Goal: Task Accomplishment & Management: Manage account settings

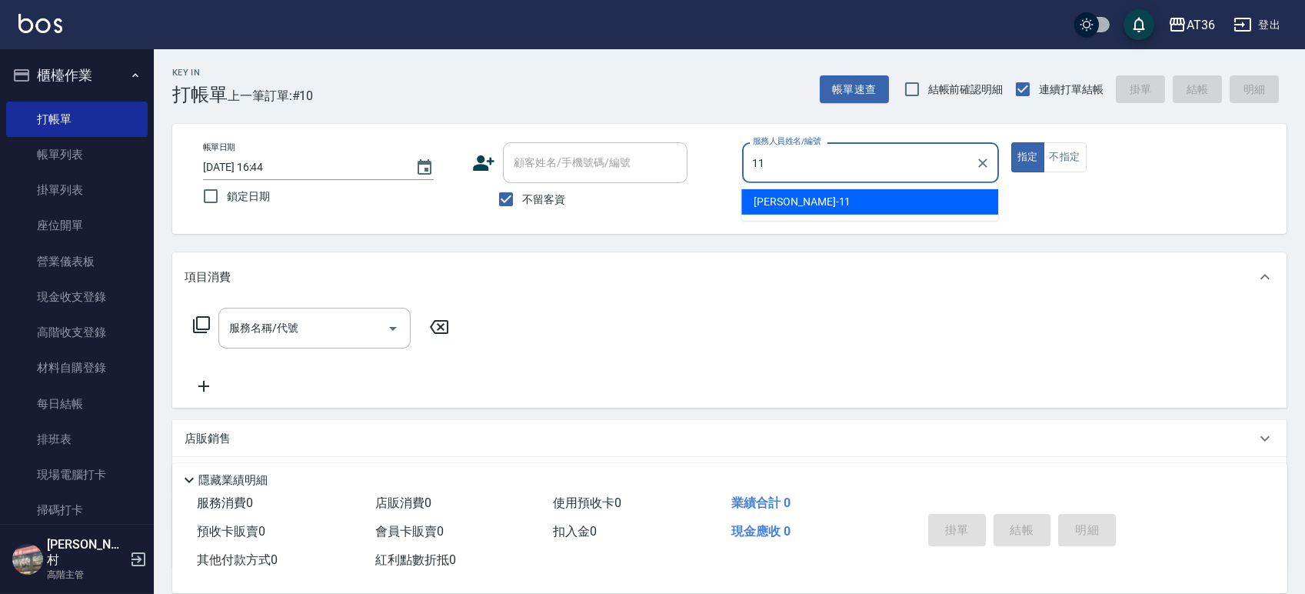
type input "11"
type button "true"
type input "[PERSON_NAME]-11"
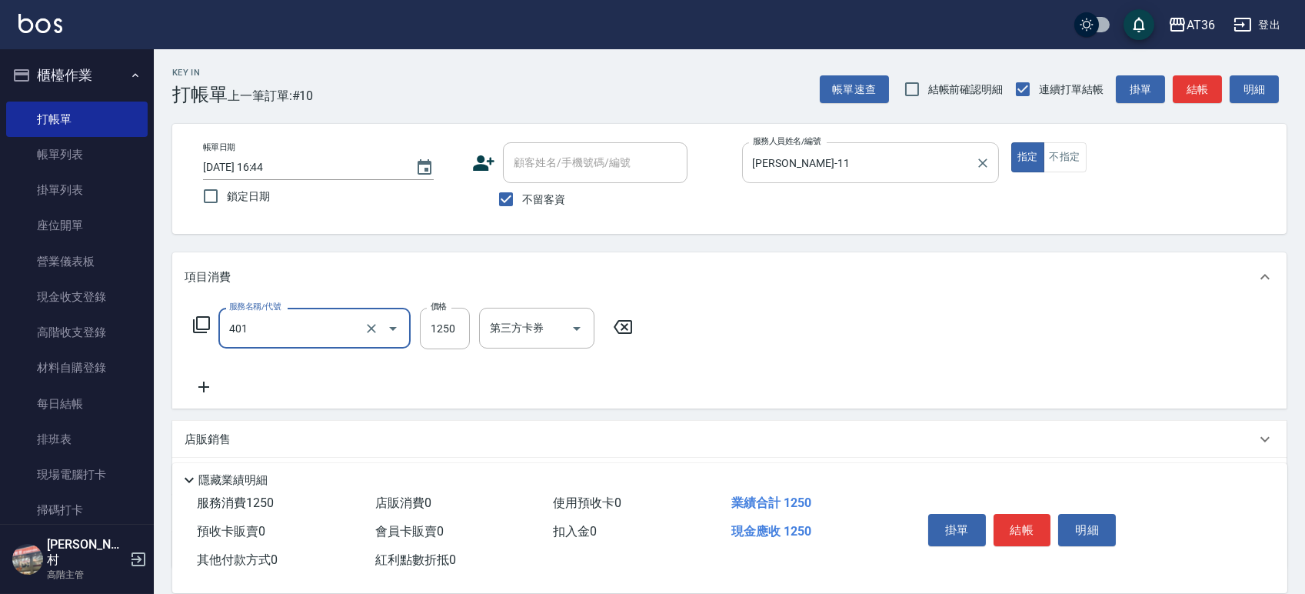
type input "燙髮(401)"
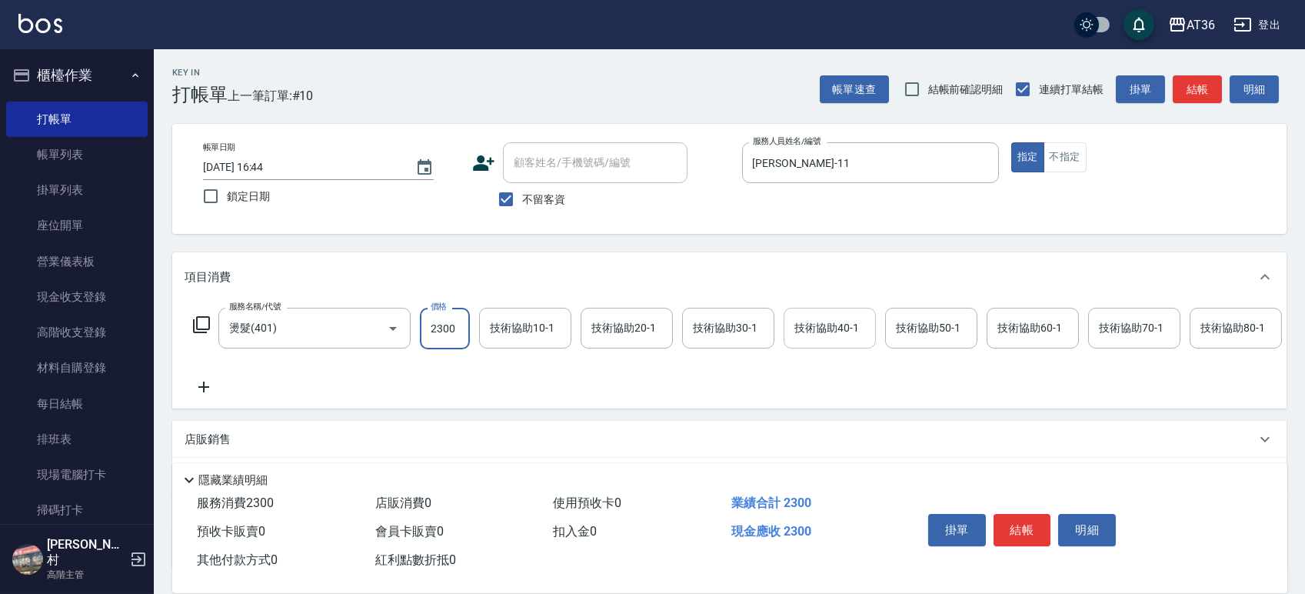
click at [811, 342] on div "技術協助40-1" at bounding box center [830, 328] width 92 height 41
type input "2300"
type input "欣蓓-56"
click at [1010, 531] on button "結帳" at bounding box center [1023, 530] width 58 height 32
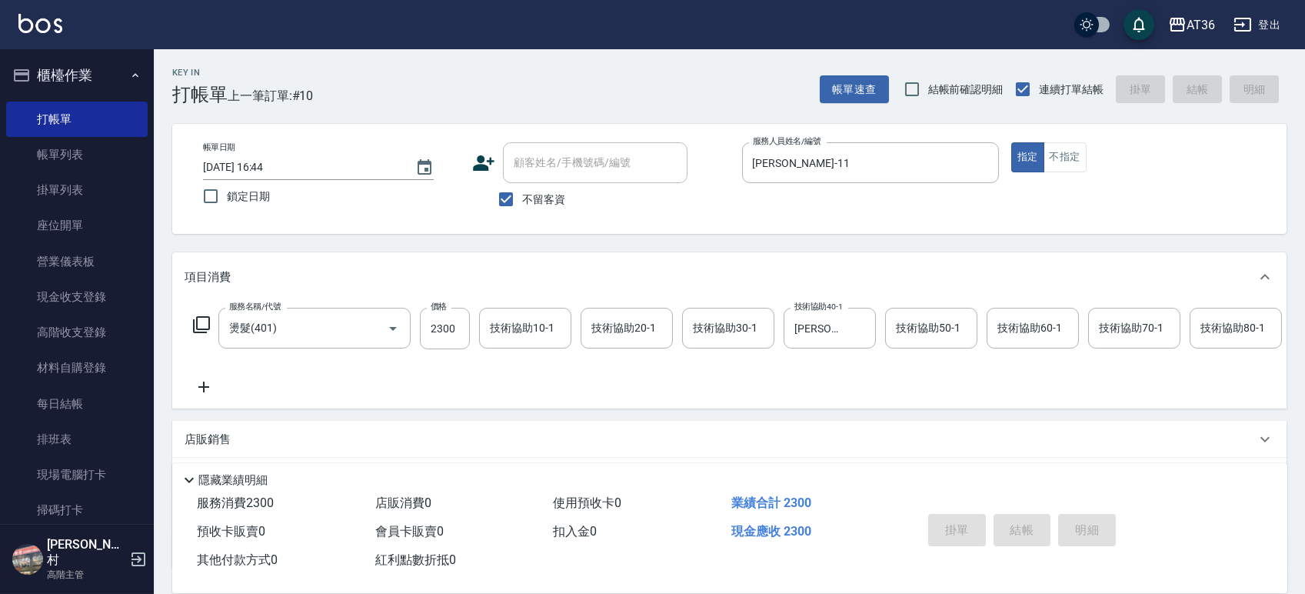
type input "2025/09/25 17:19"
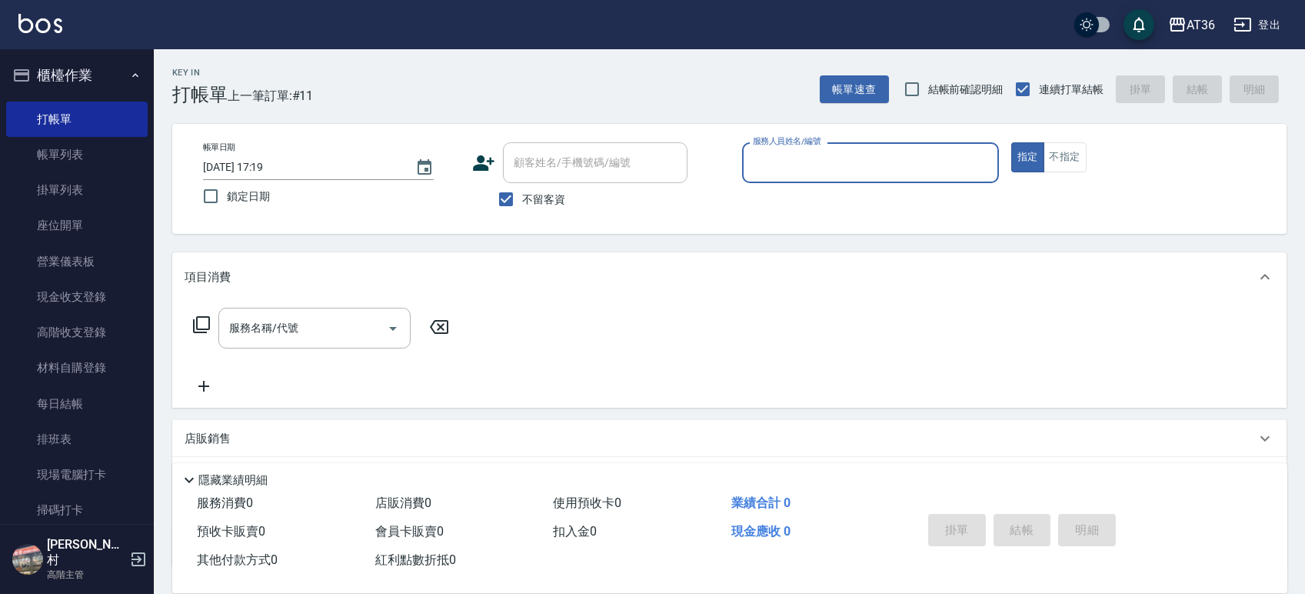
scroll to position [308, 0]
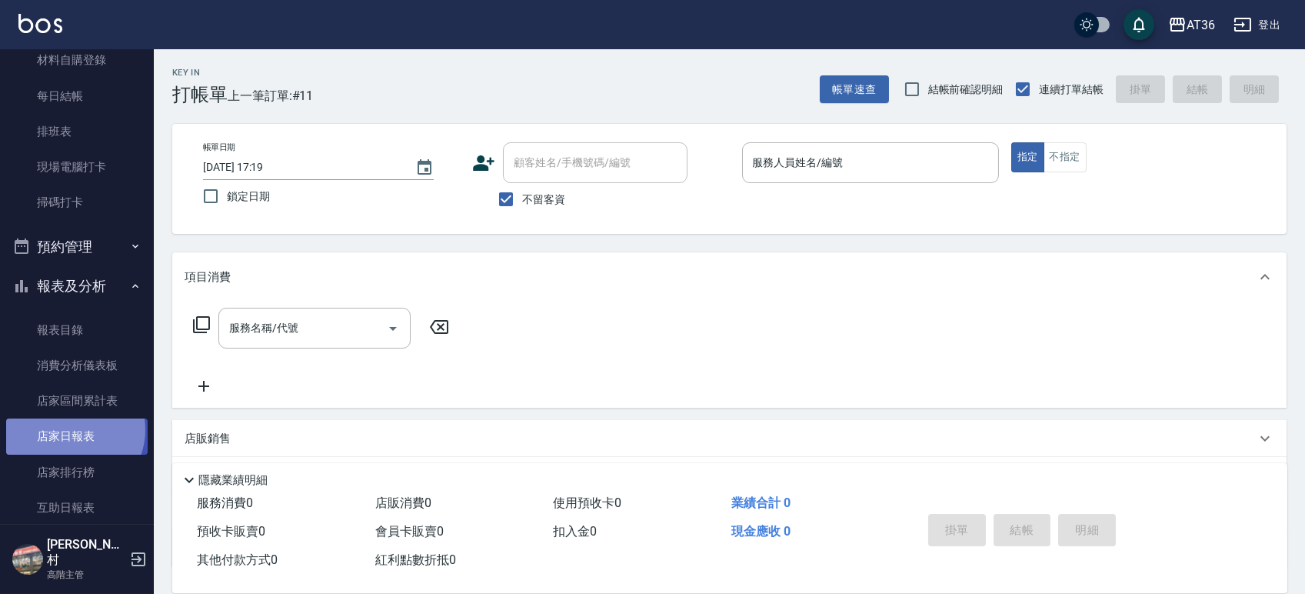
click at [69, 429] on link "店家日報表" at bounding box center [76, 435] width 141 height 35
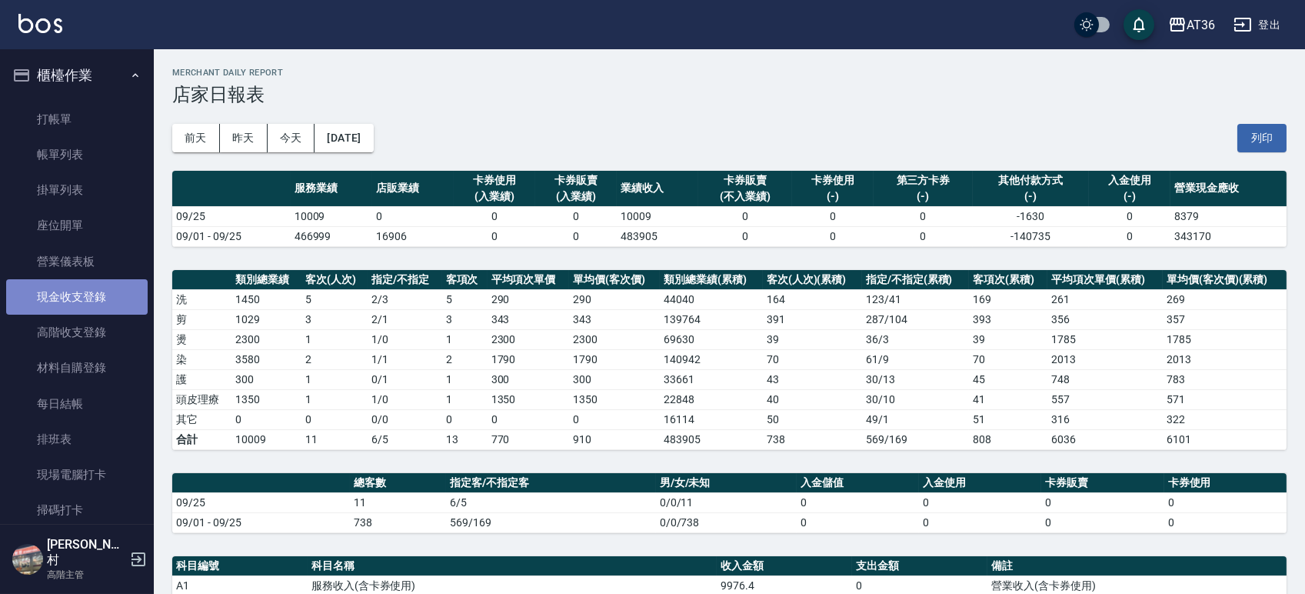
click at [80, 284] on link "現金收支登錄" at bounding box center [76, 296] width 141 height 35
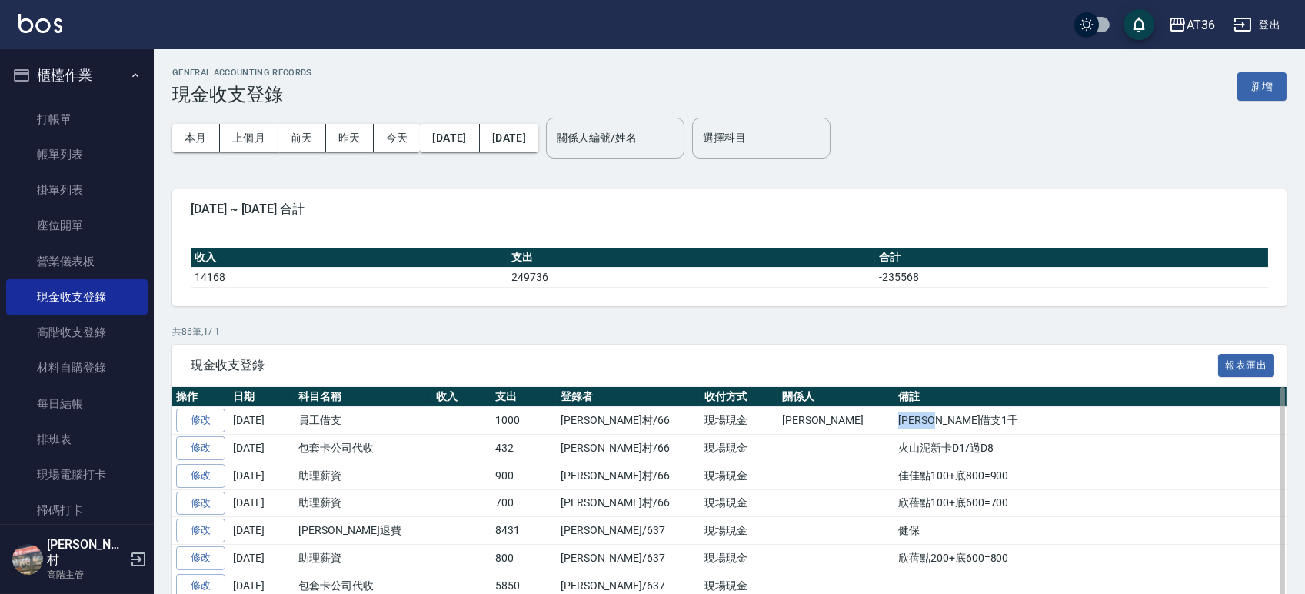
drag, startPoint x: 841, startPoint y: 419, endPoint x: 784, endPoint y: 418, distance: 56.9
click at [894, 418] on td "小鳳借支1千" at bounding box center [1090, 421] width 392 height 28
copy td "小鳳借支1千"
click at [1262, 88] on button "新增" at bounding box center [1261, 86] width 49 height 28
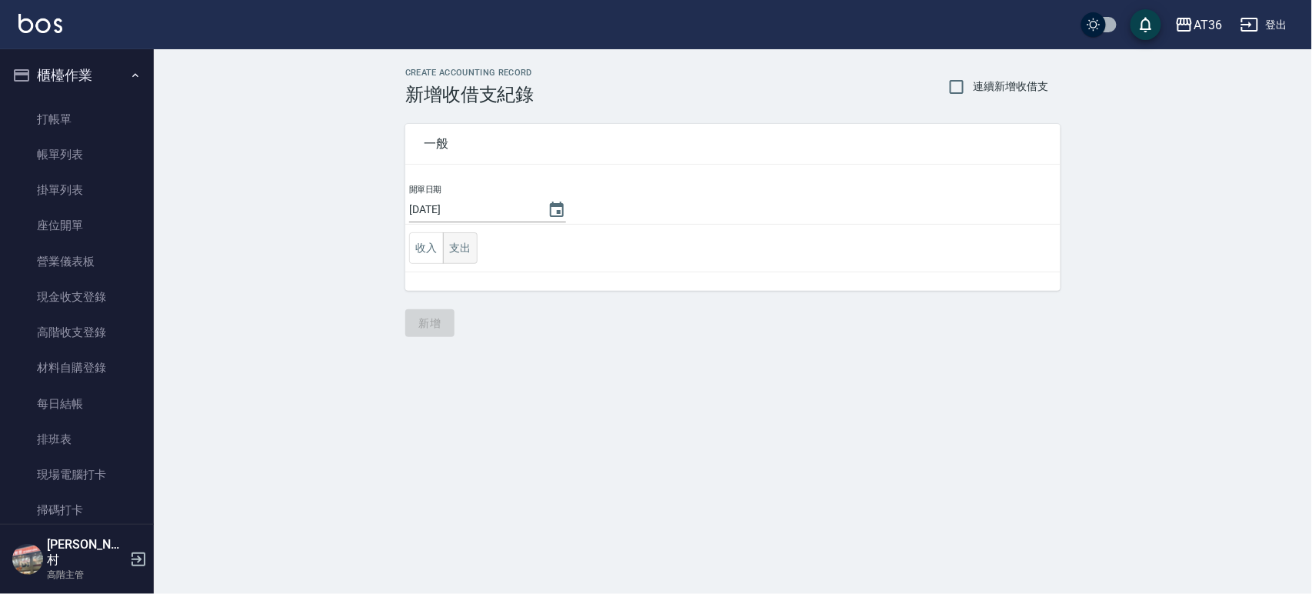
click at [463, 240] on button "支出" at bounding box center [460, 248] width 35 height 32
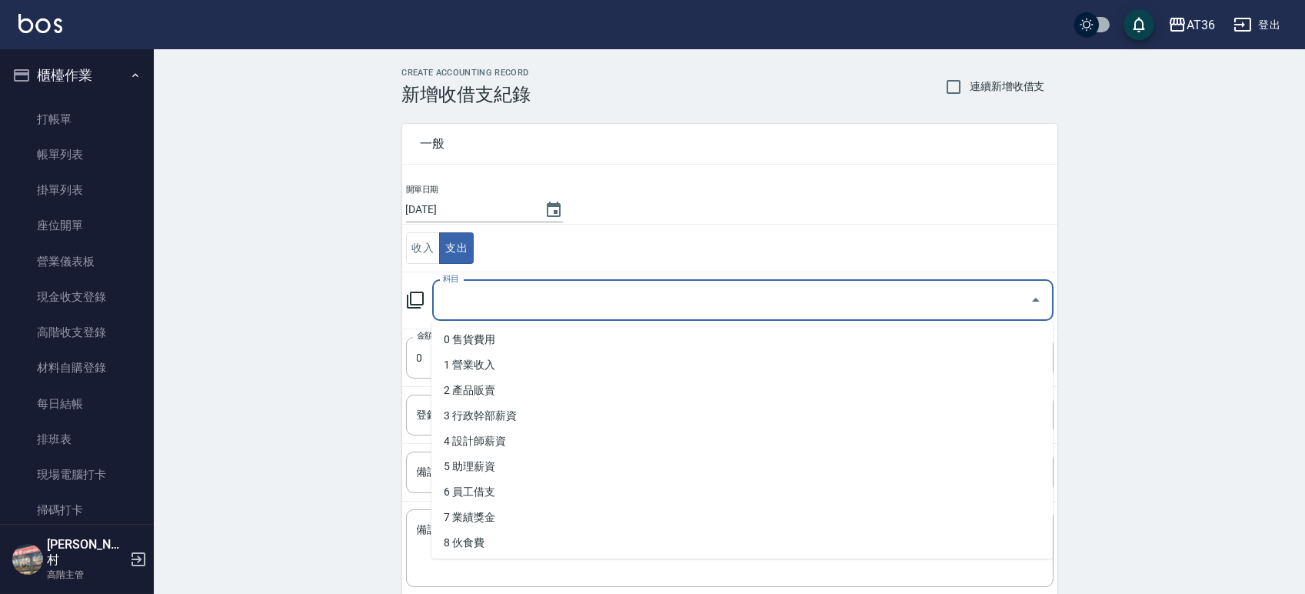
click at [517, 290] on input "科目" at bounding box center [731, 300] width 584 height 27
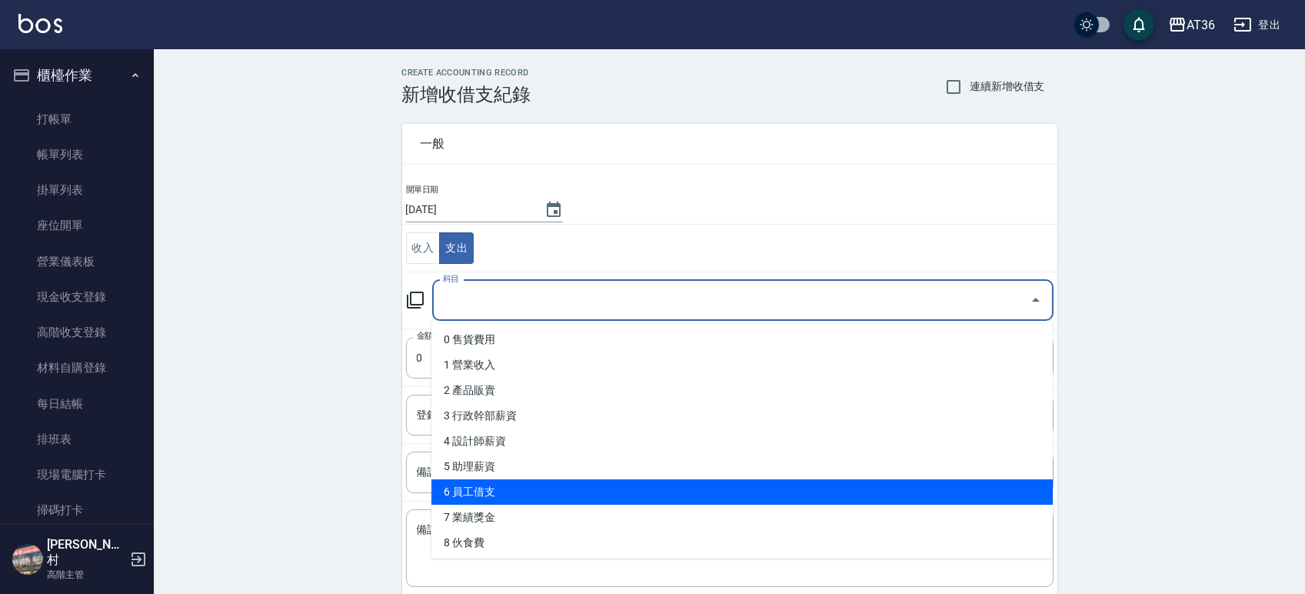
click at [481, 490] on li "6 員工借支" at bounding box center [741, 491] width 621 height 25
type input "6 員工借支"
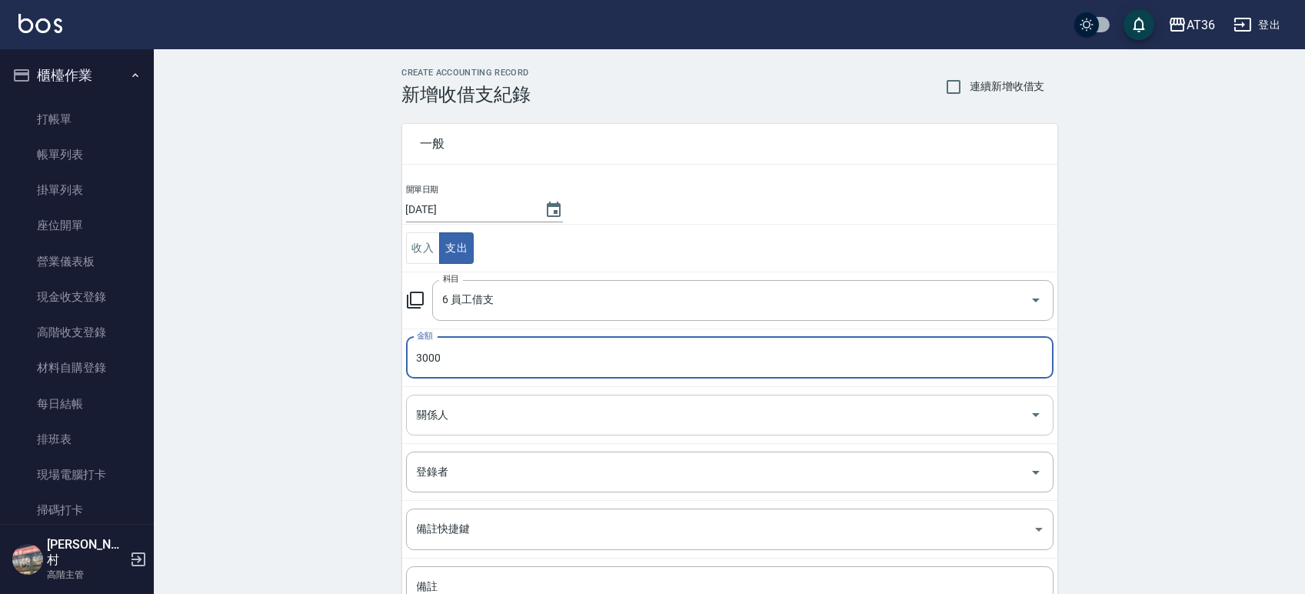
type input "3000"
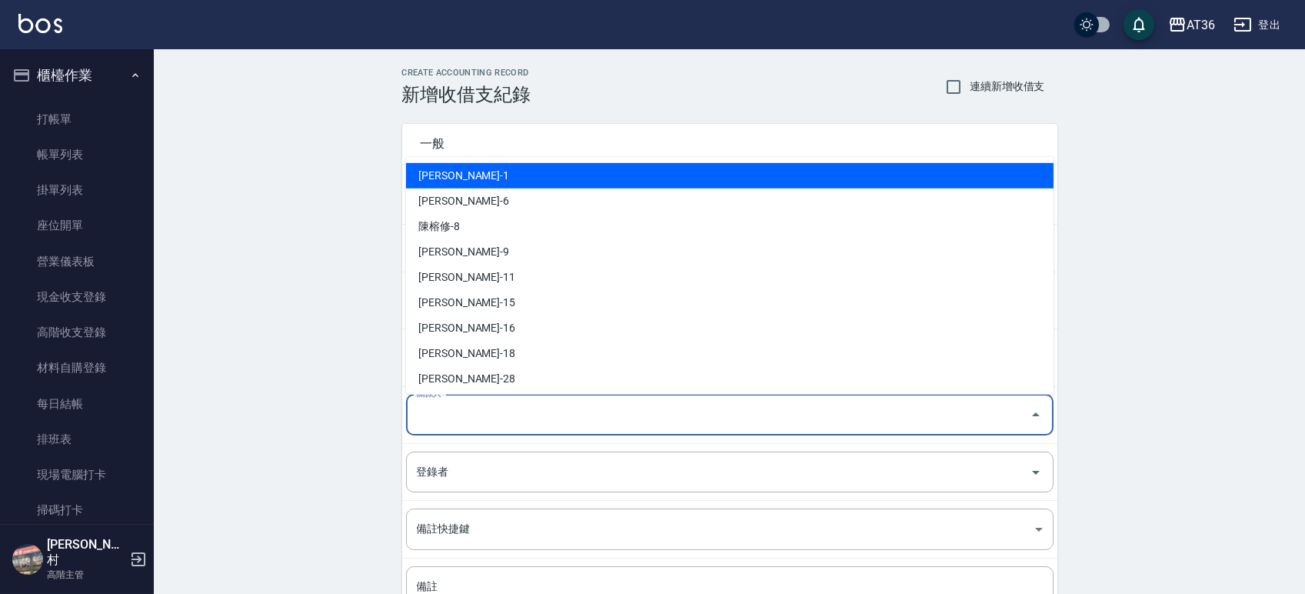
click at [484, 414] on input "關係人" at bounding box center [718, 414] width 611 height 27
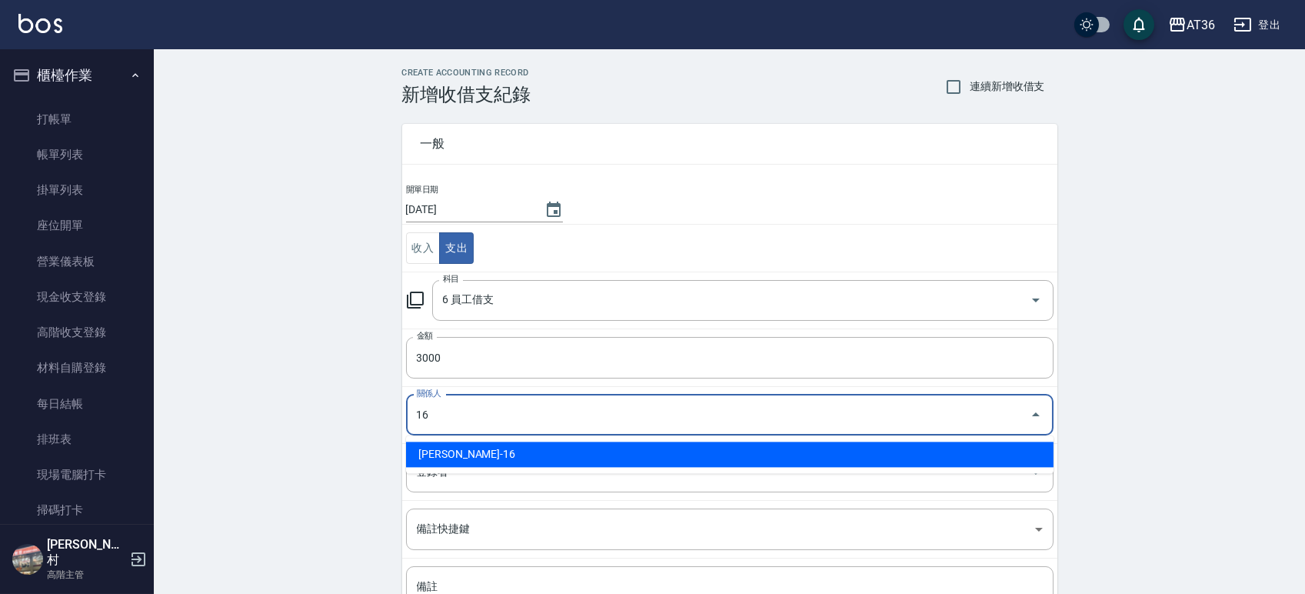
type input "簡金鳳-16"
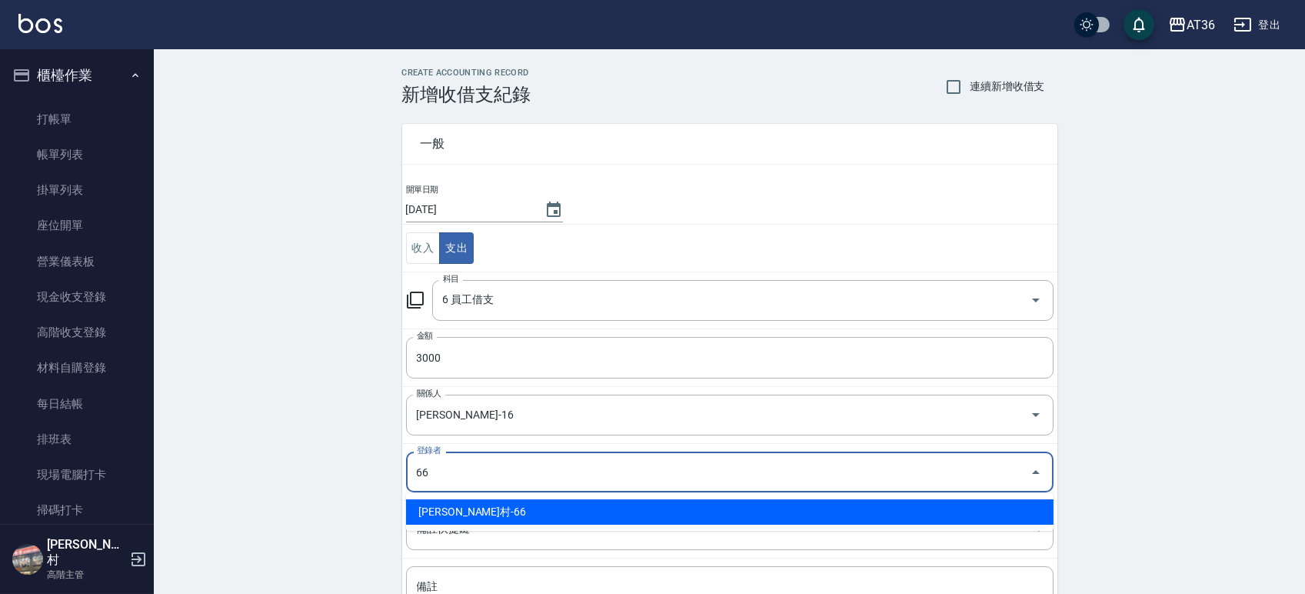
type input "唐榮村-66"
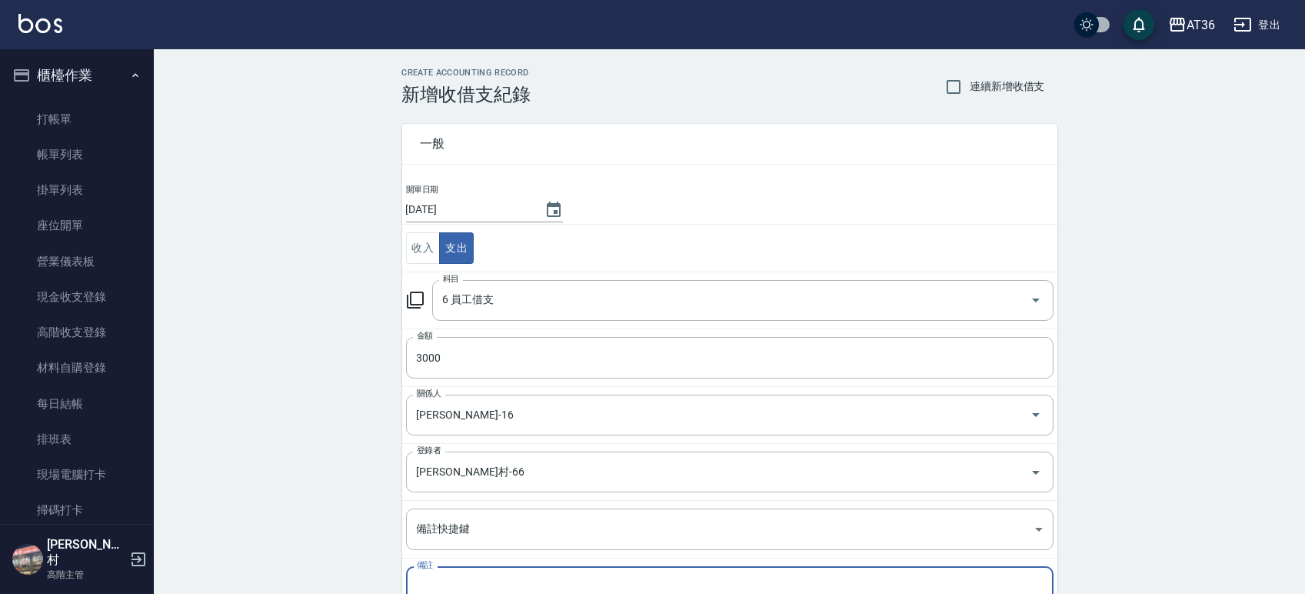
click at [454, 580] on textarea "備註" at bounding box center [730, 605] width 626 height 52
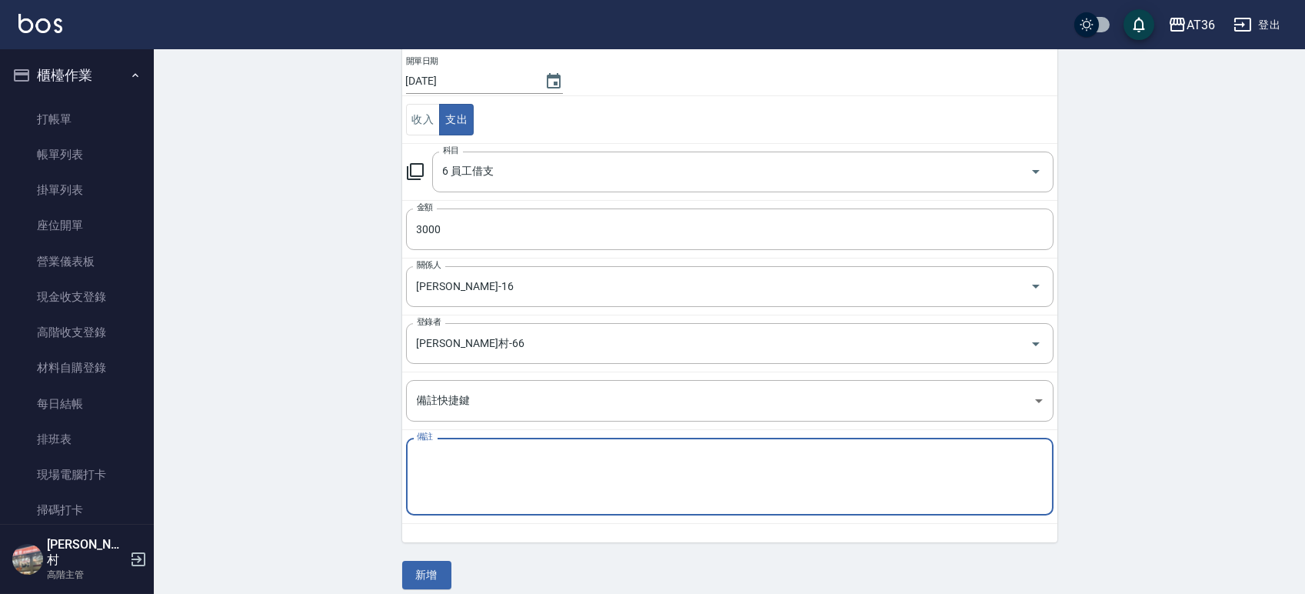
scroll to position [142, 0]
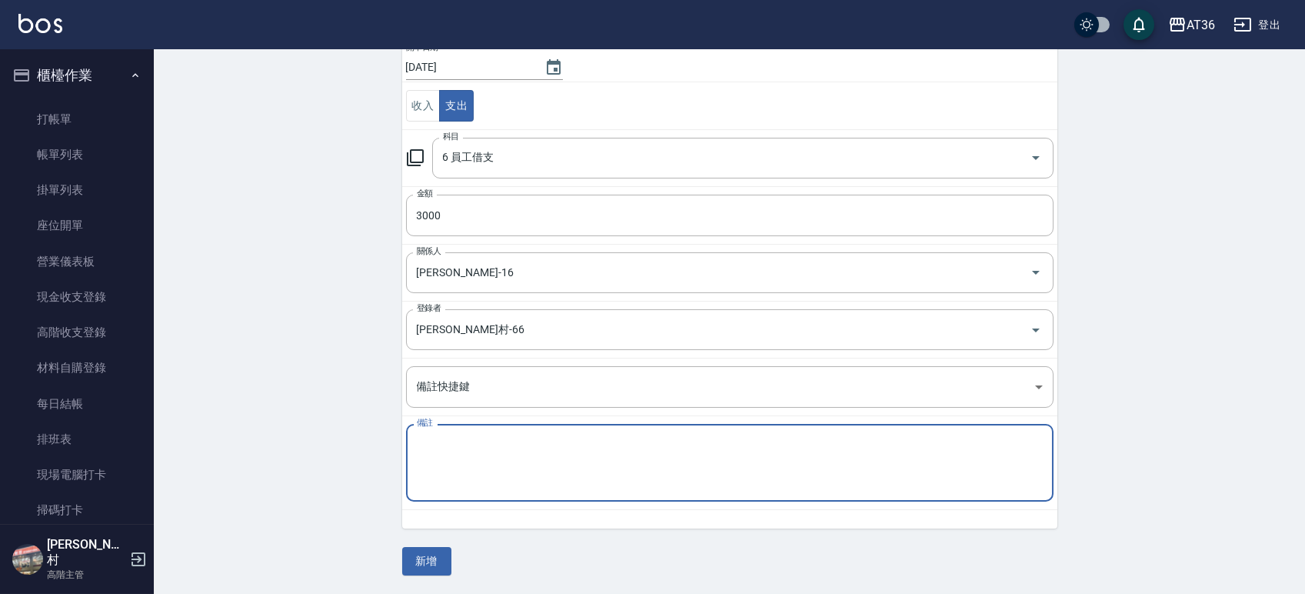
paste textarea "小鳳借支1千"
click at [466, 444] on textarea "小鳳借支1千" at bounding box center [730, 463] width 626 height 52
type textarea "小鳳借支3千"
click at [434, 568] on button "新增" at bounding box center [426, 561] width 49 height 28
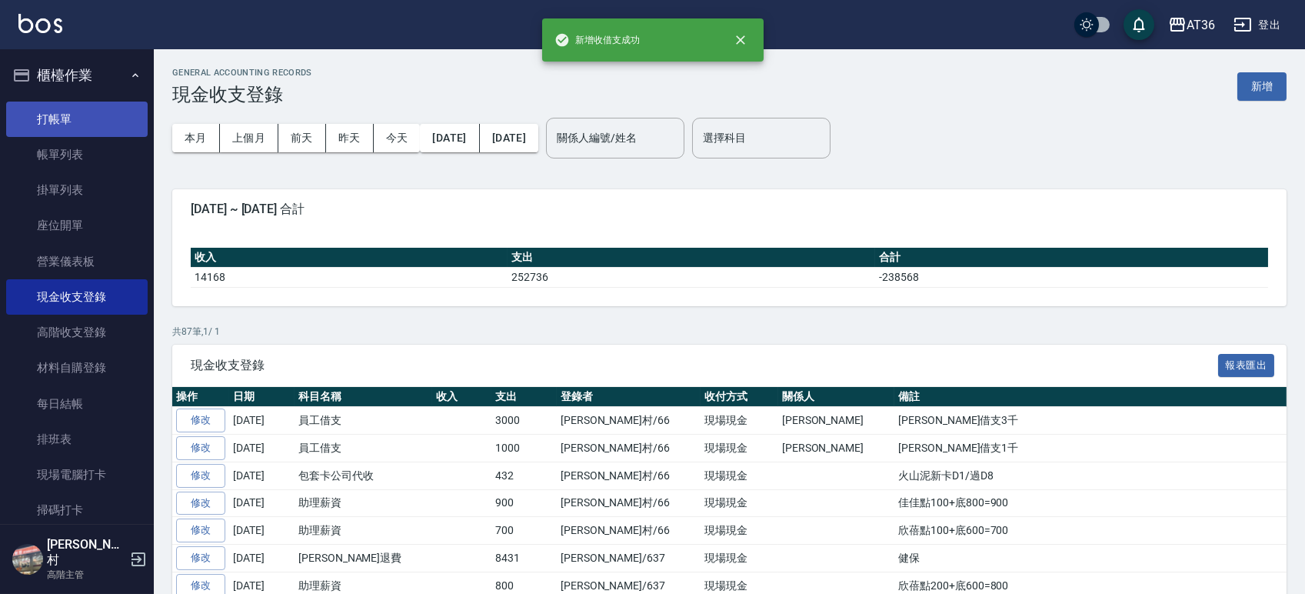
click at [108, 122] on link "打帳單" at bounding box center [76, 119] width 141 height 35
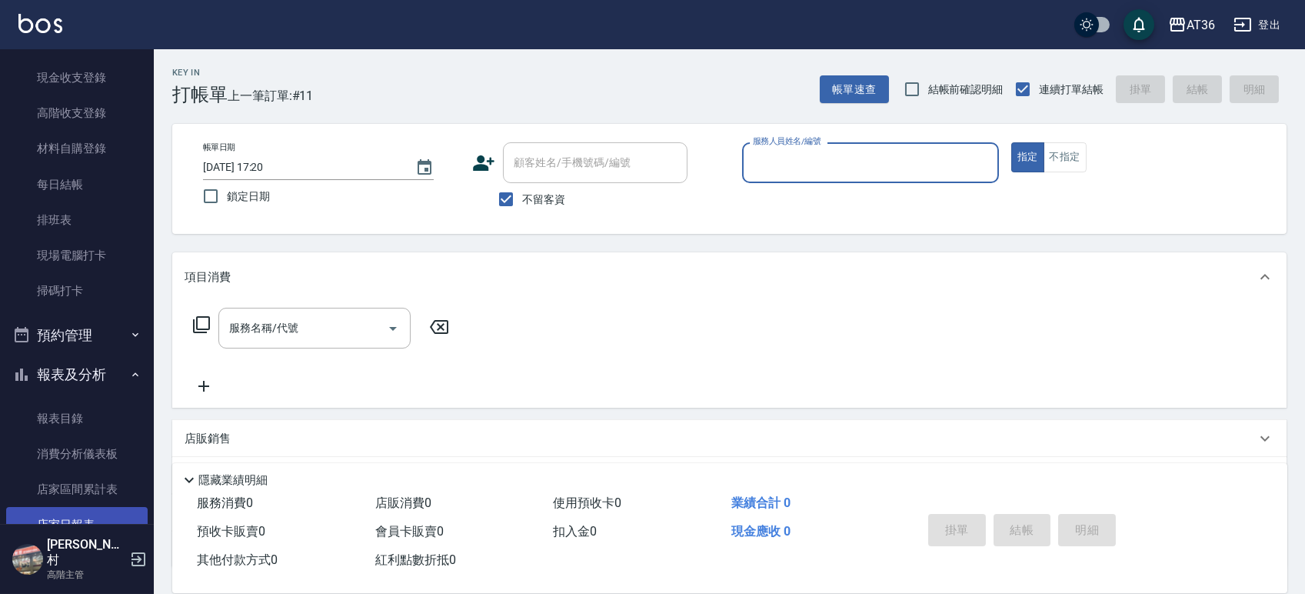
scroll to position [410, 0]
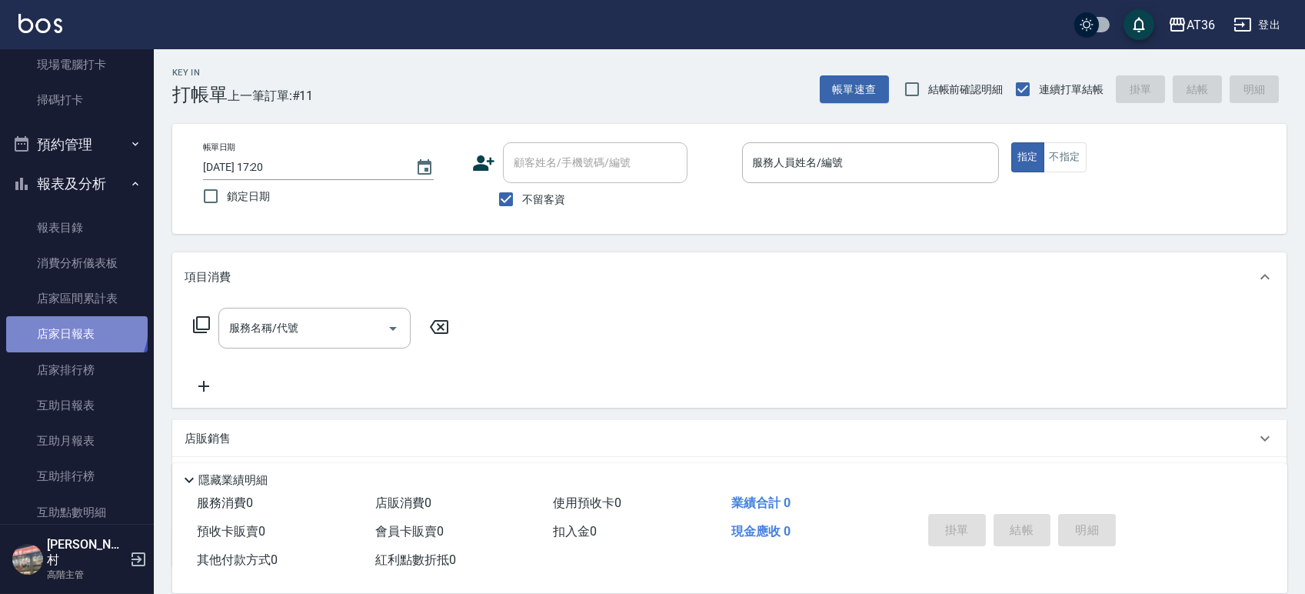
click at [75, 326] on link "店家日報表" at bounding box center [76, 333] width 141 height 35
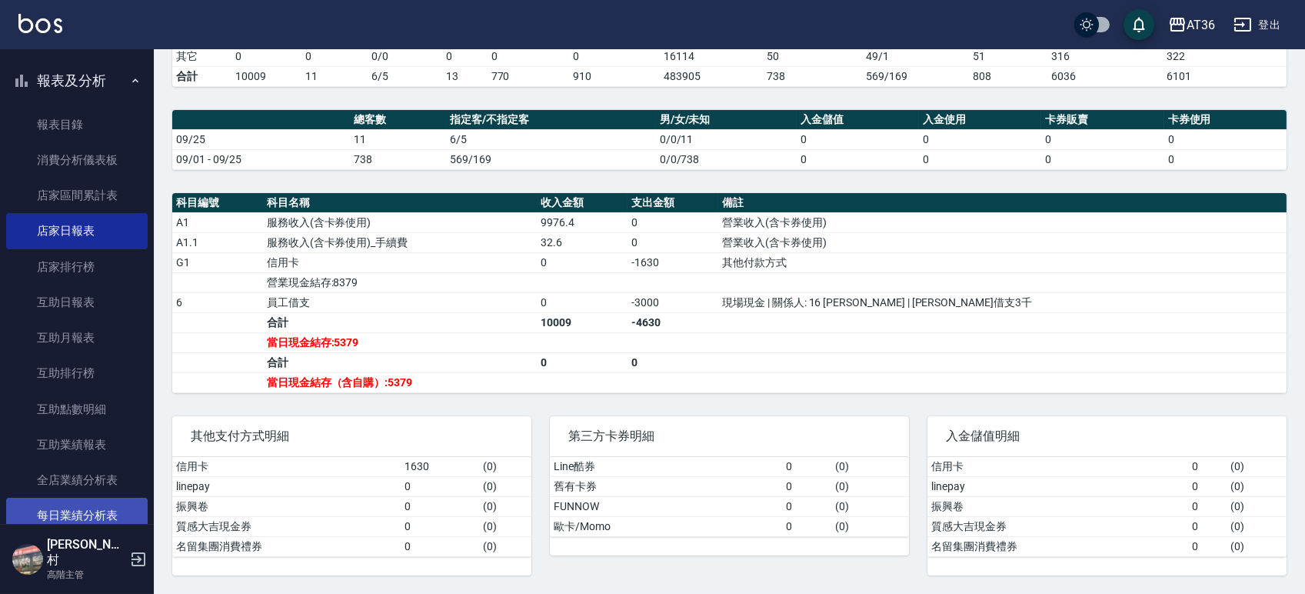
scroll to position [512, 0]
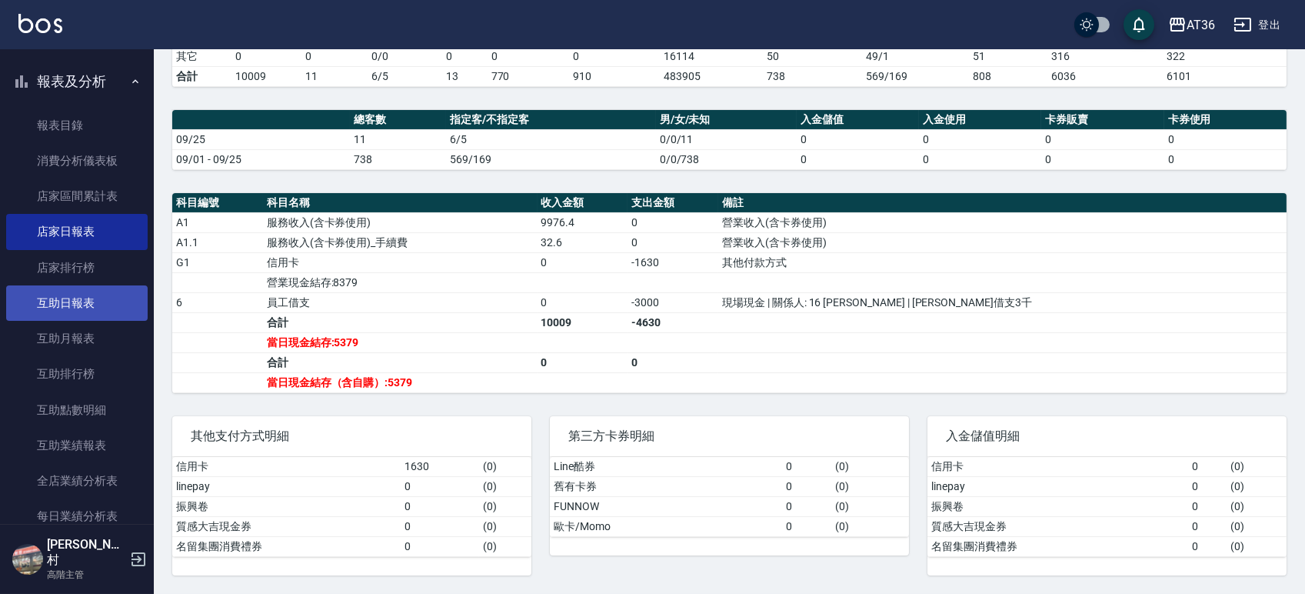
click at [74, 292] on link "互助日報表" at bounding box center [76, 302] width 141 height 35
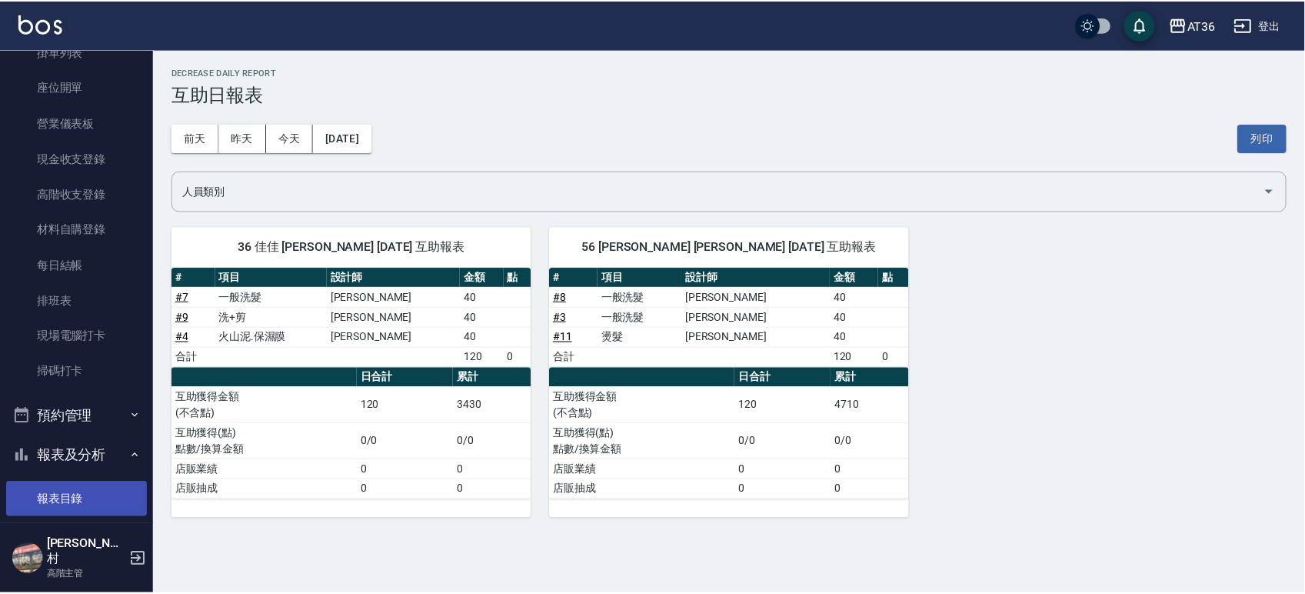
scroll to position [308, 0]
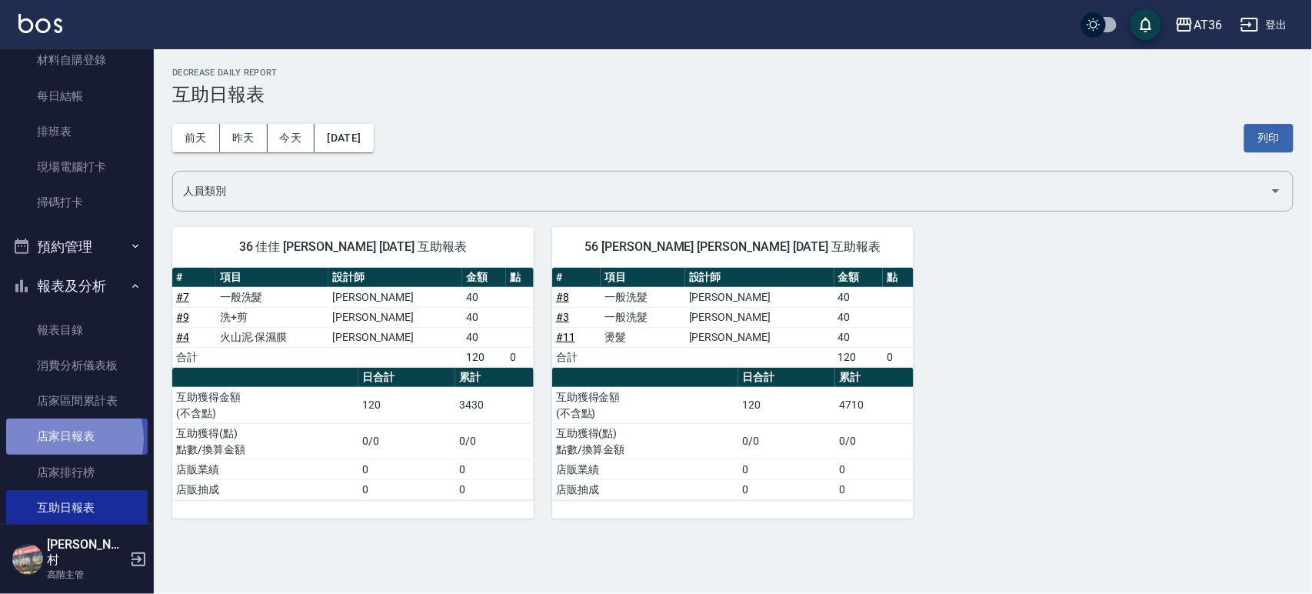
click at [66, 438] on link "店家日報表" at bounding box center [76, 435] width 141 height 35
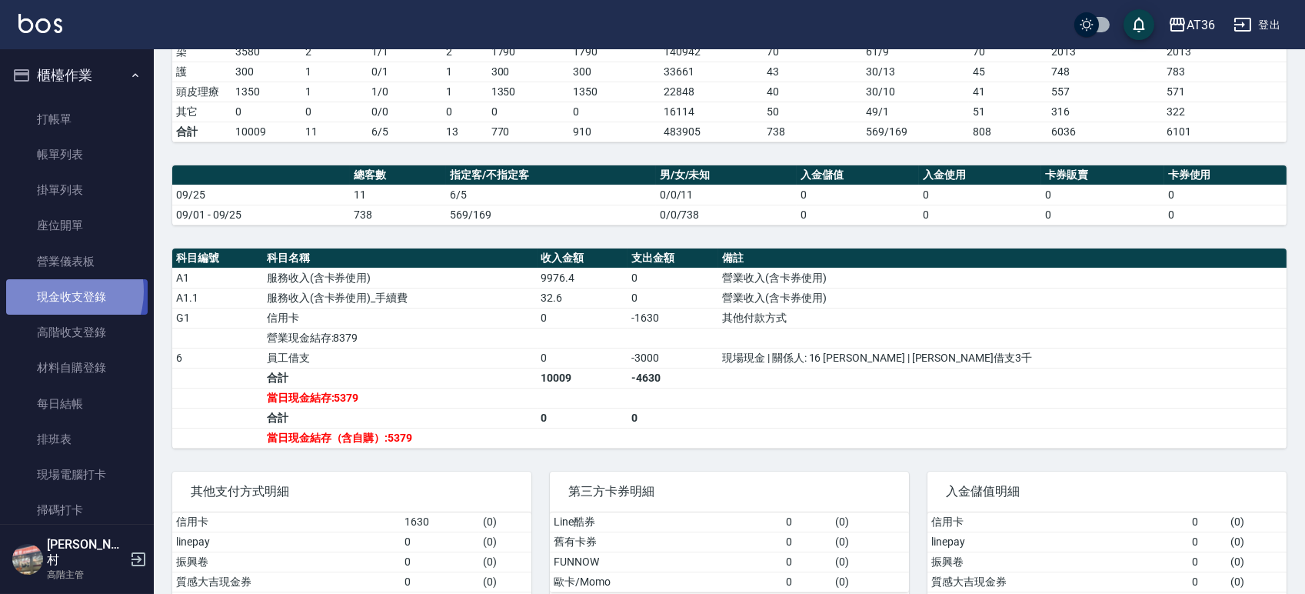
click at [58, 291] on link "現金收支登錄" at bounding box center [76, 296] width 141 height 35
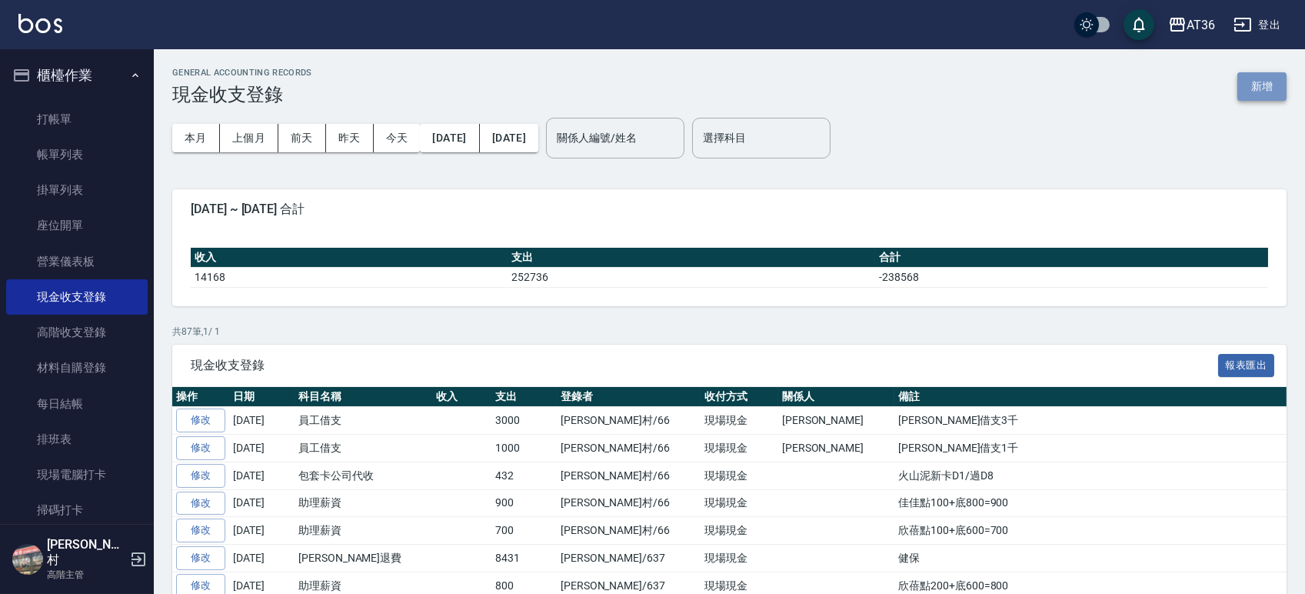
click at [1256, 83] on button "新增" at bounding box center [1261, 86] width 49 height 28
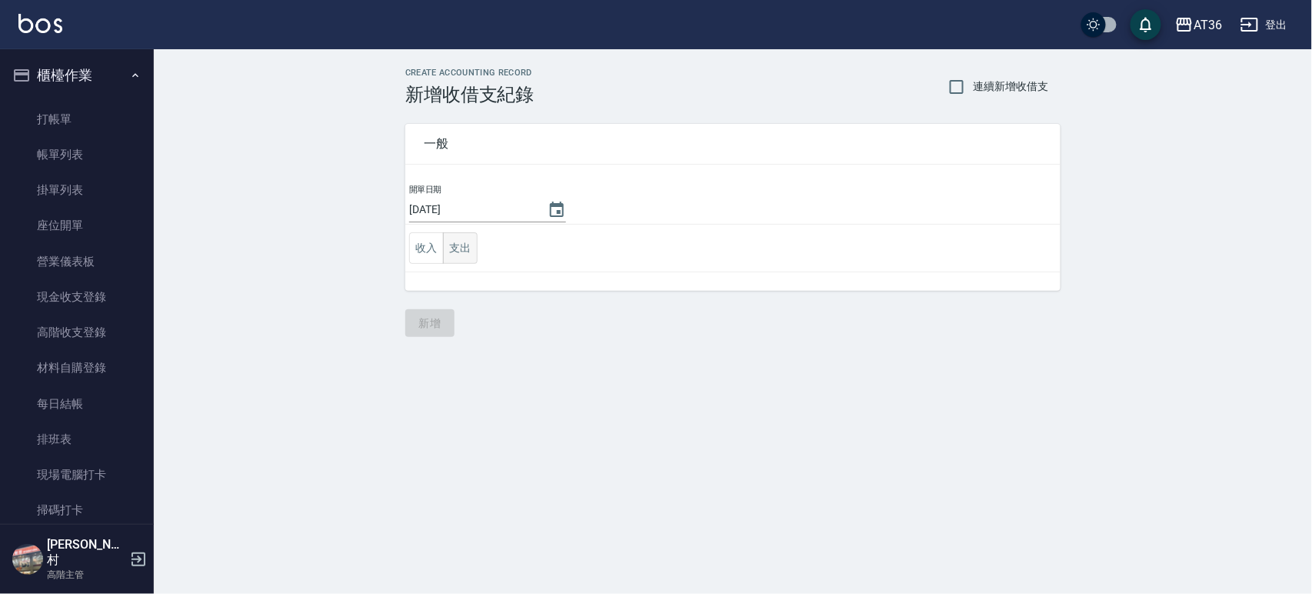
click at [458, 249] on button "支出" at bounding box center [460, 248] width 35 height 32
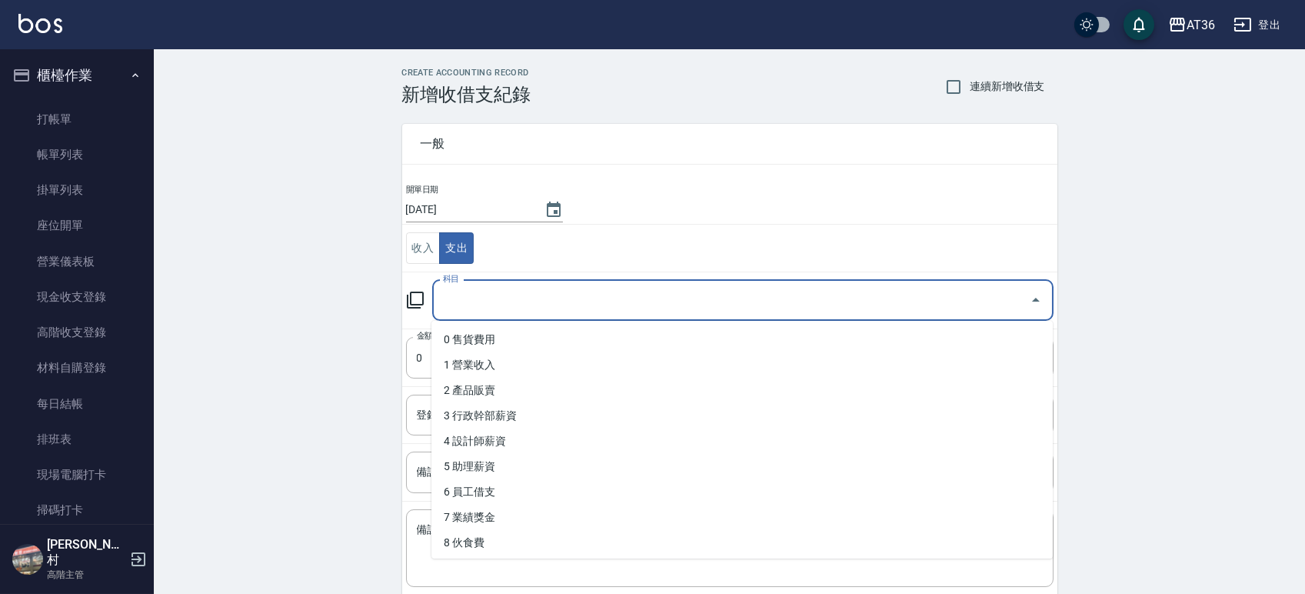
click at [597, 298] on input "科目" at bounding box center [731, 300] width 584 height 27
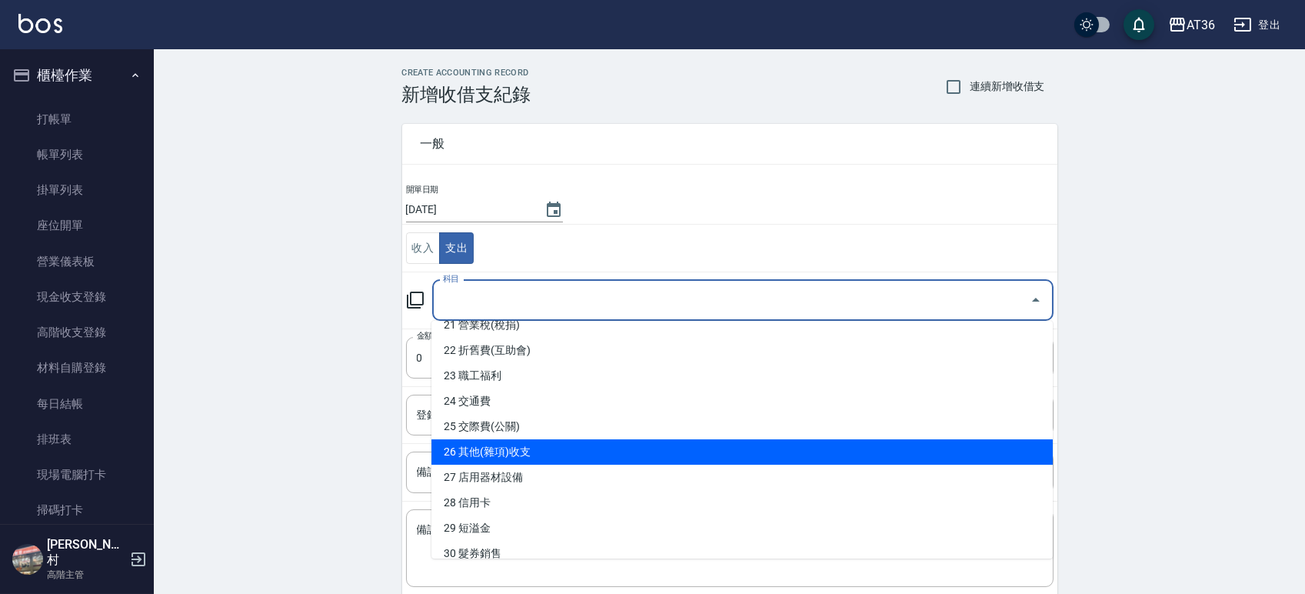
scroll to position [512, 0]
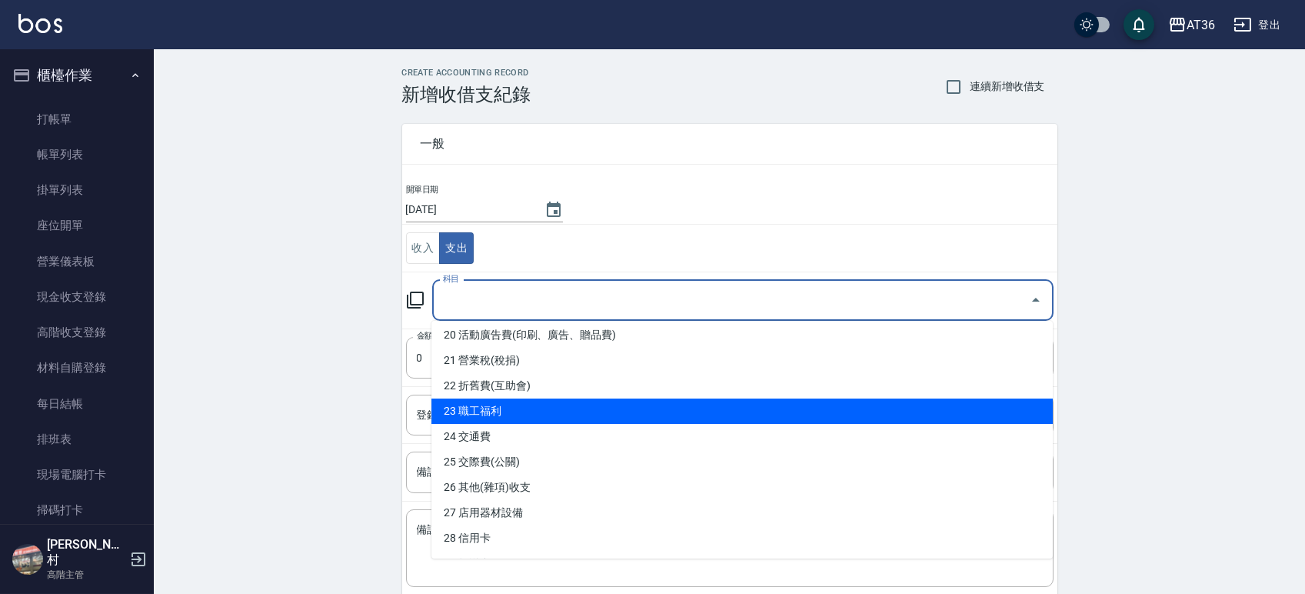
click at [538, 404] on li "23 職工福利" at bounding box center [741, 410] width 621 height 25
type input "23 職工福利"
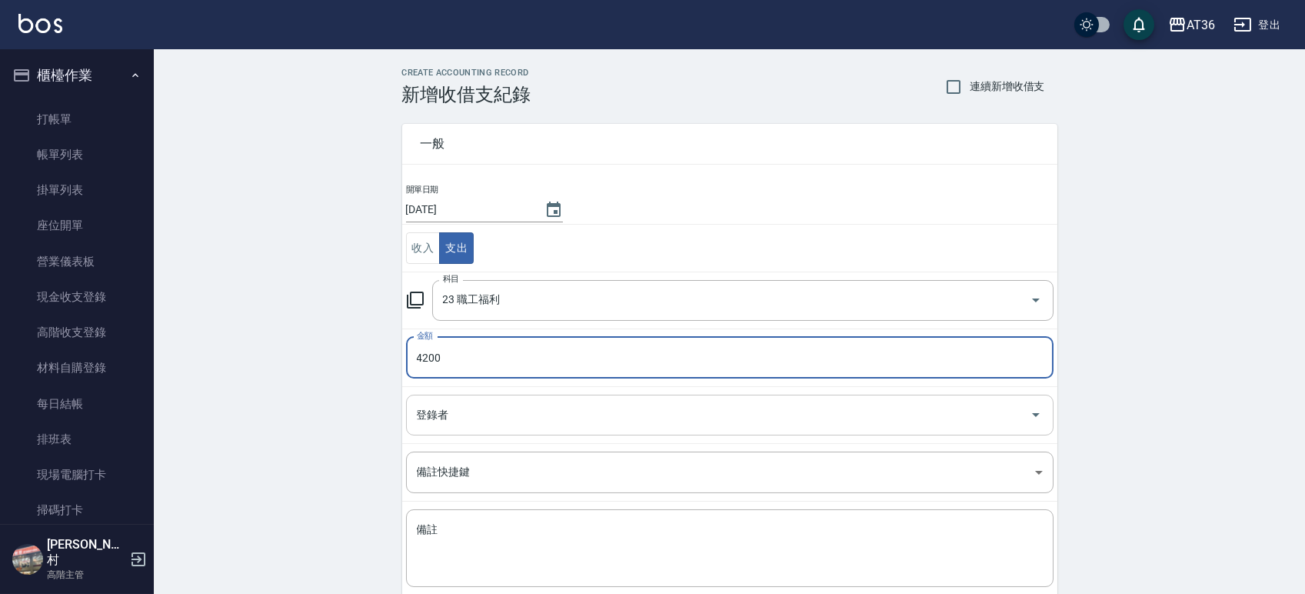
type input "4200"
click at [534, 411] on input "登錄者" at bounding box center [718, 414] width 611 height 27
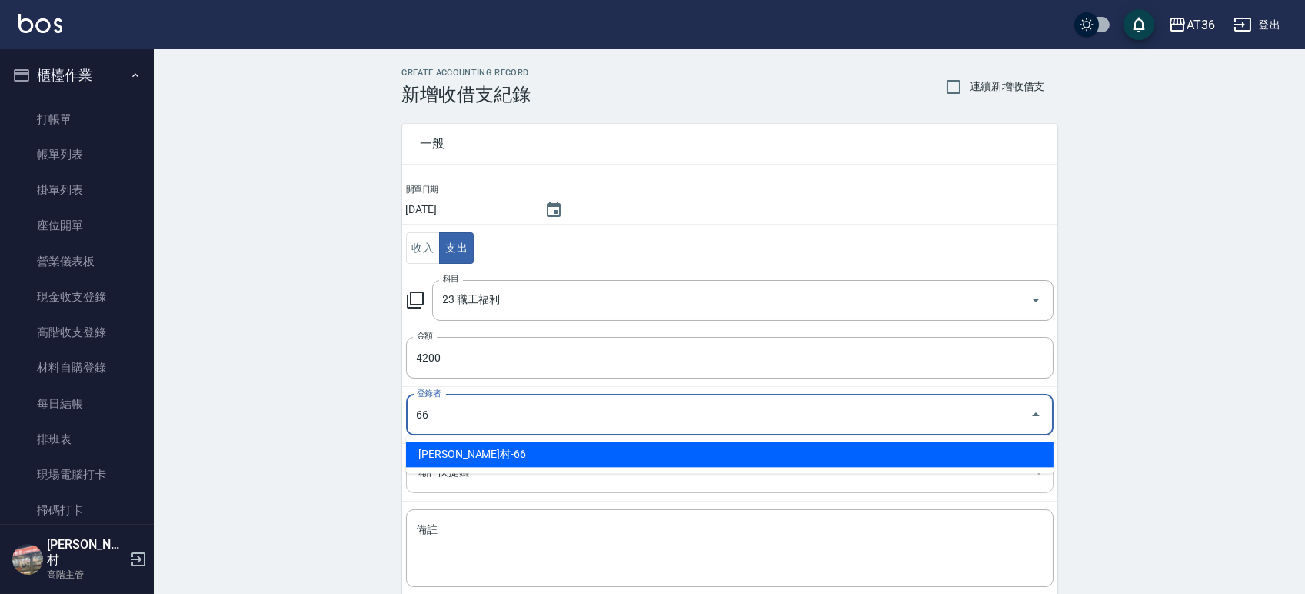
type input "唐榮村-66"
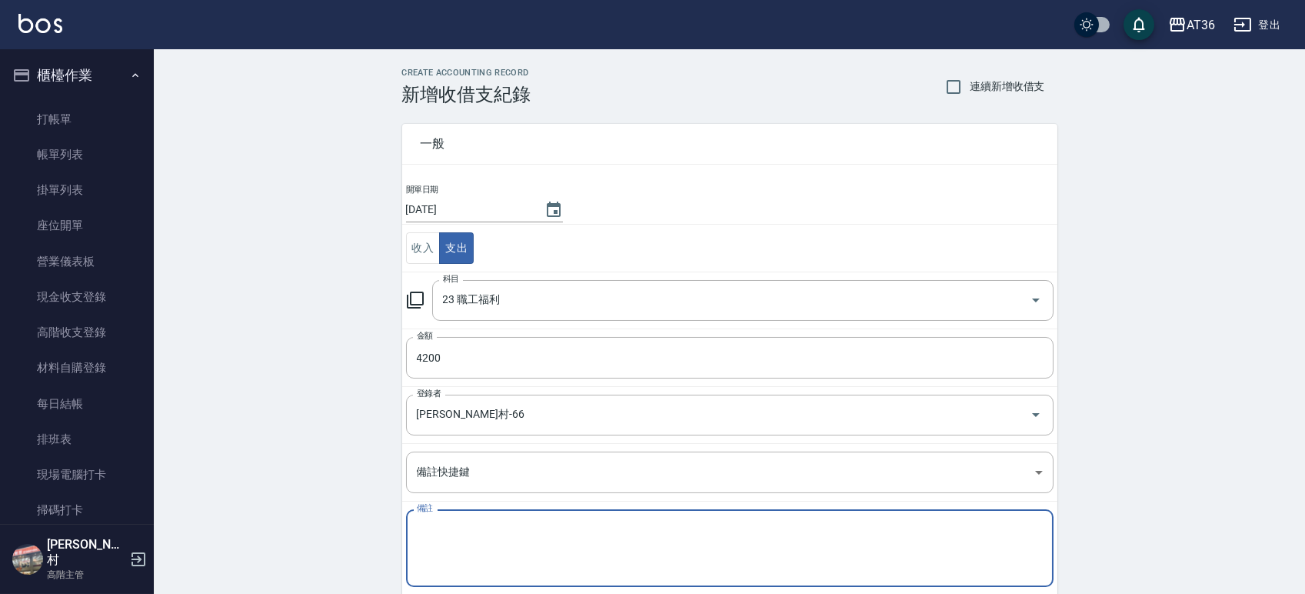
click at [523, 530] on textarea "備註" at bounding box center [730, 548] width 626 height 52
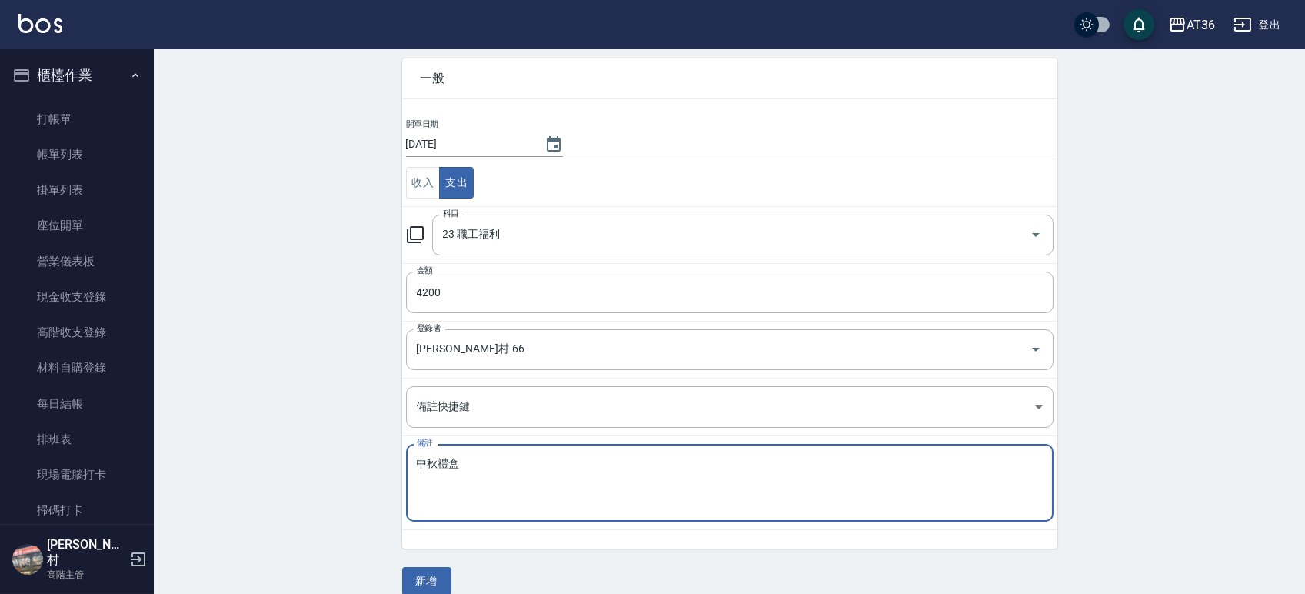
scroll to position [85, 0]
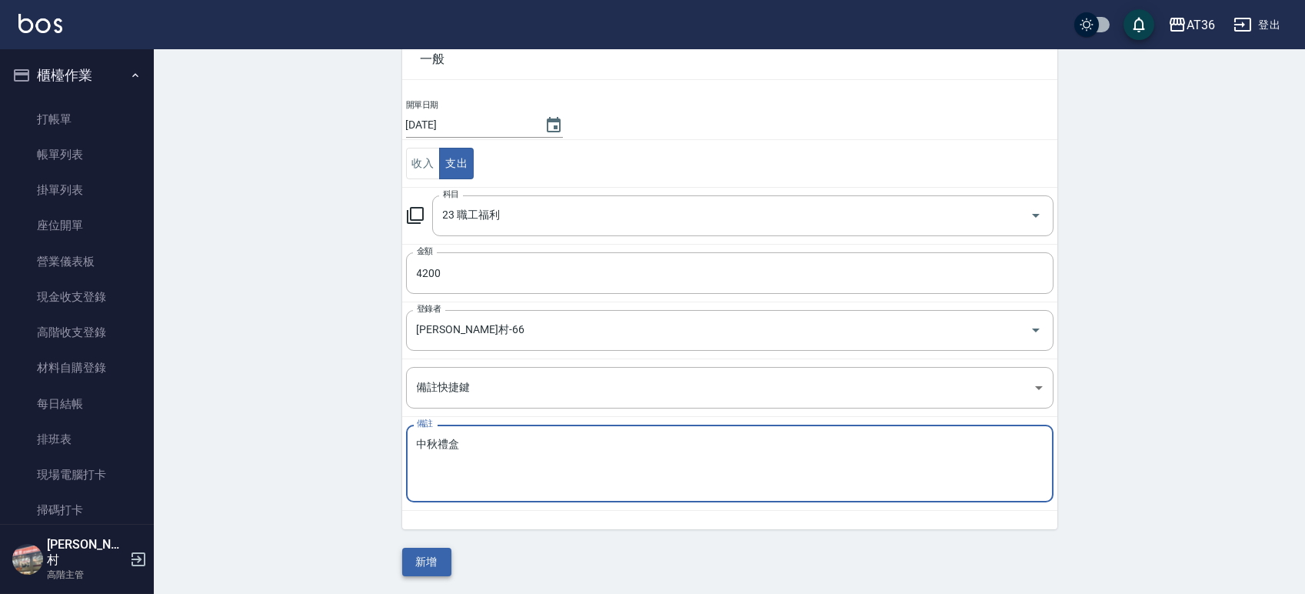
type textarea "中秋禮盒"
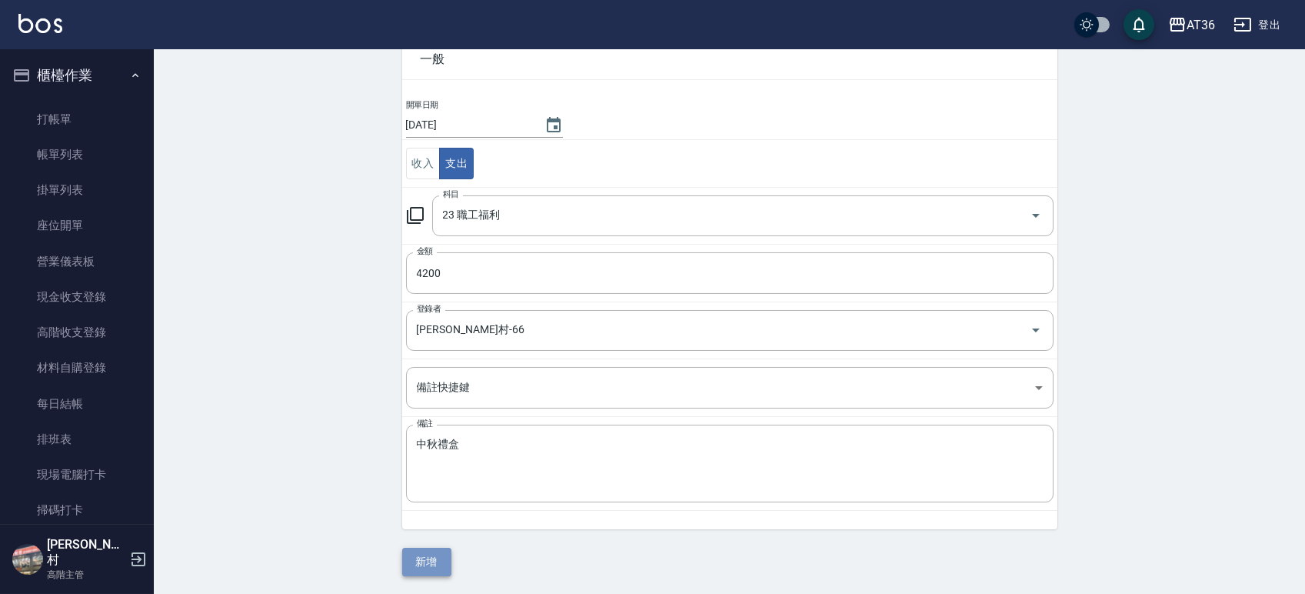
click at [431, 568] on button "新增" at bounding box center [426, 562] width 49 height 28
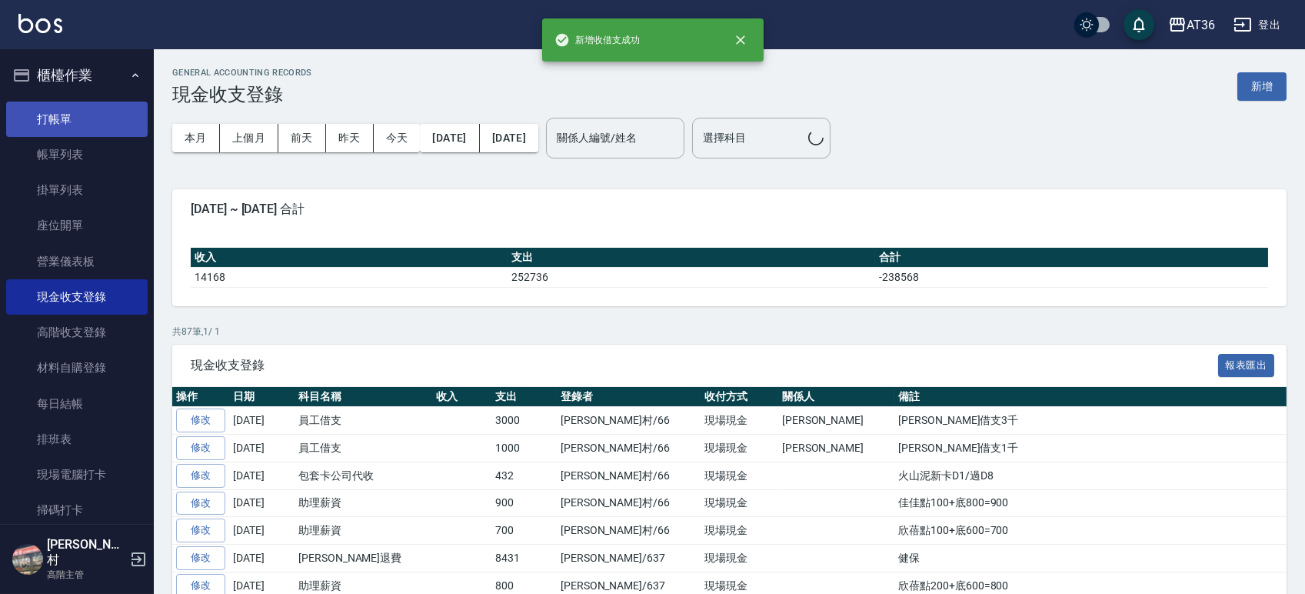
click at [69, 121] on link "打帳單" at bounding box center [76, 119] width 141 height 35
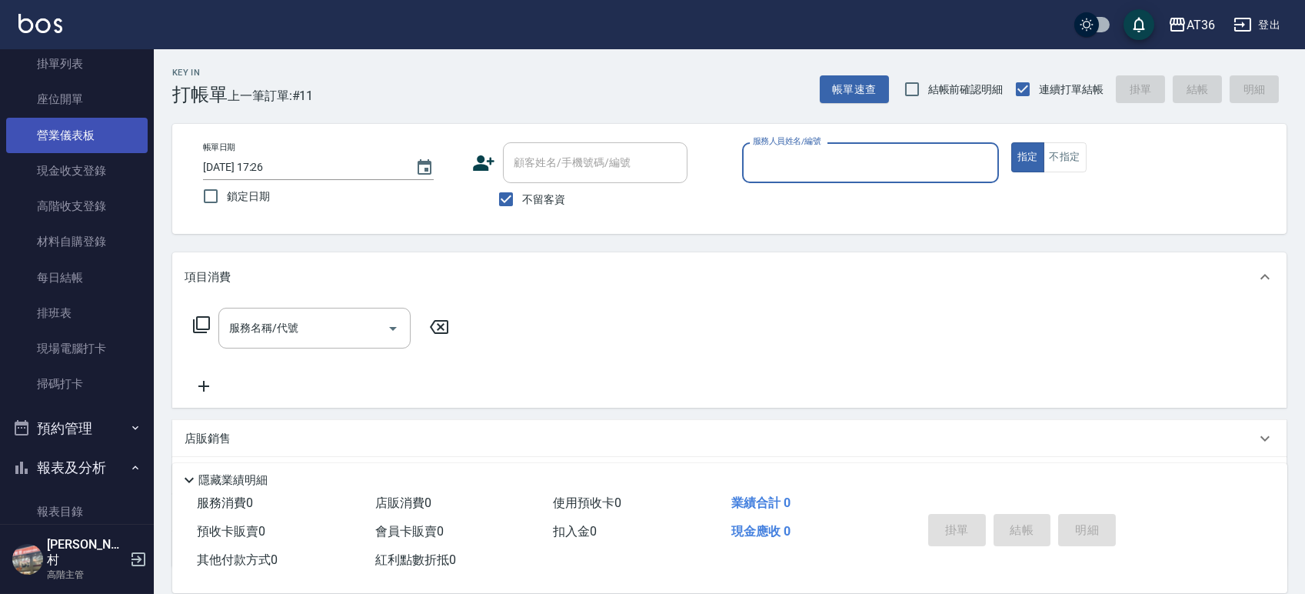
scroll to position [410, 0]
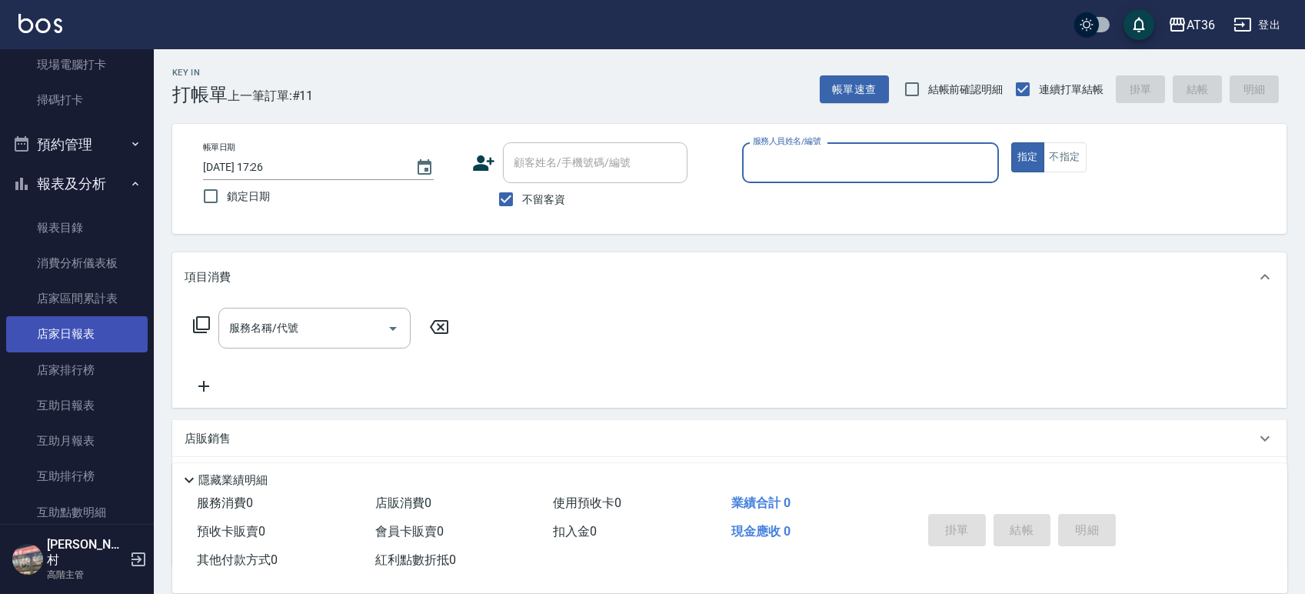
click at [68, 335] on link "店家日報表" at bounding box center [76, 333] width 141 height 35
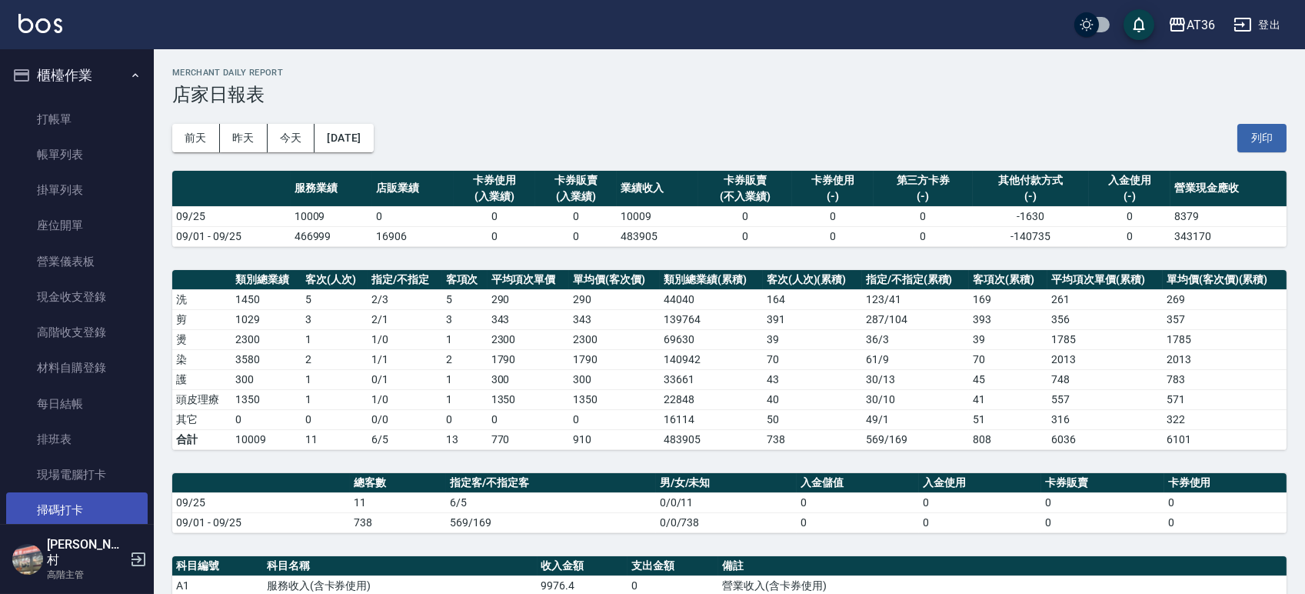
click at [71, 127] on link "打帳單" at bounding box center [76, 119] width 141 height 35
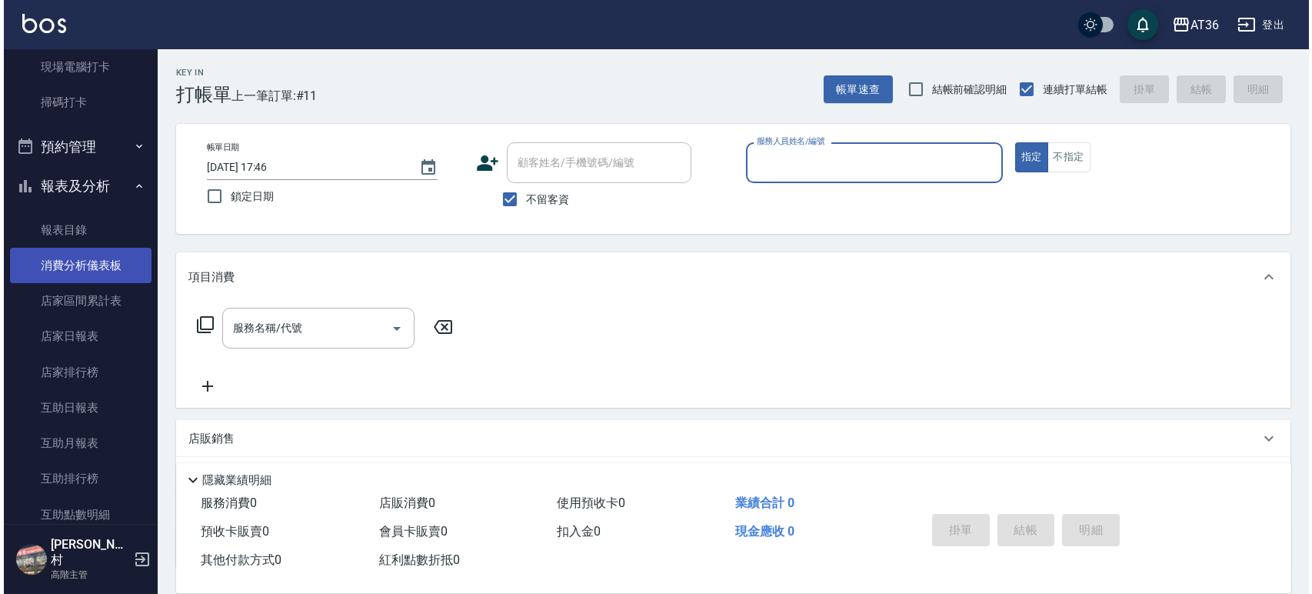
scroll to position [410, 0]
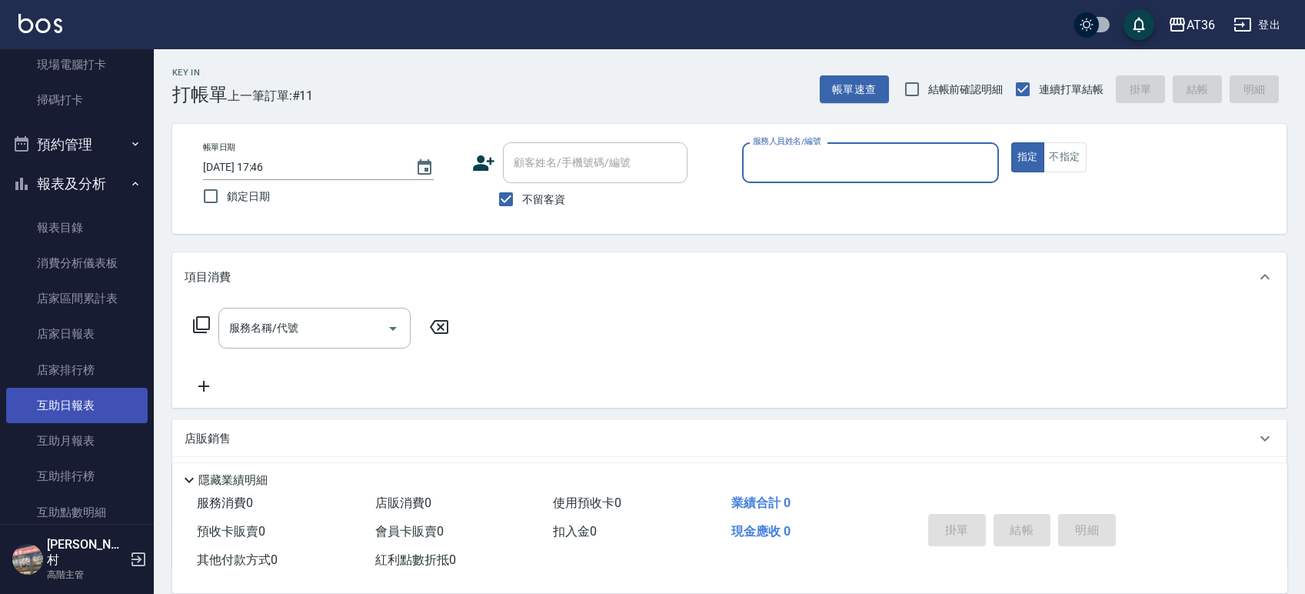
click at [53, 404] on link "互助日報表" at bounding box center [76, 405] width 141 height 35
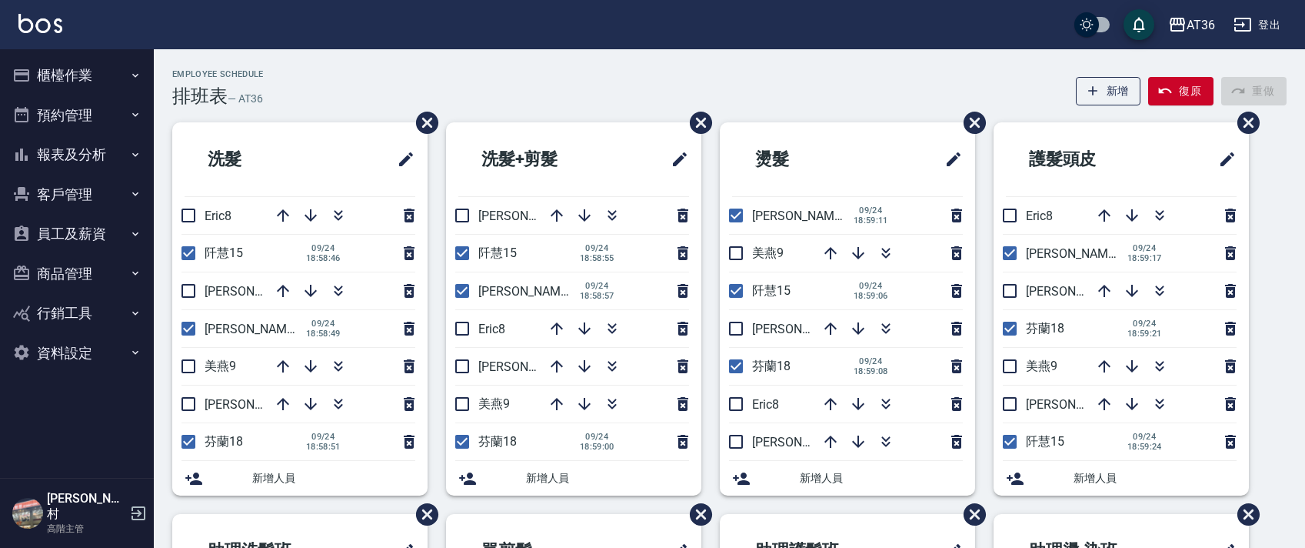
click at [558, 69] on div "Employee Schedule 排班表 — AT36 新增 復原 重做" at bounding box center [729, 88] width 1114 height 38
click at [551, 211] on icon "button" at bounding box center [557, 215] width 18 height 18
click at [557, 209] on icon "button" at bounding box center [557, 215] width 18 height 18
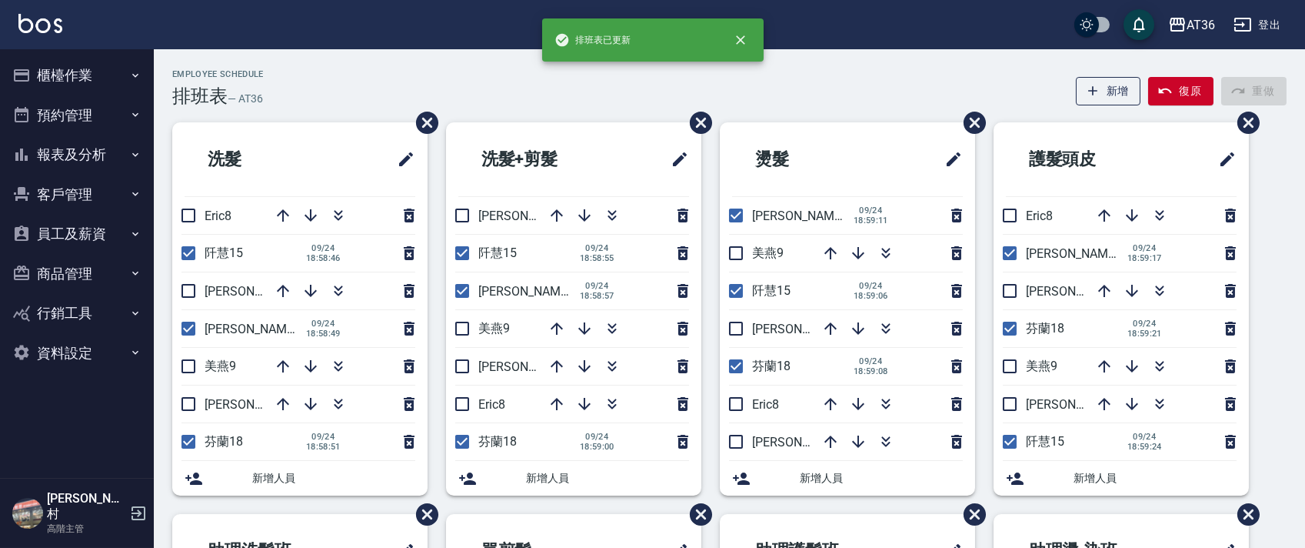
click at [557, 209] on icon "button" at bounding box center [557, 215] width 18 height 18
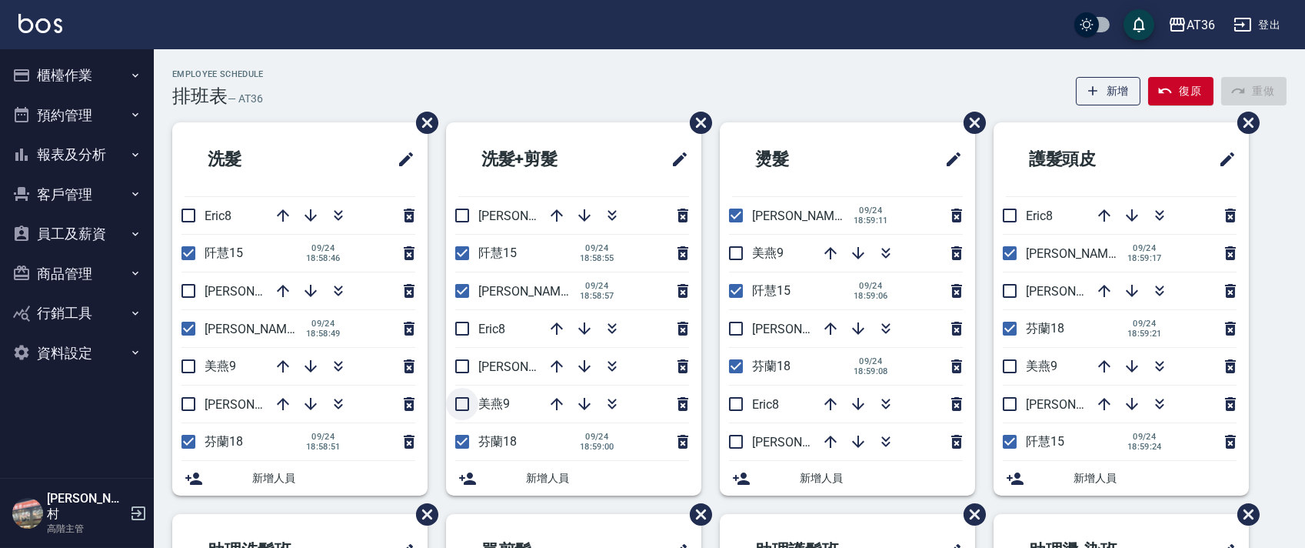
click at [464, 403] on input "checkbox" at bounding box center [462, 404] width 32 height 32
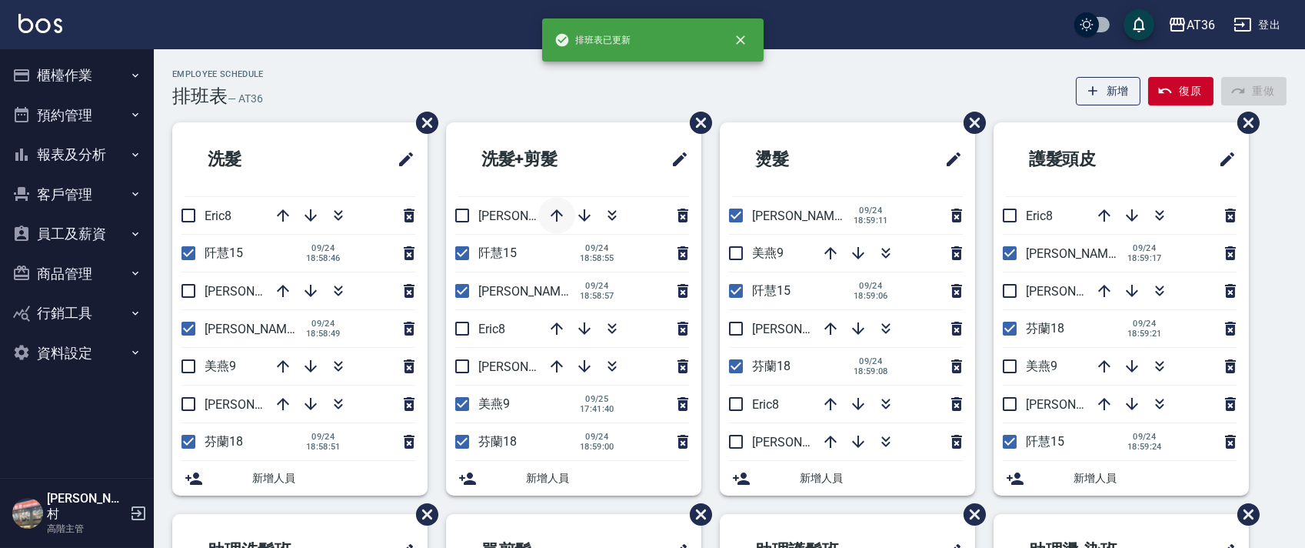
click at [551, 215] on icon "button" at bounding box center [557, 215] width 12 height 12
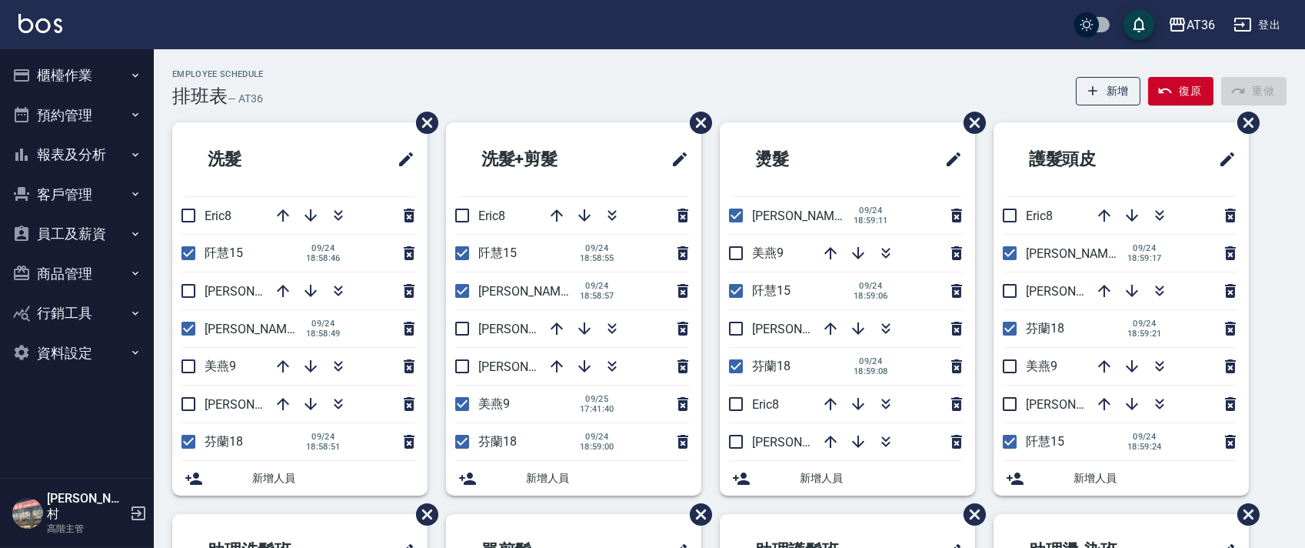
click at [524, 58] on div "Employee Schedule 排班表 — AT36 新增 復原 重做 洗髮 Eric8 阡慧15 09/24 18:58:46 伶伶6 小鳳16 09/…" at bounding box center [729, 480] width 1151 height 862
click at [461, 406] on input "checkbox" at bounding box center [462, 404] width 32 height 32
checkbox input "false"
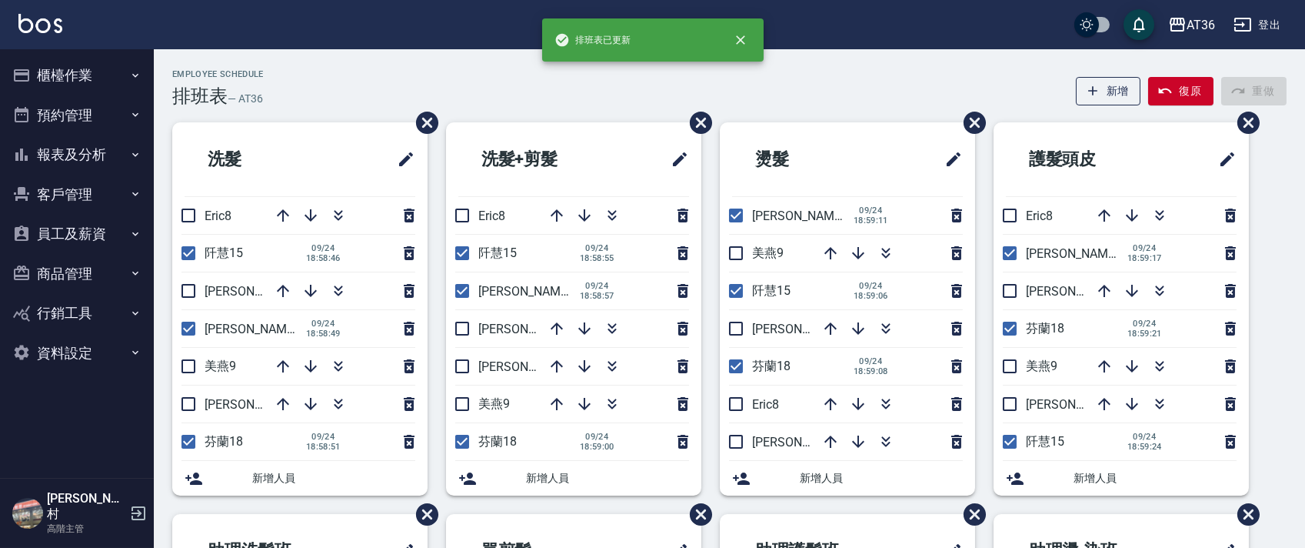
click at [564, 93] on div "Employee Schedule 排班表 — AT36 新增 復原 重做" at bounding box center [729, 88] width 1114 height 38
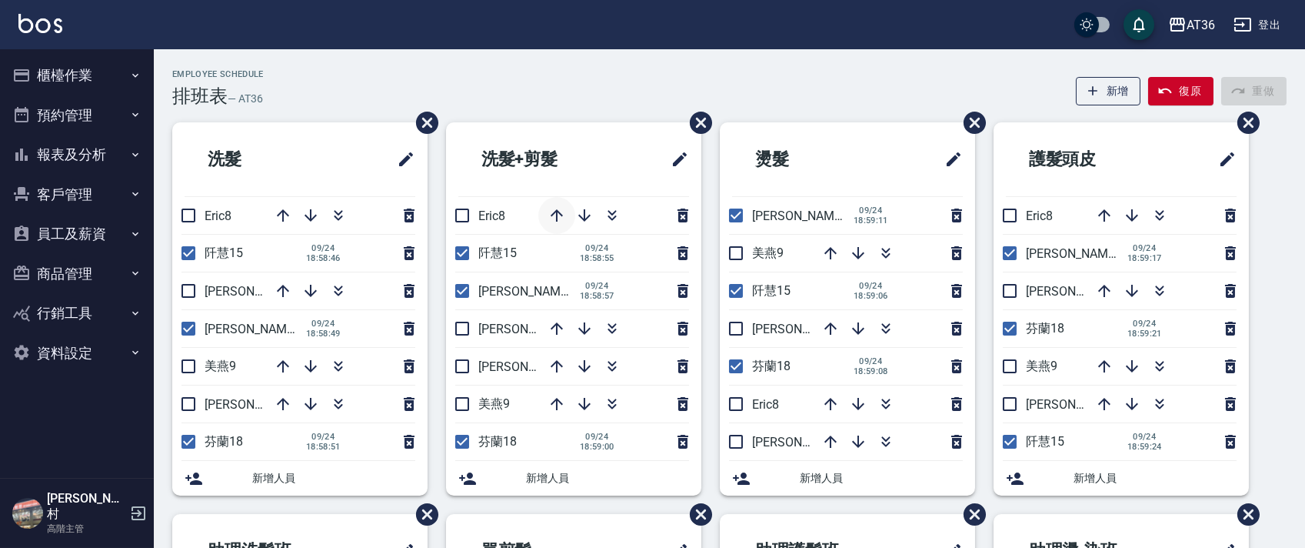
click at [552, 217] on icon "button" at bounding box center [557, 215] width 18 height 18
click at [465, 362] on input "checkbox" at bounding box center [462, 366] width 32 height 32
checkbox input "true"
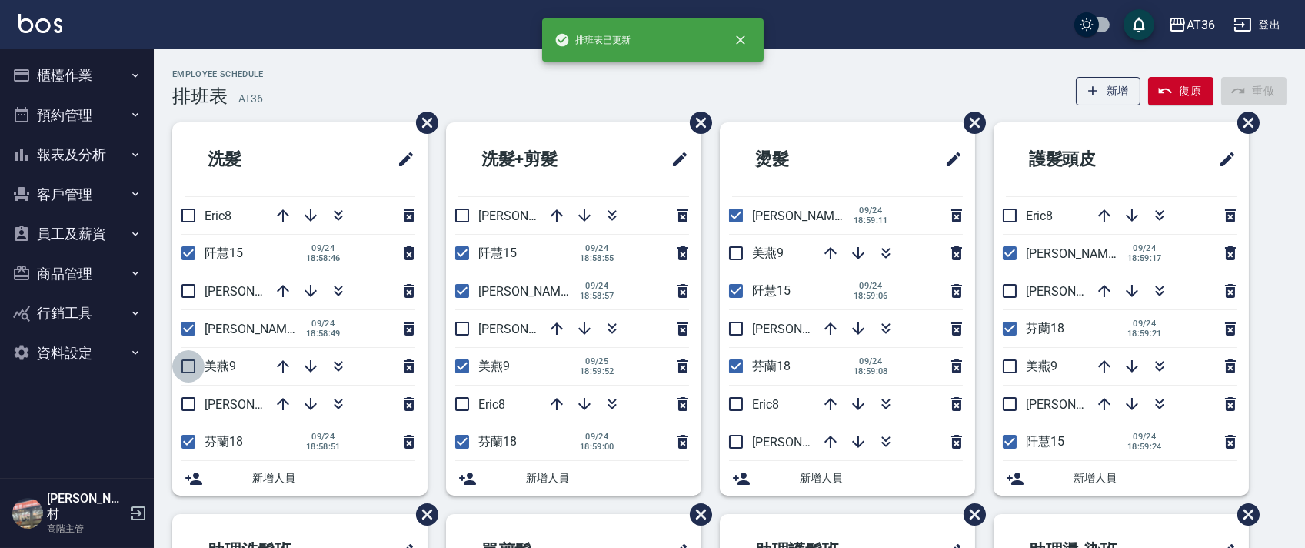
click at [193, 368] on input "checkbox" at bounding box center [188, 366] width 32 height 32
checkbox input "true"
click at [738, 248] on input "checkbox" at bounding box center [736, 253] width 32 height 32
checkbox input "true"
click at [1005, 370] on input "checkbox" at bounding box center [1010, 366] width 32 height 32
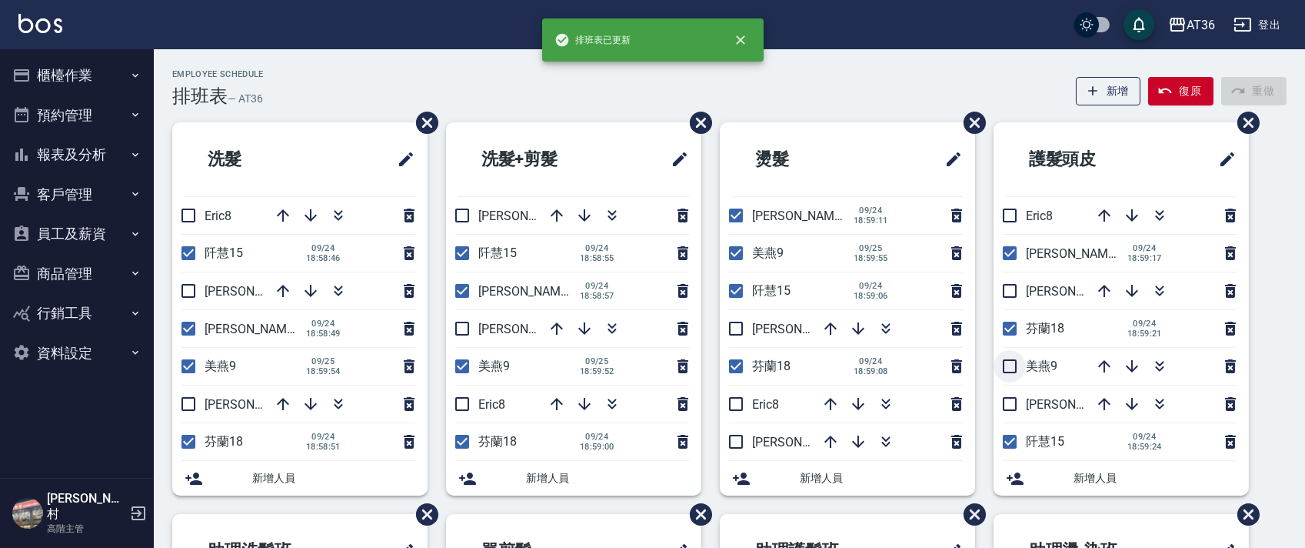
checkbox input "true"
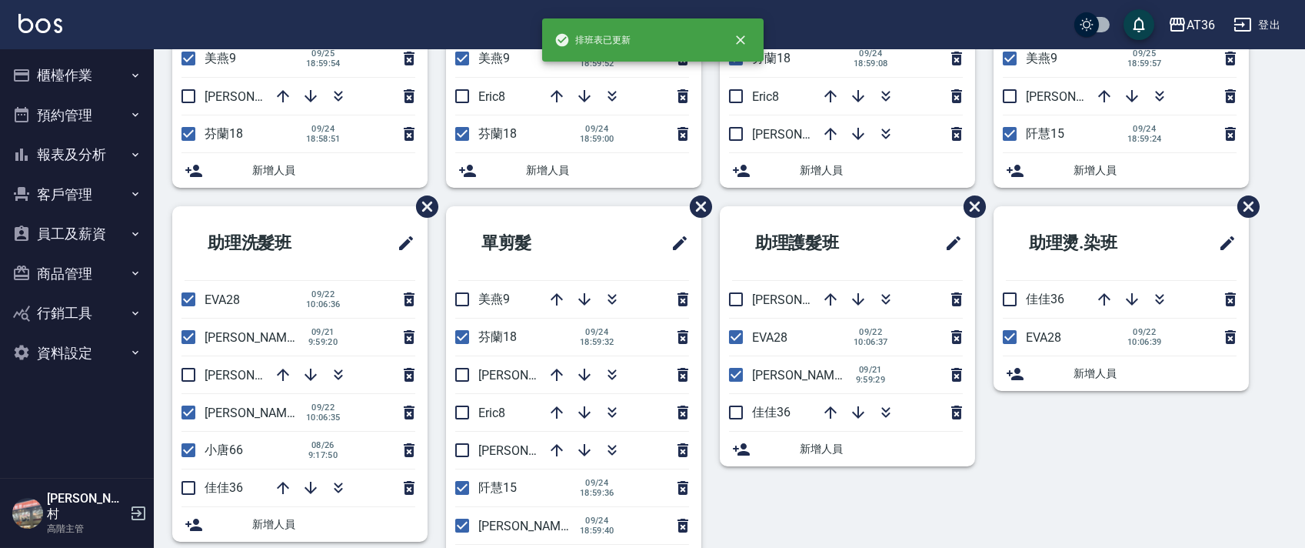
drag, startPoint x: 470, startPoint y: 307, endPoint x: 478, endPoint y: 308, distance: 7.8
click at [469, 307] on input "checkbox" at bounding box center [462, 299] width 32 height 32
checkbox input "true"
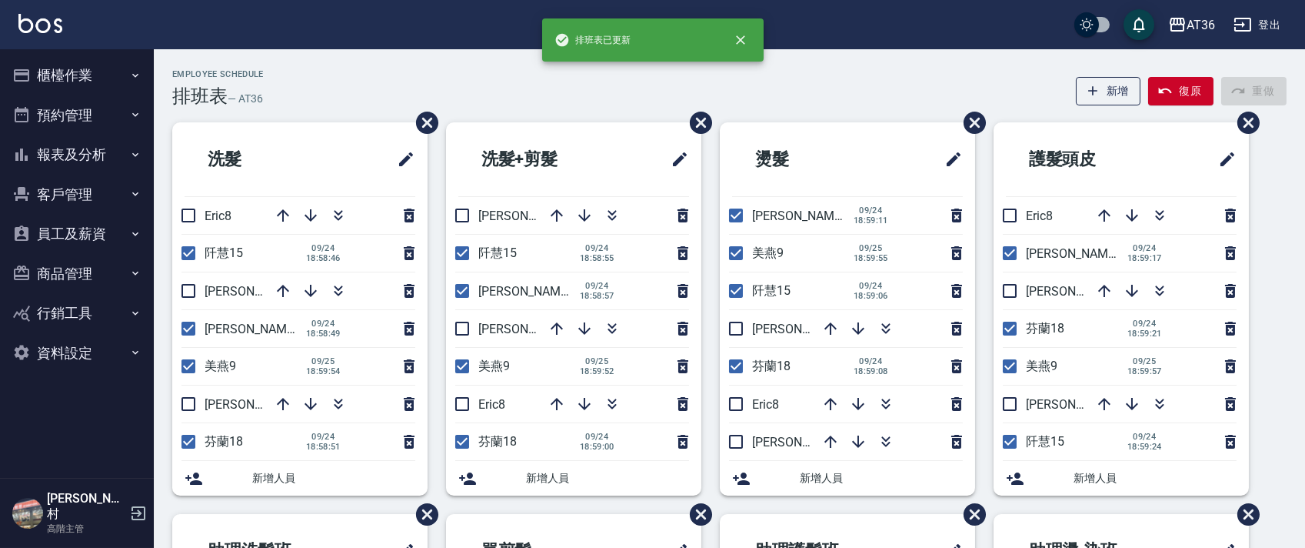
click at [551, 116] on div "Employee Schedule 排班表 — AT36 新增 復原 重做 洗髮 Eric8 阡慧15 09/24 18:58:46 伶伶6 小鳳16 09/…" at bounding box center [729, 487] width 1151 height 836
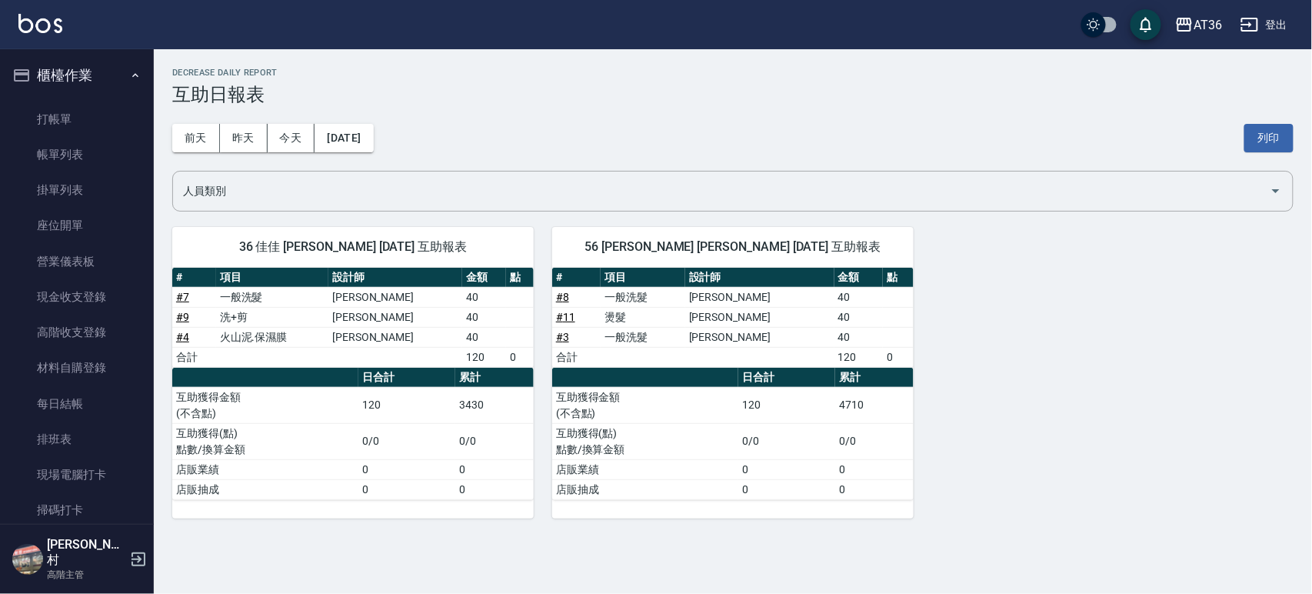
scroll to position [410, 0]
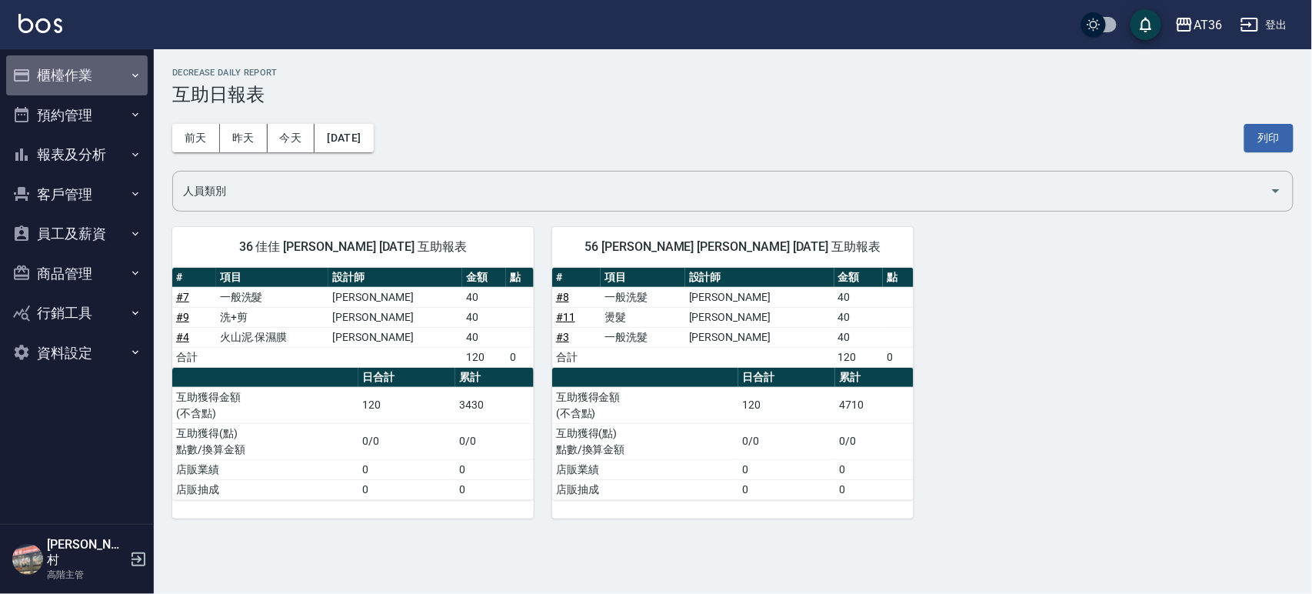
click at [82, 59] on button "櫃檯作業" at bounding box center [76, 75] width 141 height 40
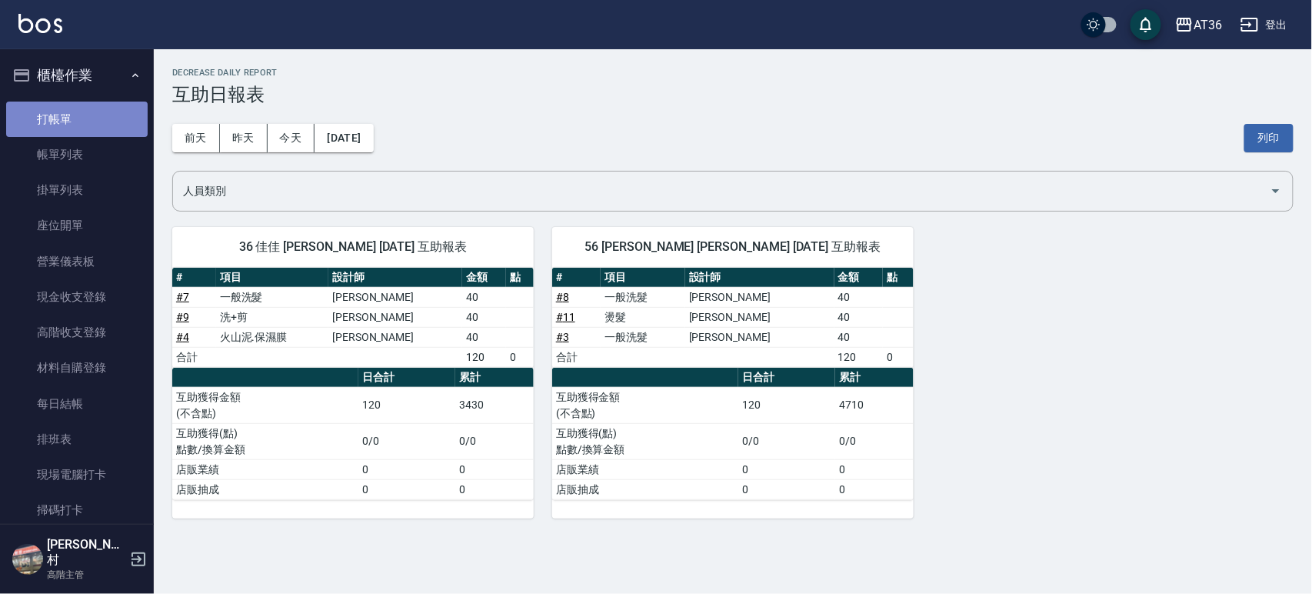
click at [78, 115] on link "打帳單" at bounding box center [76, 119] width 141 height 35
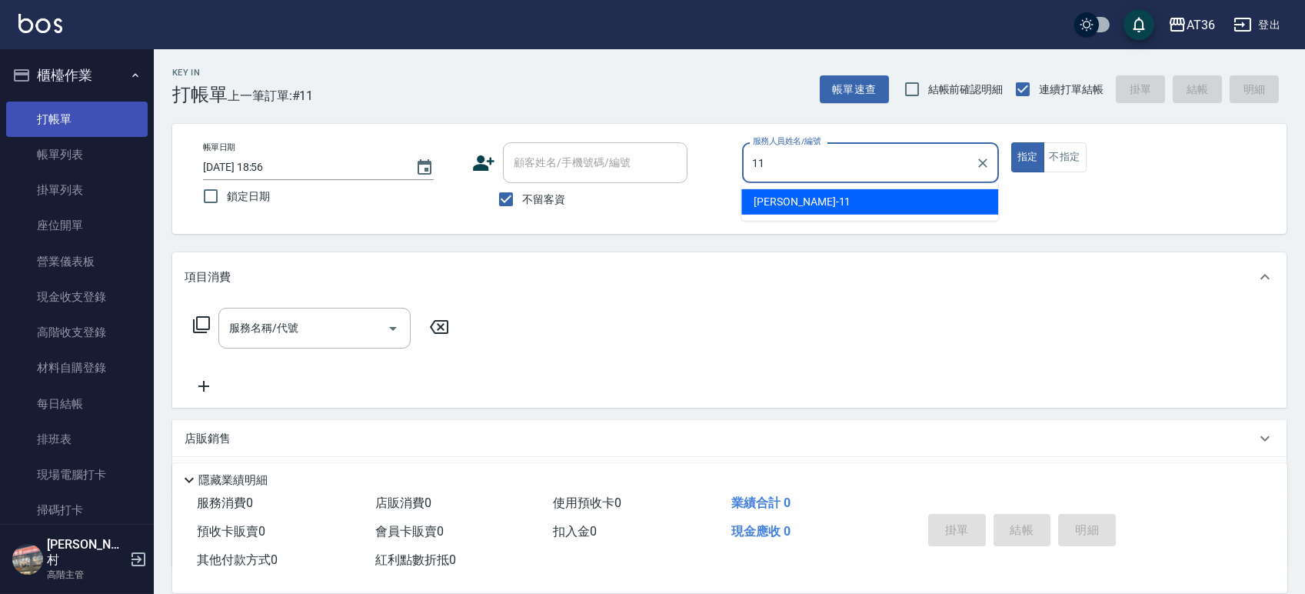
type input "珮茹-11"
type button "true"
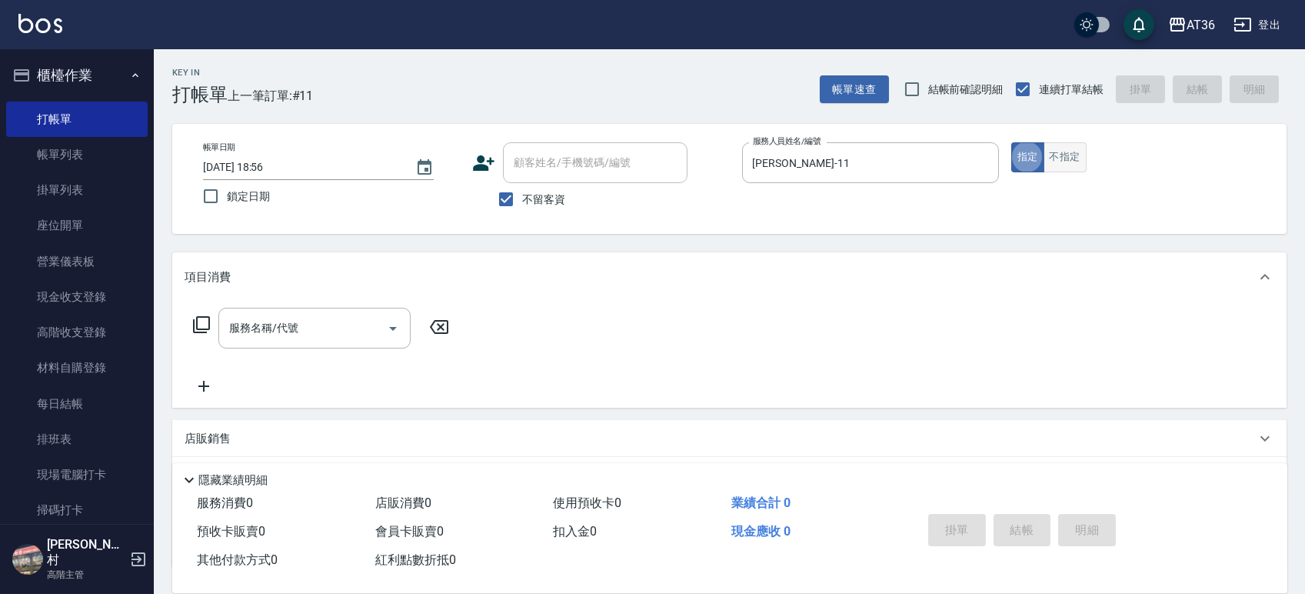
click at [1061, 150] on button "不指定" at bounding box center [1065, 157] width 43 height 30
type button "false"
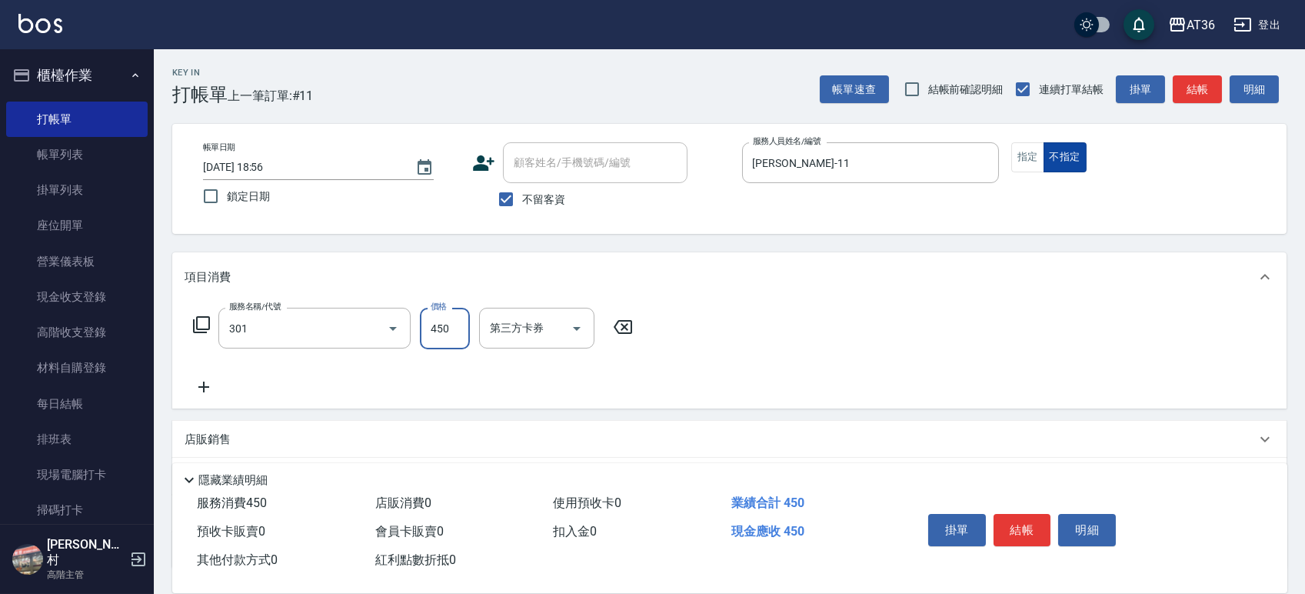
type input "洗+剪(301)"
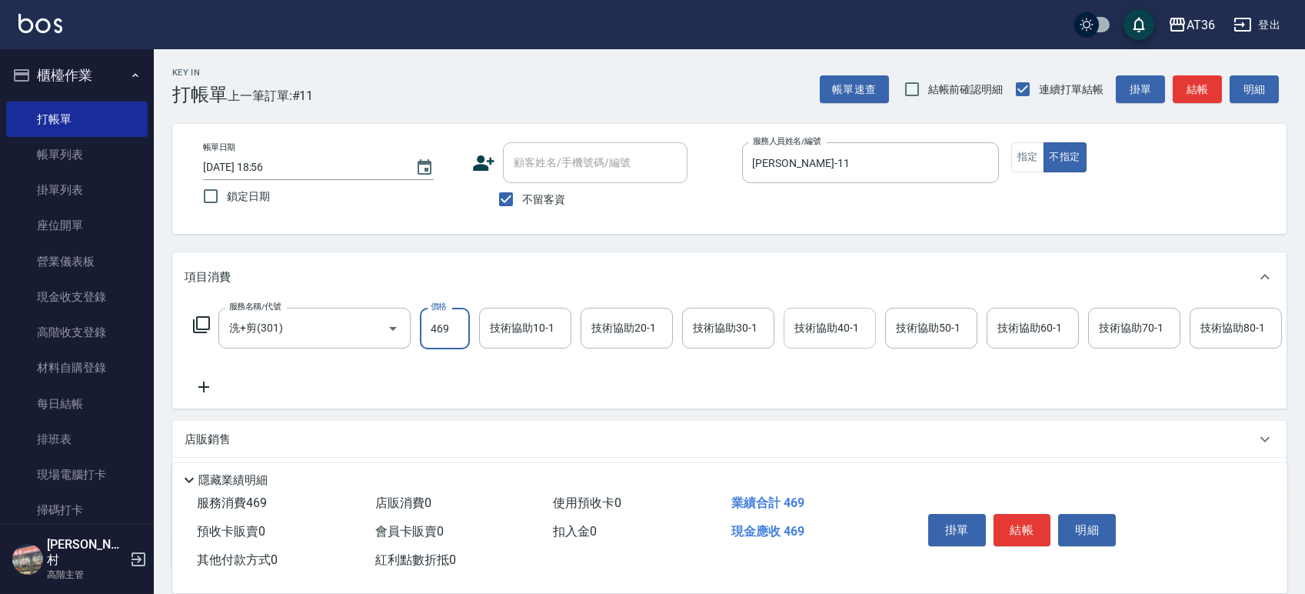
type input "469"
click at [807, 320] on div "技術協助40-1 技術協助40-1" at bounding box center [830, 328] width 92 height 41
type input "欣蓓-56"
click at [1015, 514] on button "結帳" at bounding box center [1023, 530] width 58 height 32
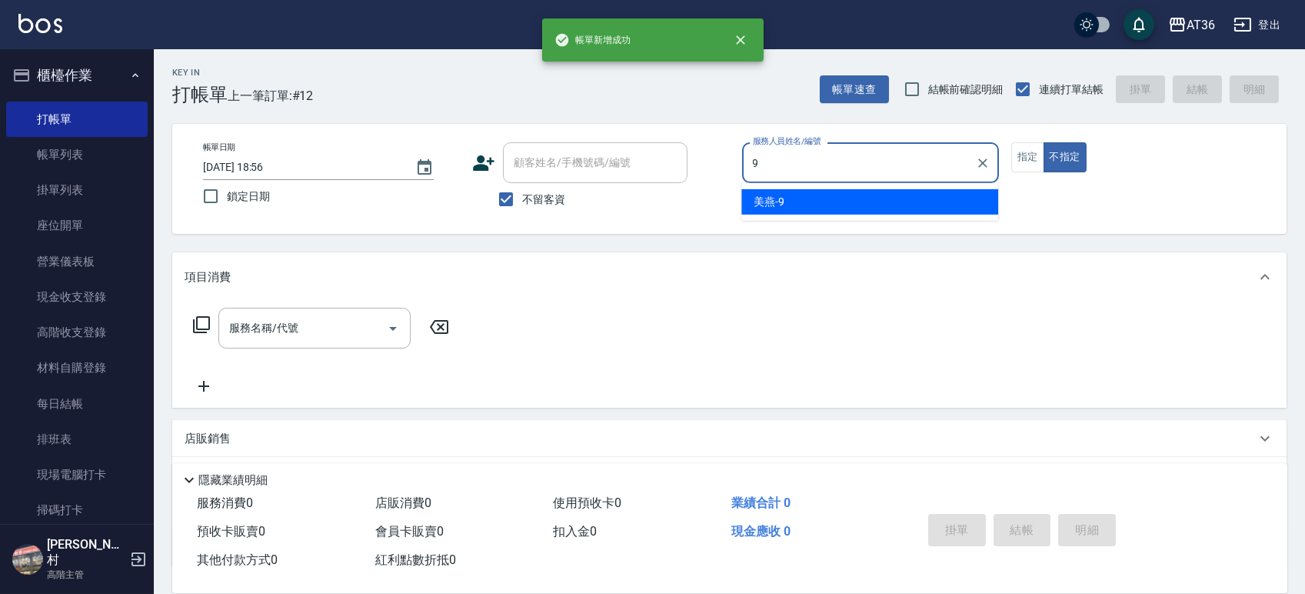
type input "美燕-9"
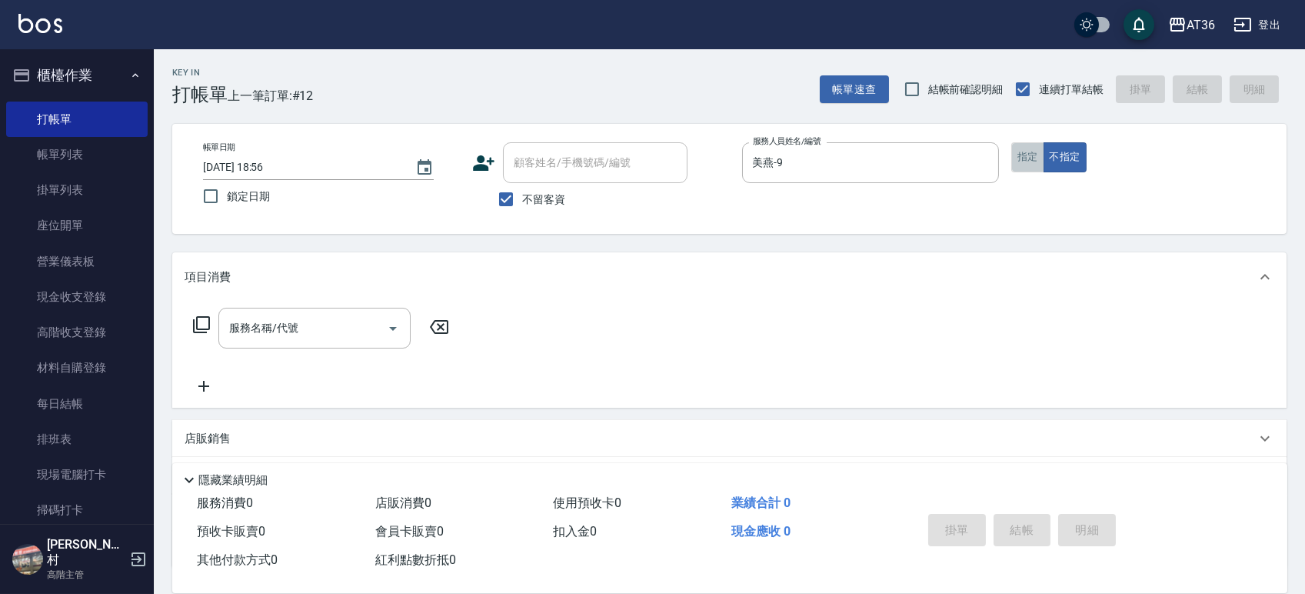
click at [1020, 163] on button "指定" at bounding box center [1027, 157] width 33 height 30
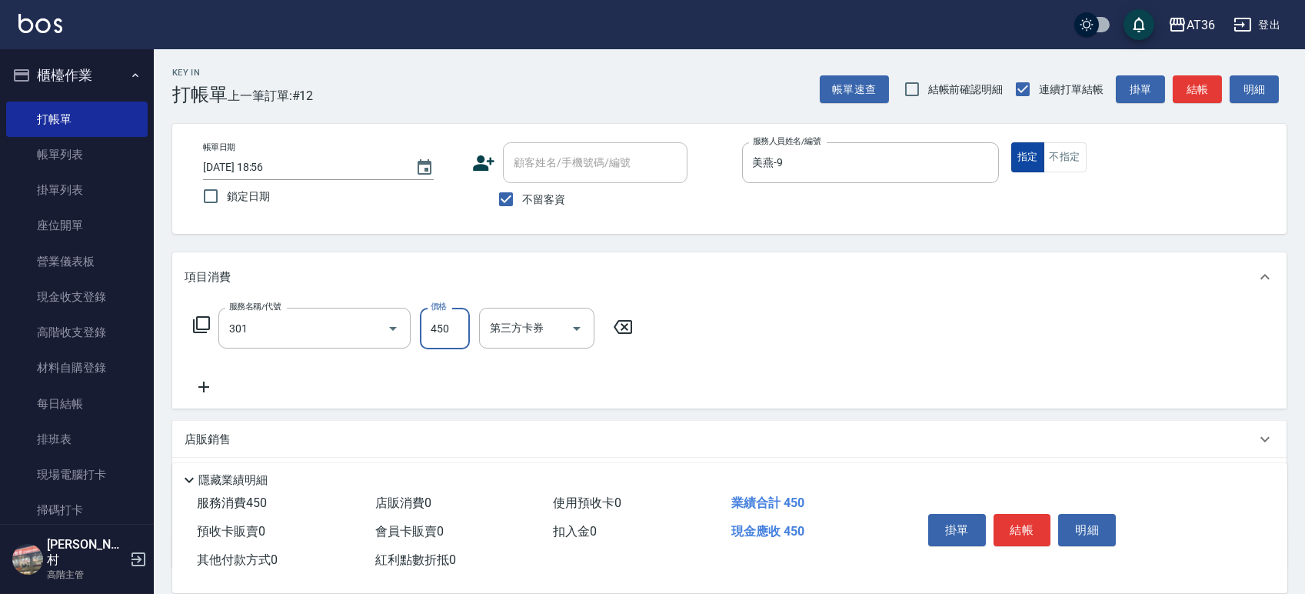
type input "洗+剪(301)"
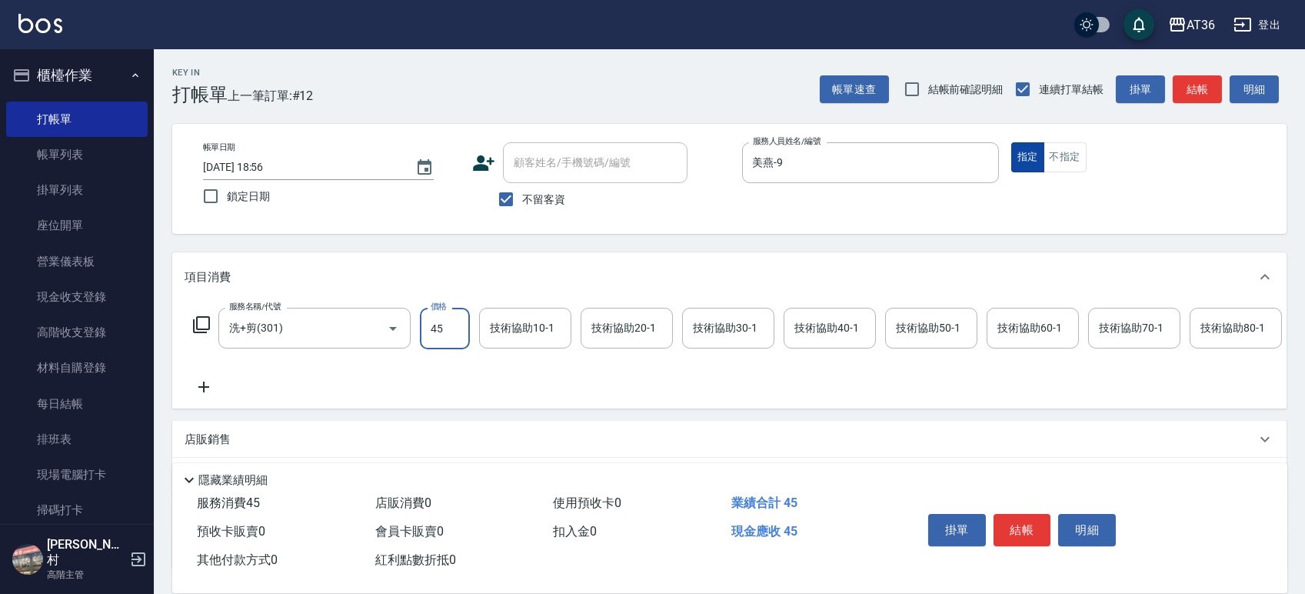
type input "450"
click at [839, 325] on div "技術協助40-1 技術協助40-1" at bounding box center [830, 328] width 92 height 41
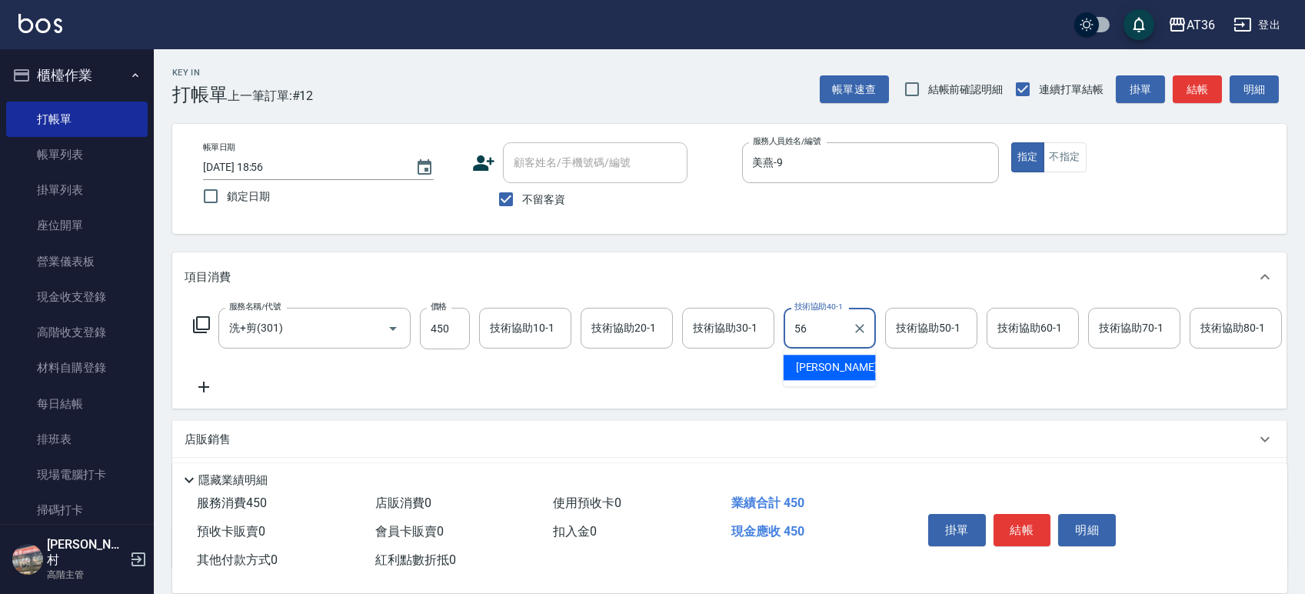
type input "欣蓓-56"
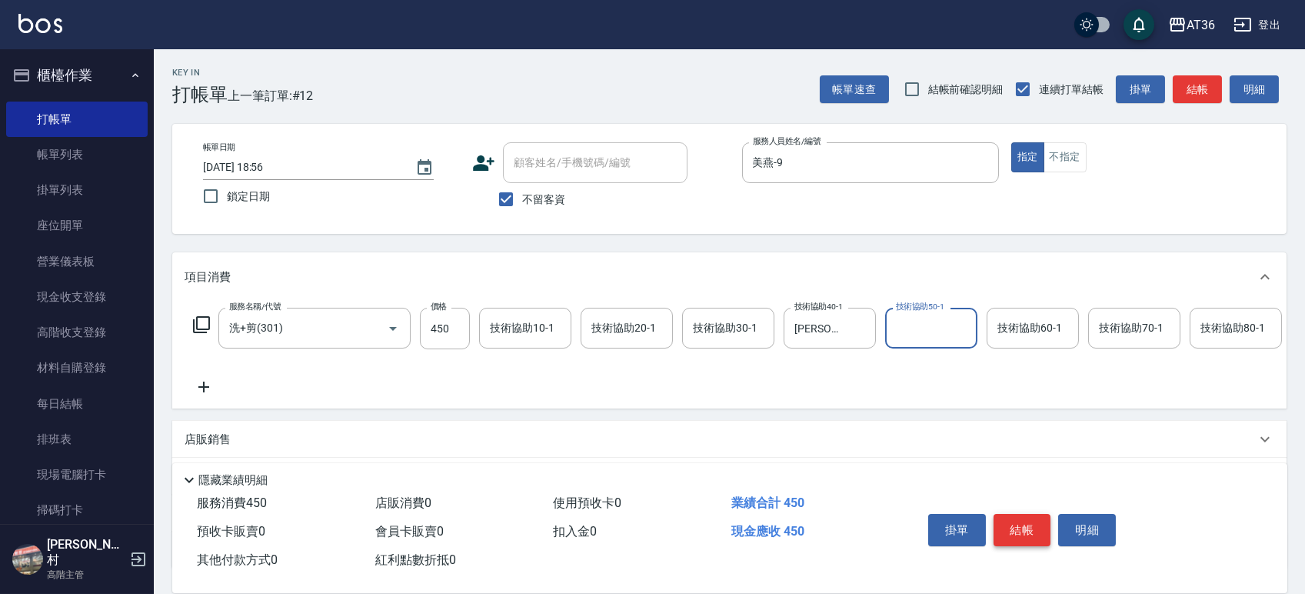
click at [1037, 524] on button "結帳" at bounding box center [1023, 530] width 58 height 32
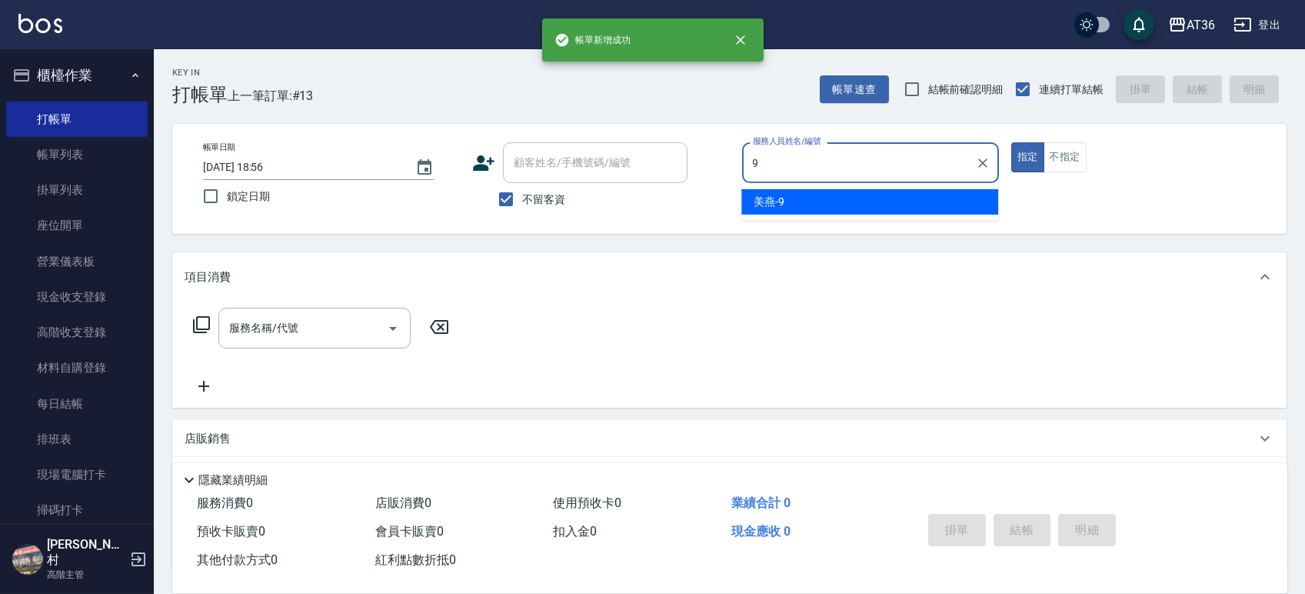
type input "美燕-9"
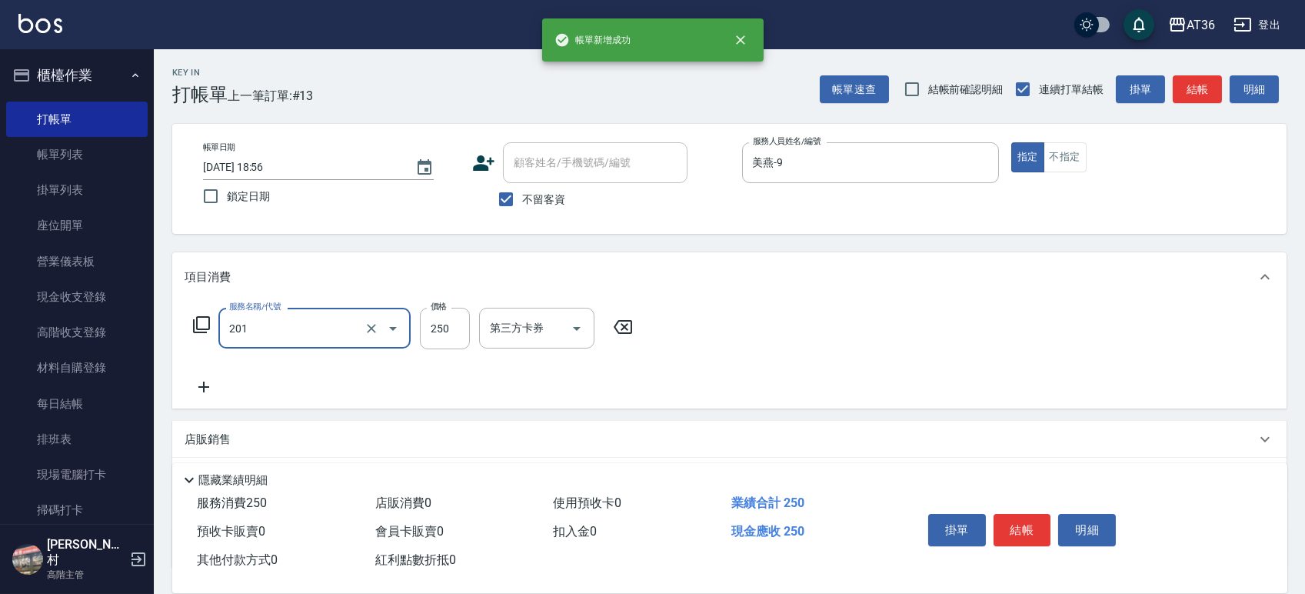
type input "一般洗髮(201)"
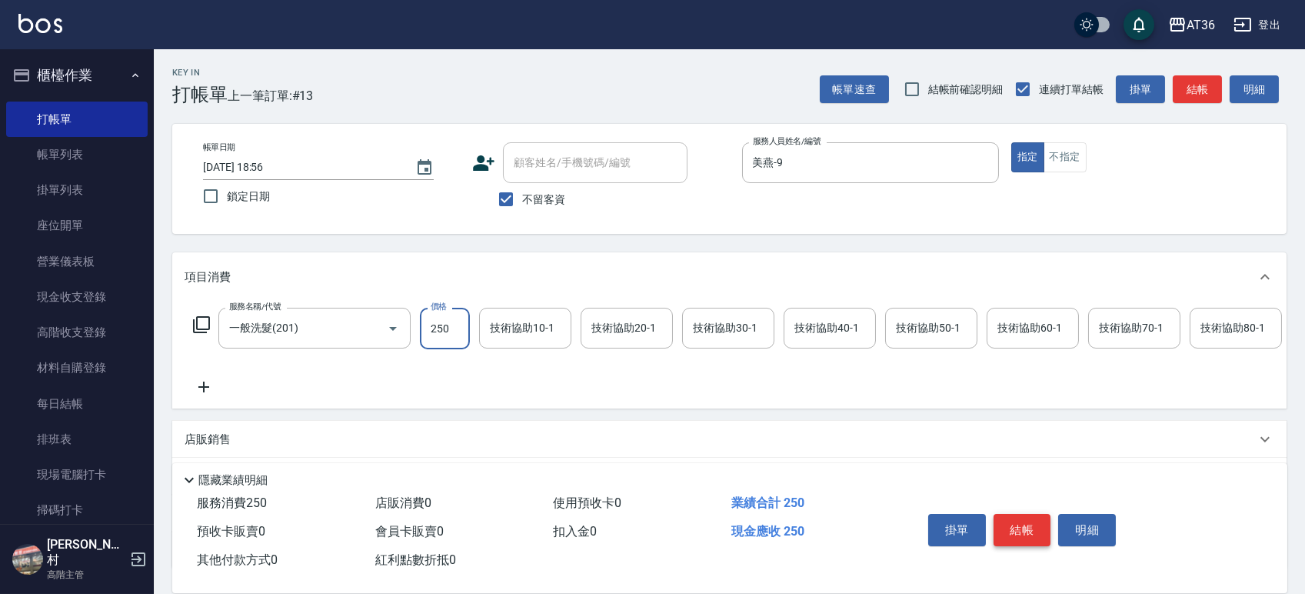
click at [1042, 531] on button "結帳" at bounding box center [1023, 530] width 58 height 32
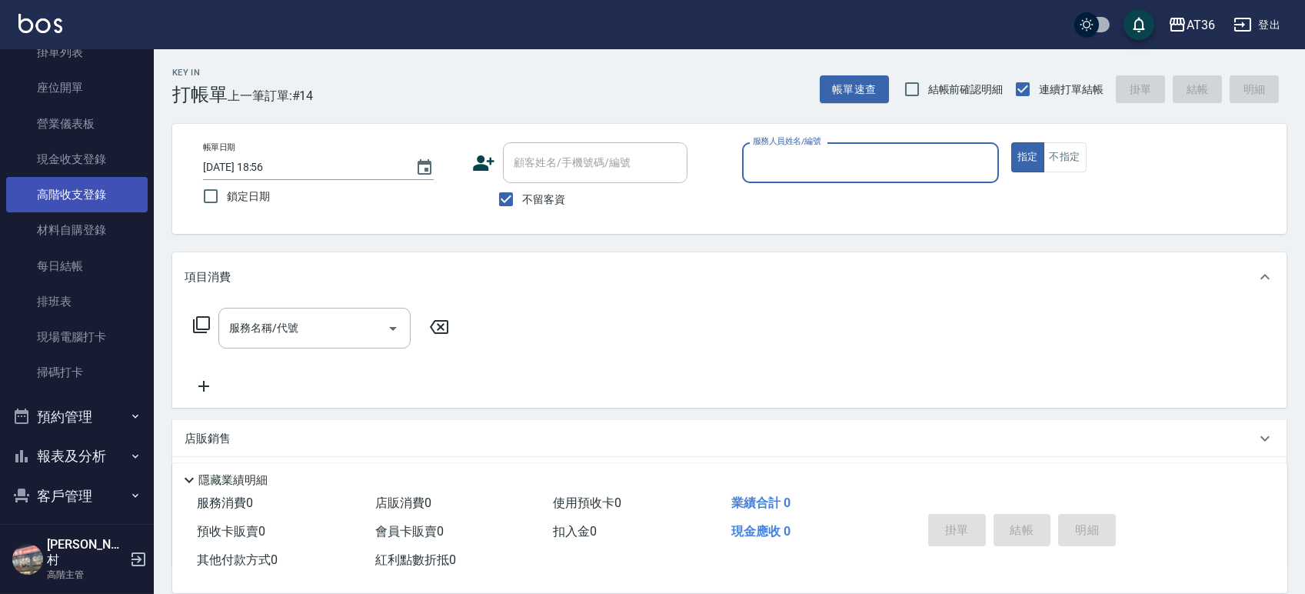
scroll to position [291, 0]
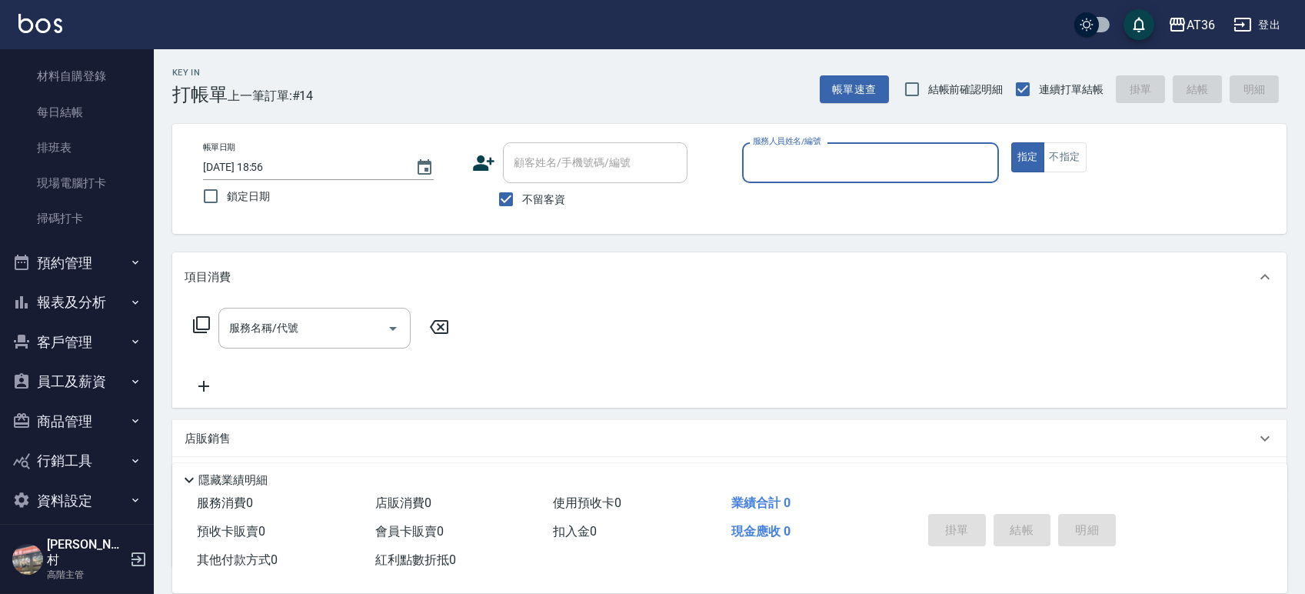
click at [75, 306] on button "報表及分析" at bounding box center [76, 302] width 141 height 40
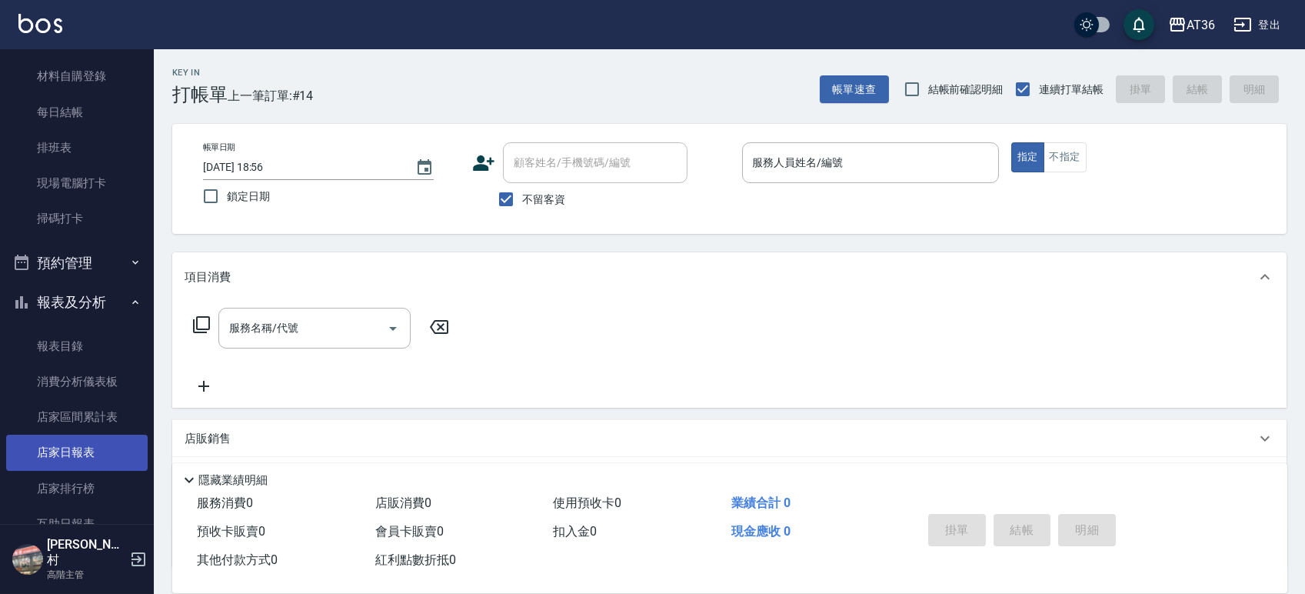
click at [68, 458] on link "店家日報表" at bounding box center [76, 451] width 141 height 35
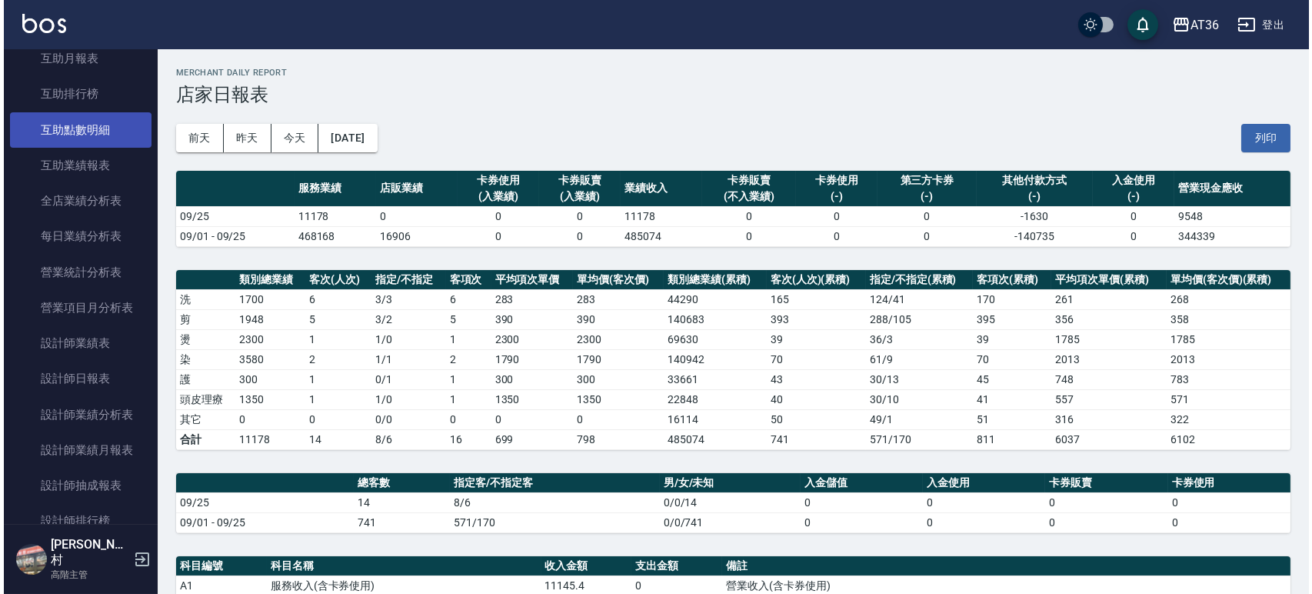
scroll to position [615, 0]
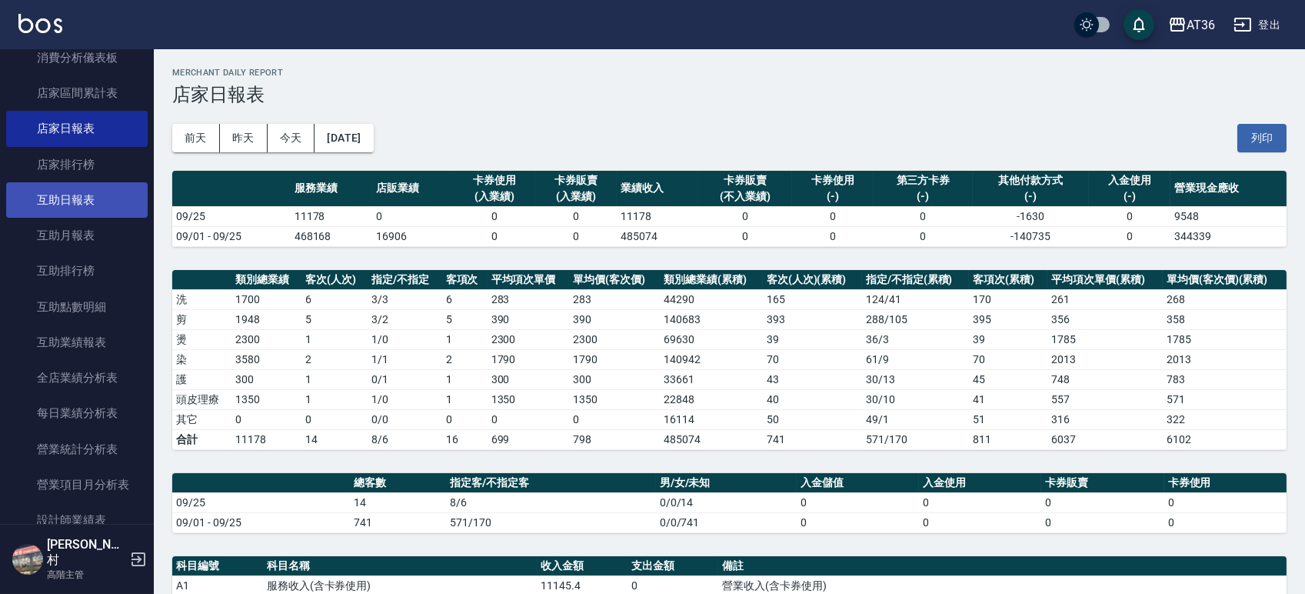
click at [86, 197] on link "互助日報表" at bounding box center [76, 199] width 141 height 35
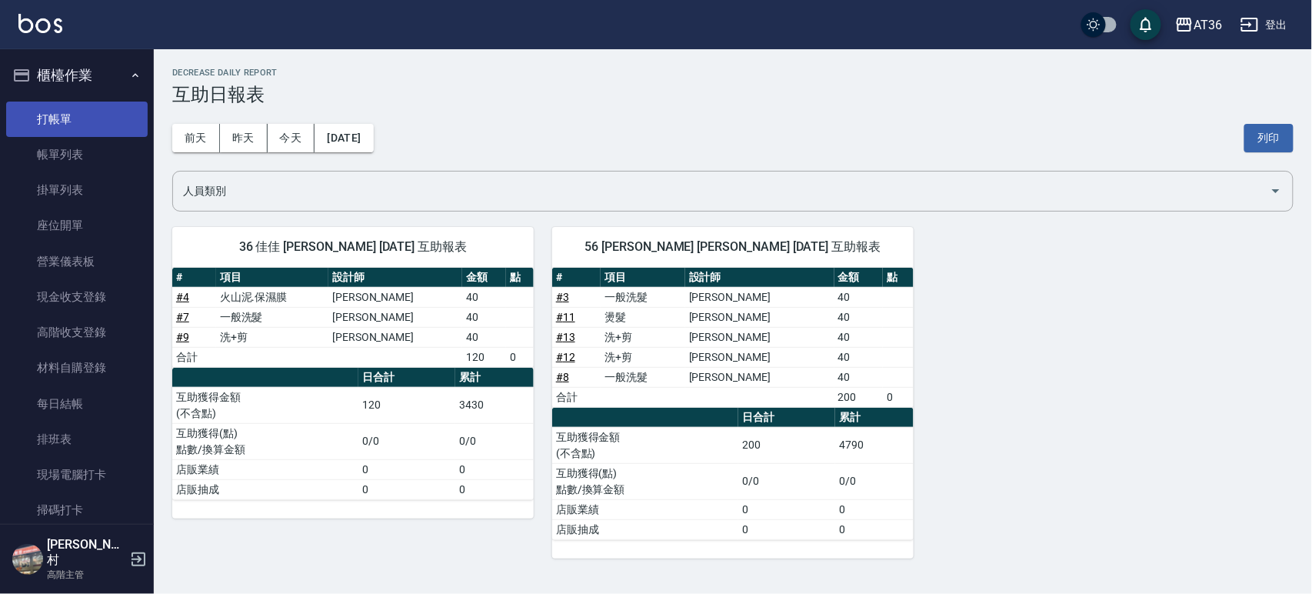
click at [58, 109] on link "打帳單" at bounding box center [76, 119] width 141 height 35
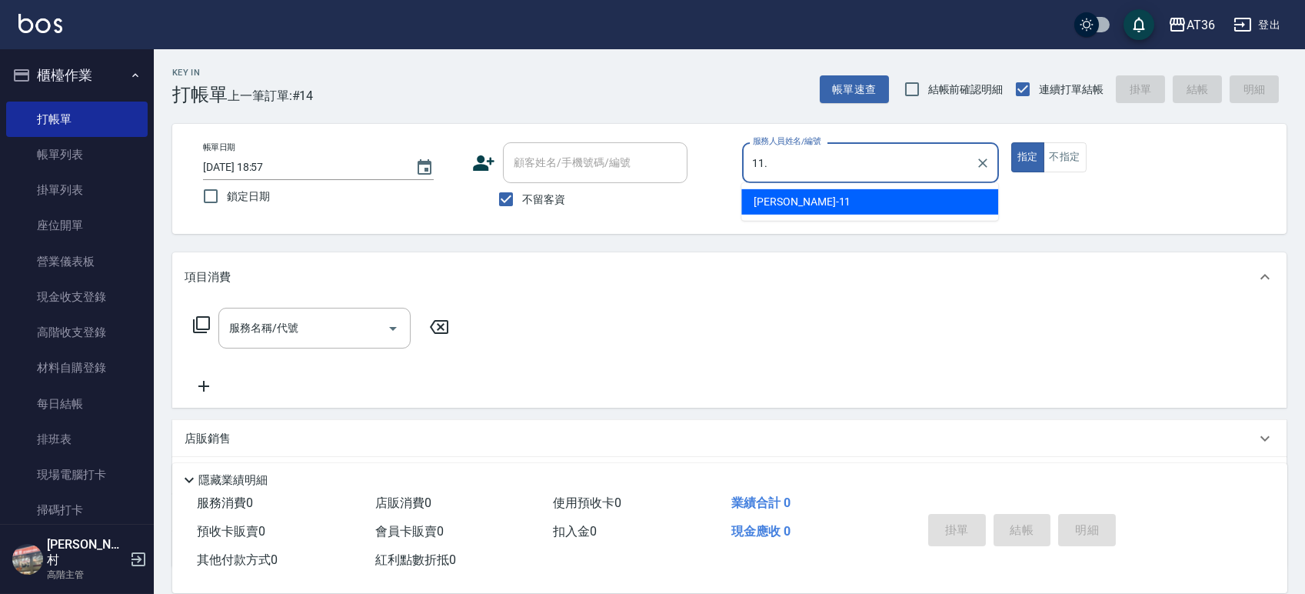
type input "11."
click at [1011, 142] on button "指定" at bounding box center [1027, 157] width 33 height 30
type button "true"
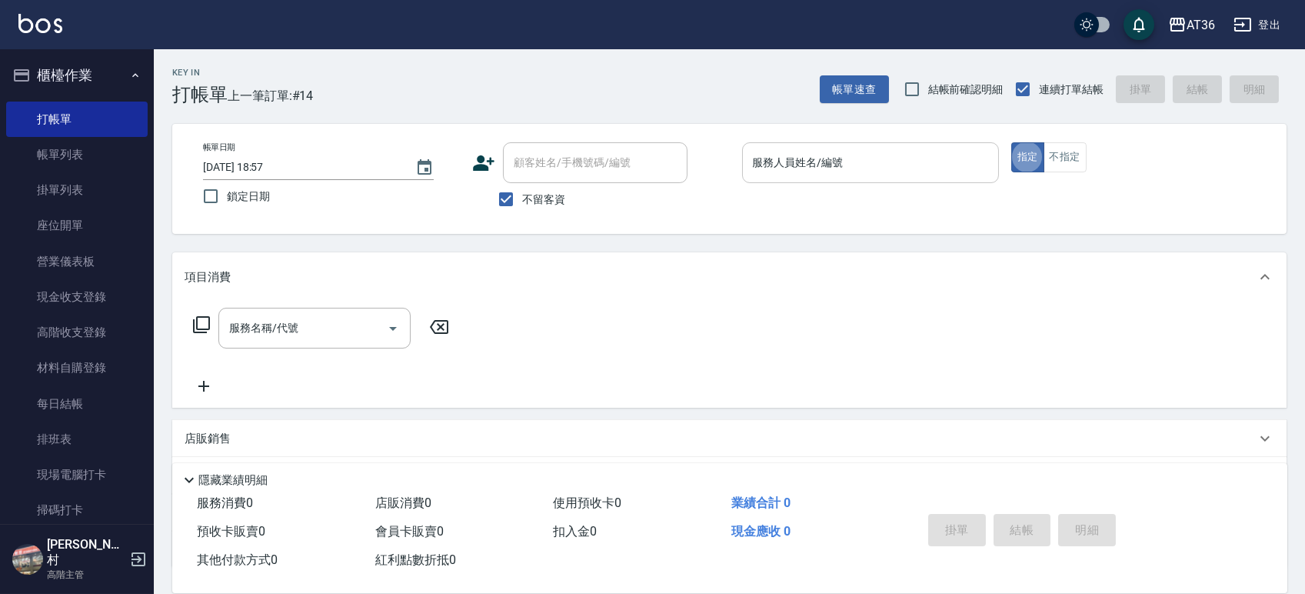
click at [841, 151] on input "服務人員姓名/編號" at bounding box center [870, 162] width 243 height 27
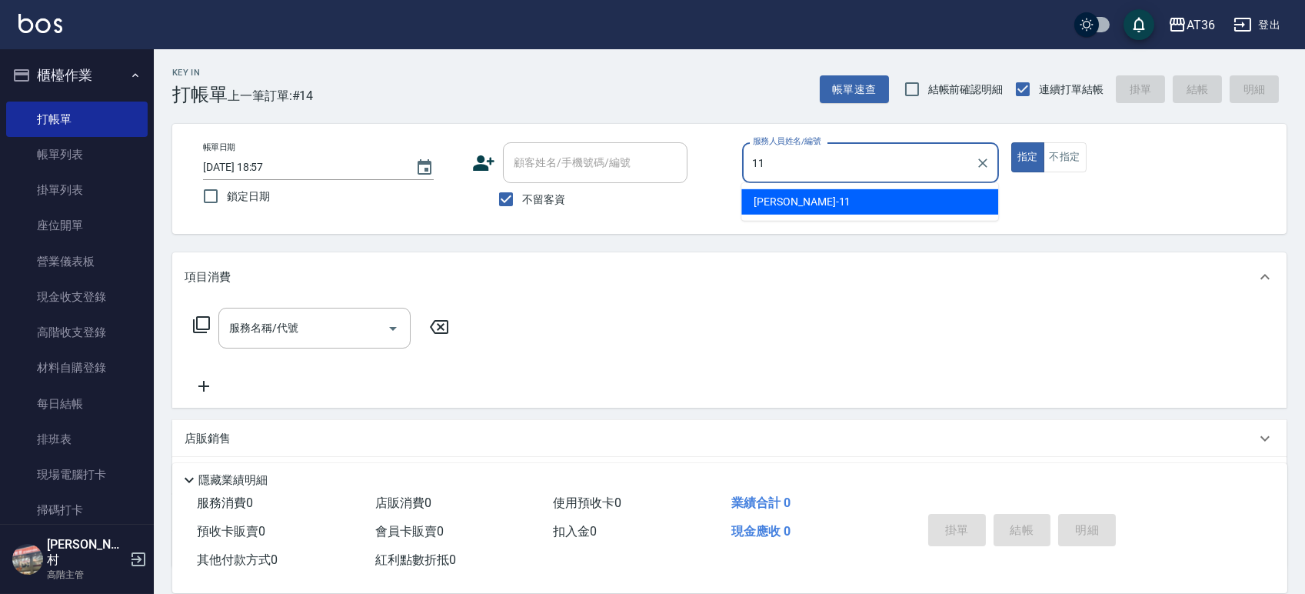
type input "珮茹-11"
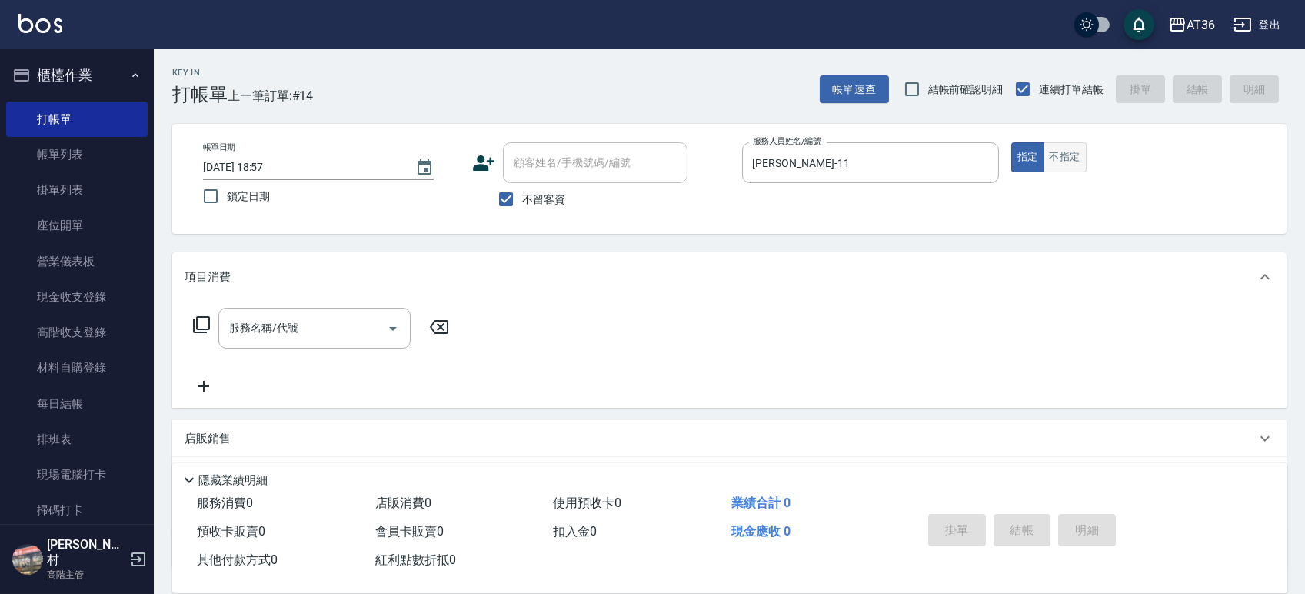
click at [1071, 161] on button "不指定" at bounding box center [1065, 157] width 43 height 30
click at [341, 320] on input "服務名稱/代號" at bounding box center [302, 328] width 155 height 27
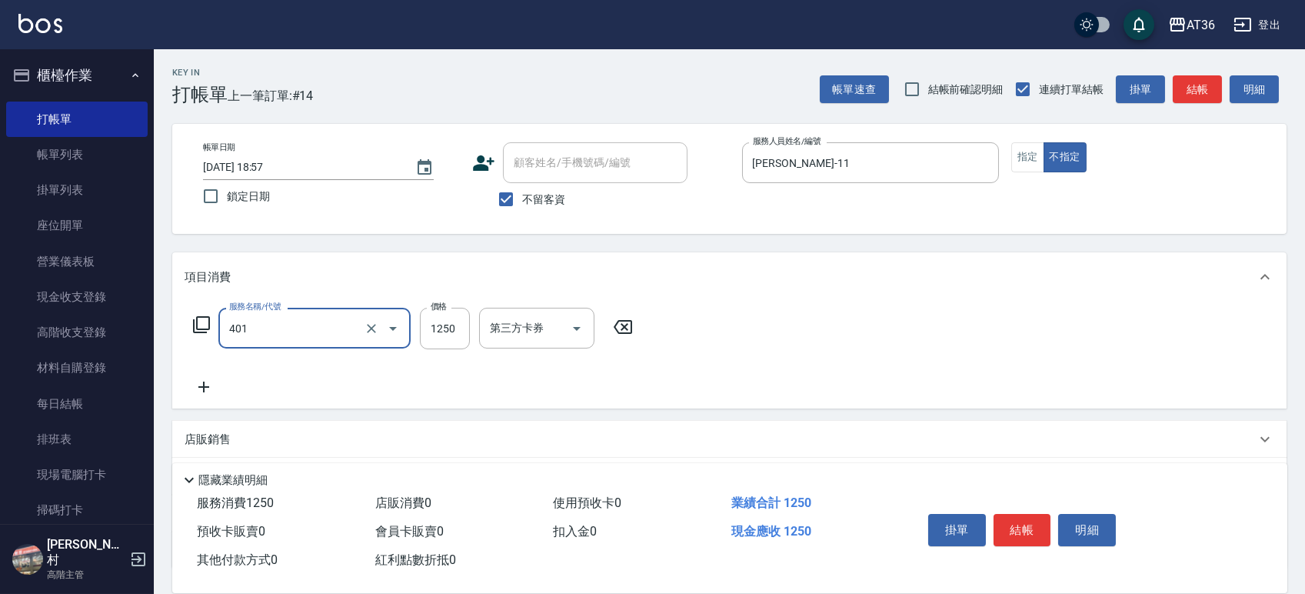
type input "燙髮(401)"
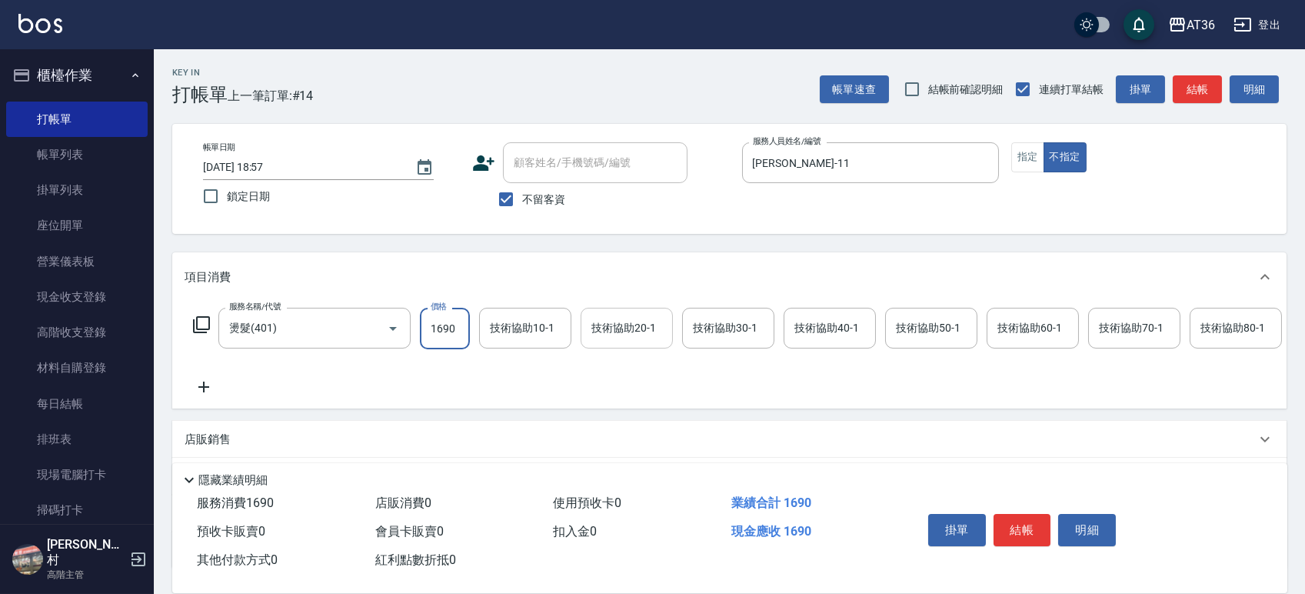
type input "1690"
click at [613, 317] on input "技術協助20-1" at bounding box center [627, 328] width 78 height 27
type input "佳佳-36"
click at [817, 333] on div "技術協助40-1 技術協助40-1" at bounding box center [830, 328] width 92 height 41
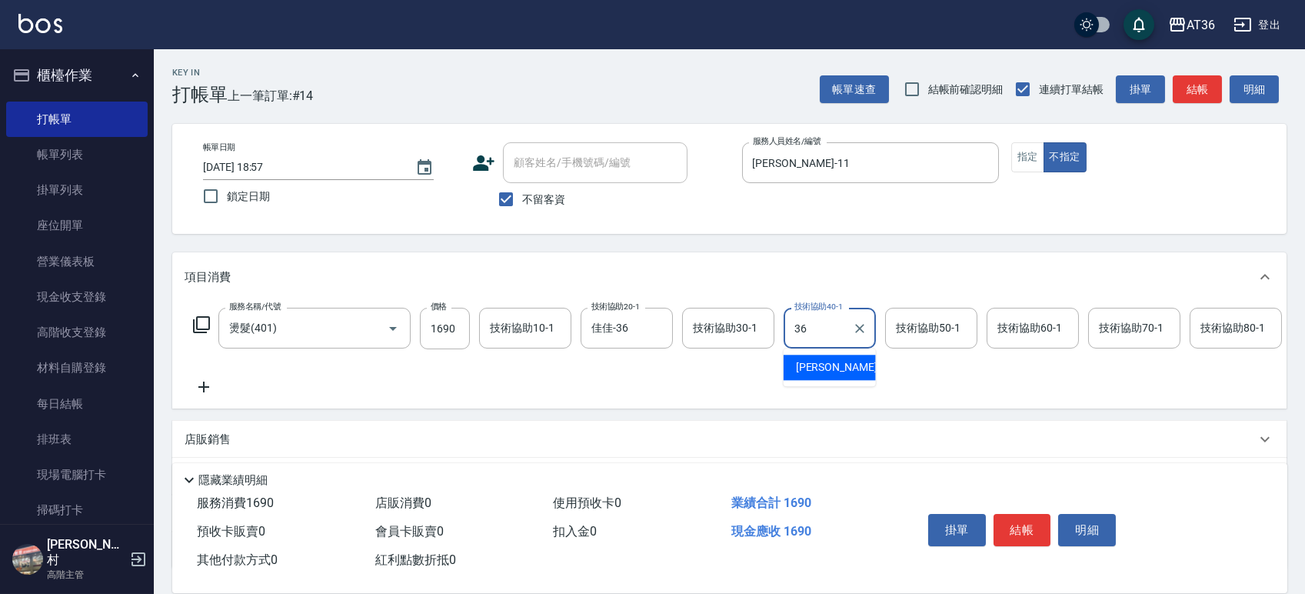
type input "佳佳-36"
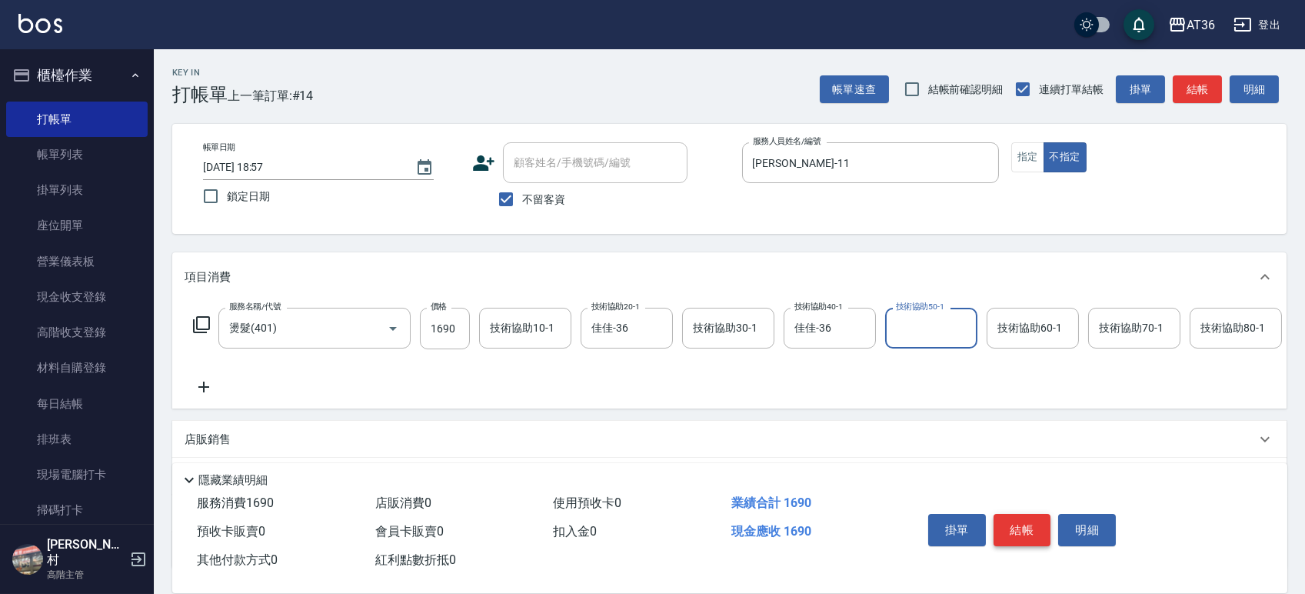
click at [1026, 523] on button "結帳" at bounding box center [1023, 530] width 58 height 32
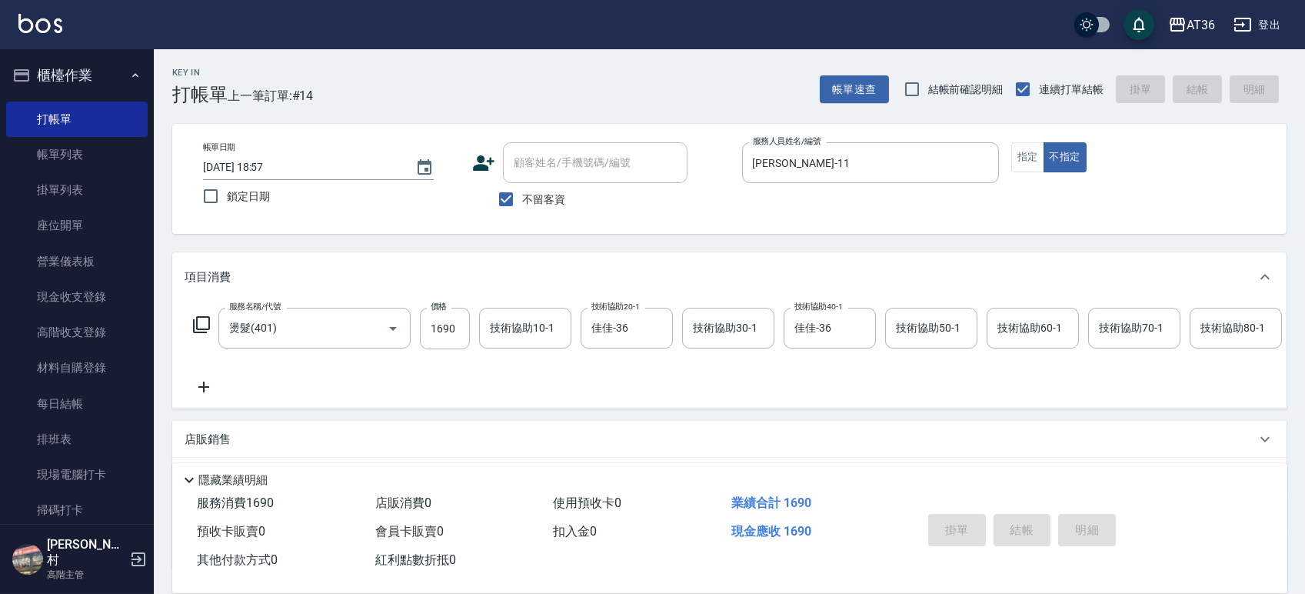
type input "2025/09/25 19:17"
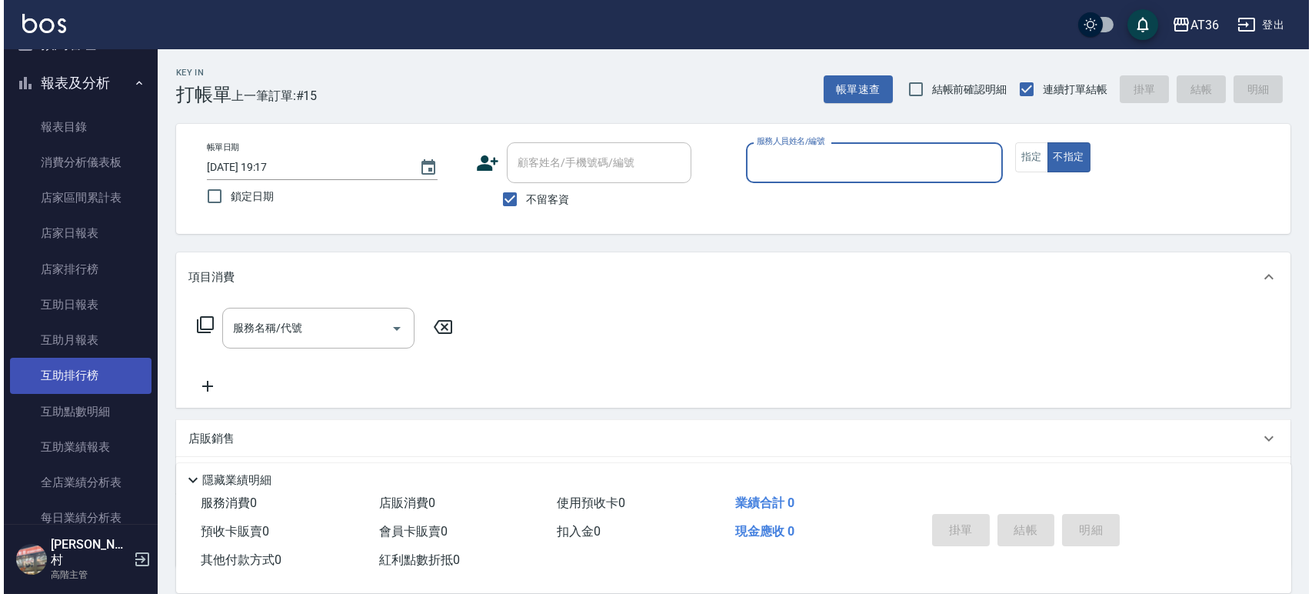
scroll to position [512, 0]
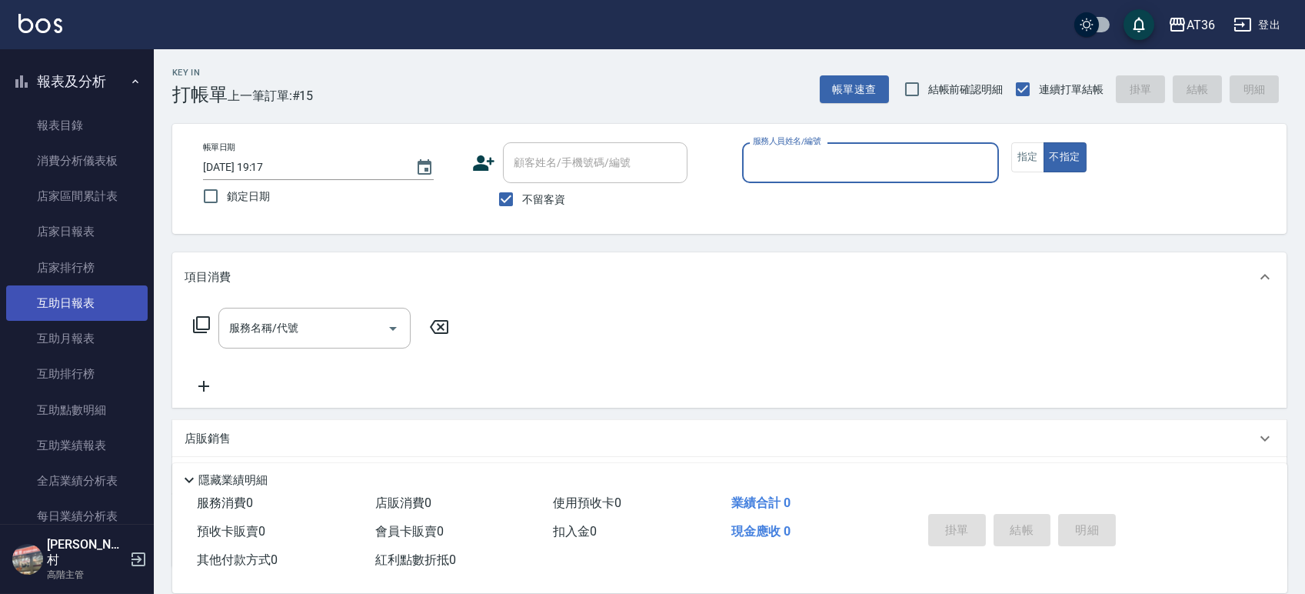
click at [68, 305] on link "互助日報表" at bounding box center [76, 302] width 141 height 35
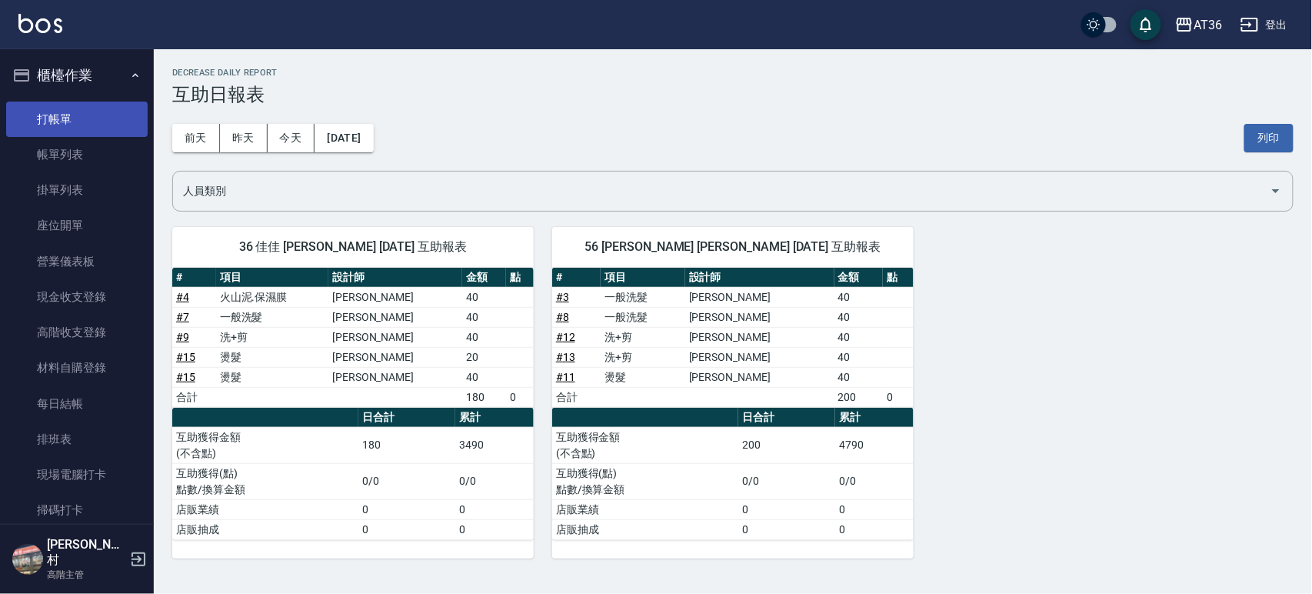
click at [51, 117] on link "打帳單" at bounding box center [76, 119] width 141 height 35
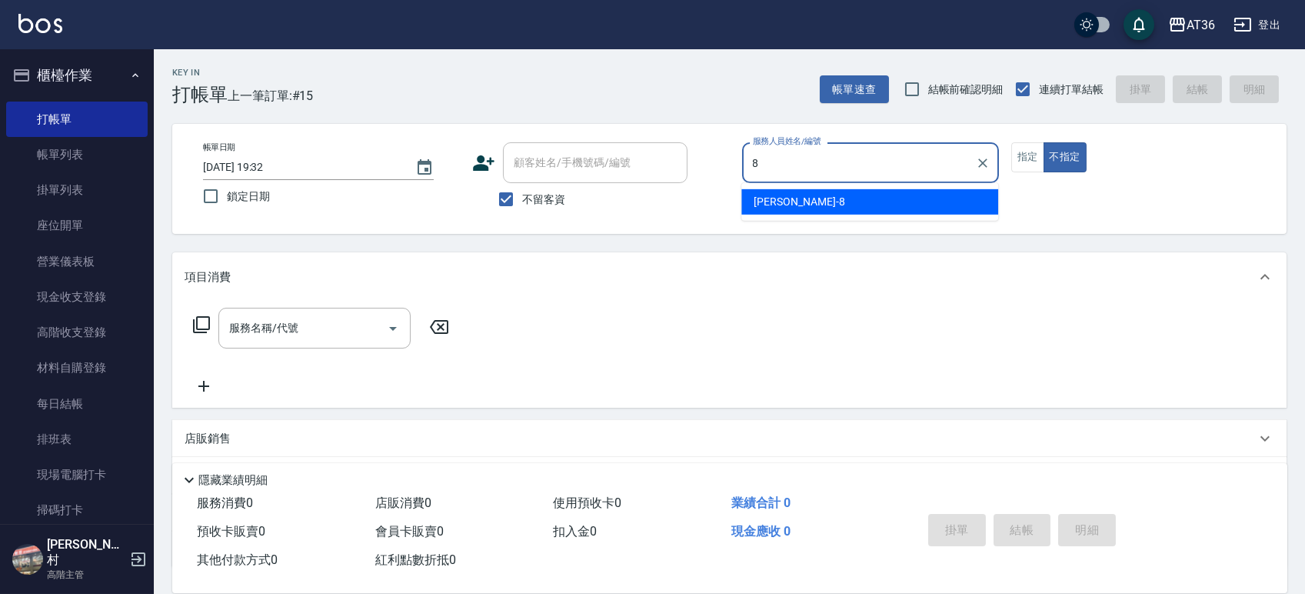
type input "Eric-8"
type button "false"
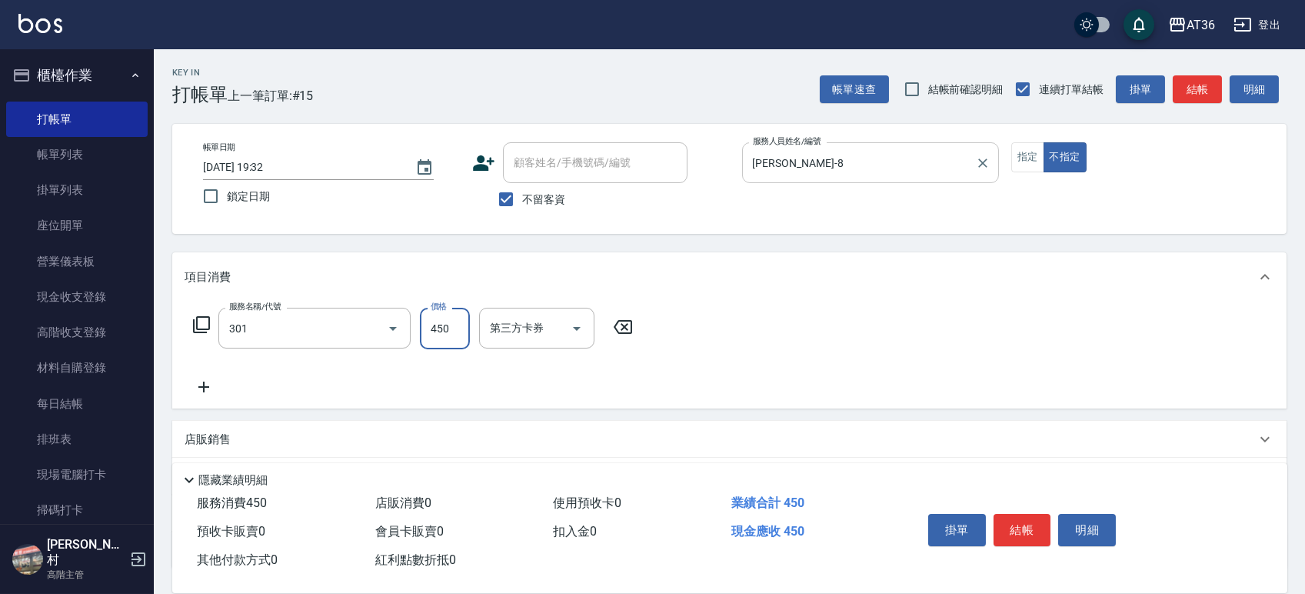
type input "洗+剪(301)"
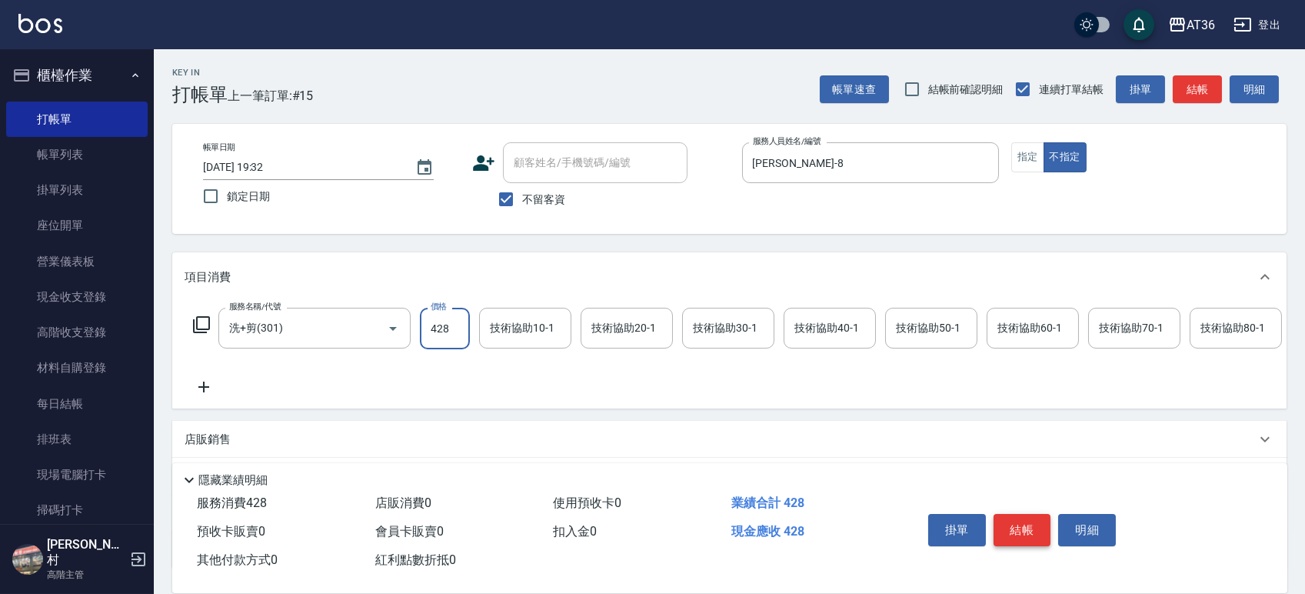
type input "428"
click at [1015, 534] on button "結帳" at bounding box center [1023, 530] width 58 height 32
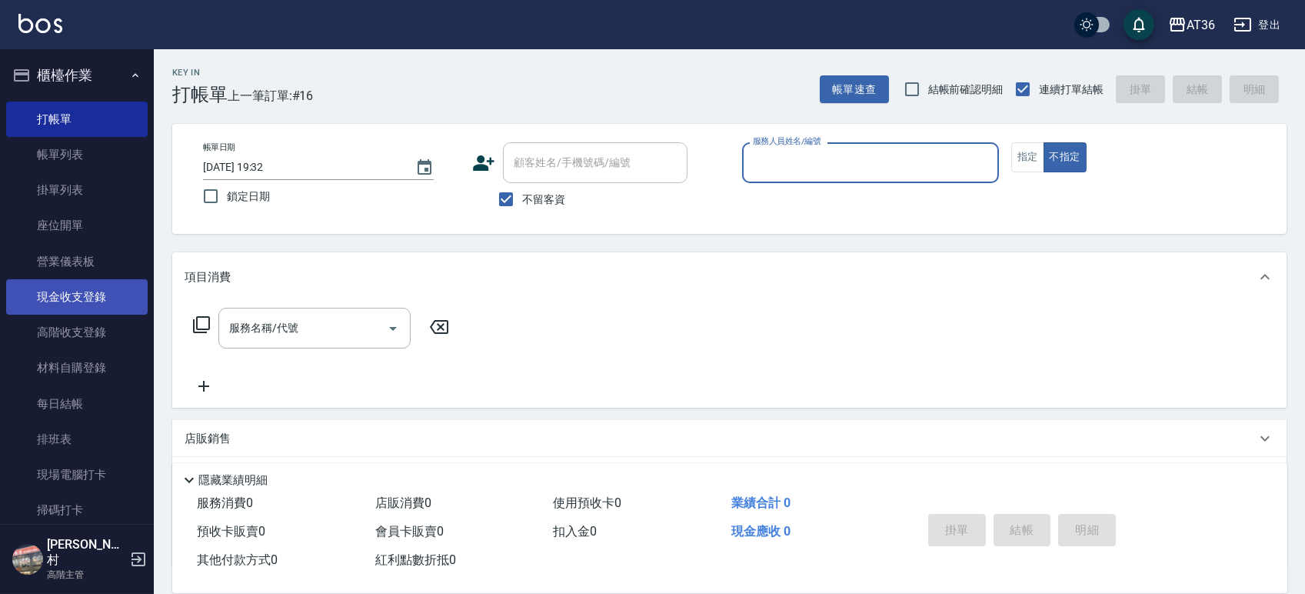
click at [44, 287] on link "現金收支登錄" at bounding box center [76, 296] width 141 height 35
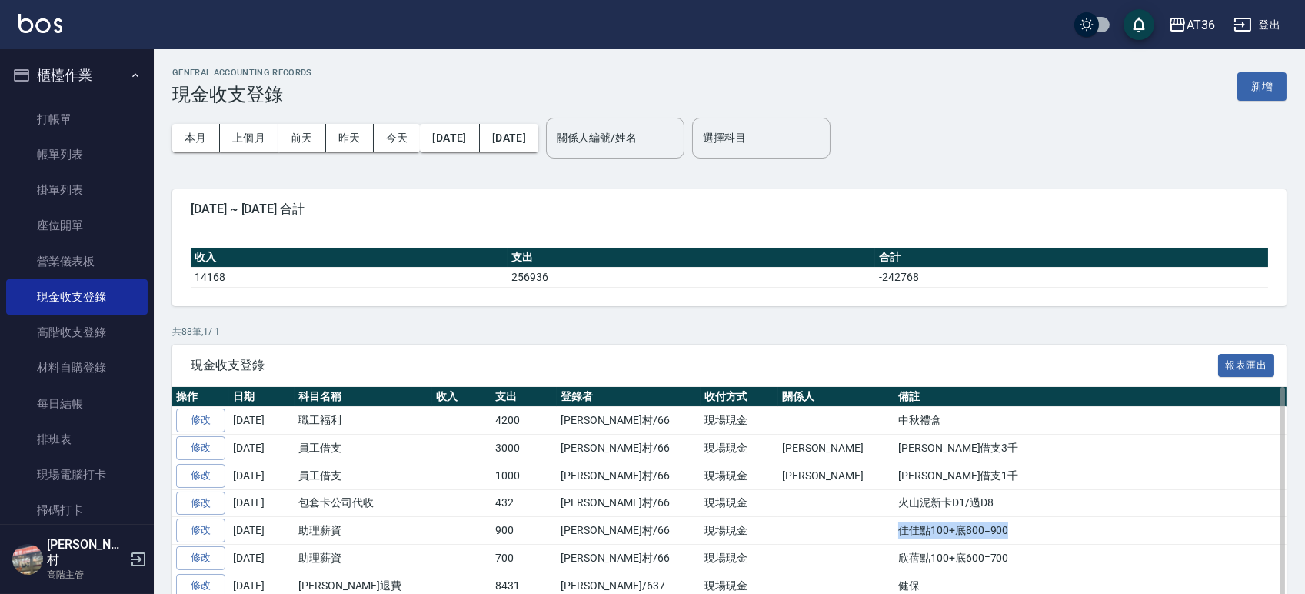
drag, startPoint x: 894, startPoint y: 531, endPoint x: 780, endPoint y: 525, distance: 114.0
click at [894, 525] on td "佳佳點100+底800=900" at bounding box center [1090, 531] width 392 height 28
copy td "佳佳點100+底800=900"
click at [1245, 85] on button "新增" at bounding box center [1261, 86] width 49 height 28
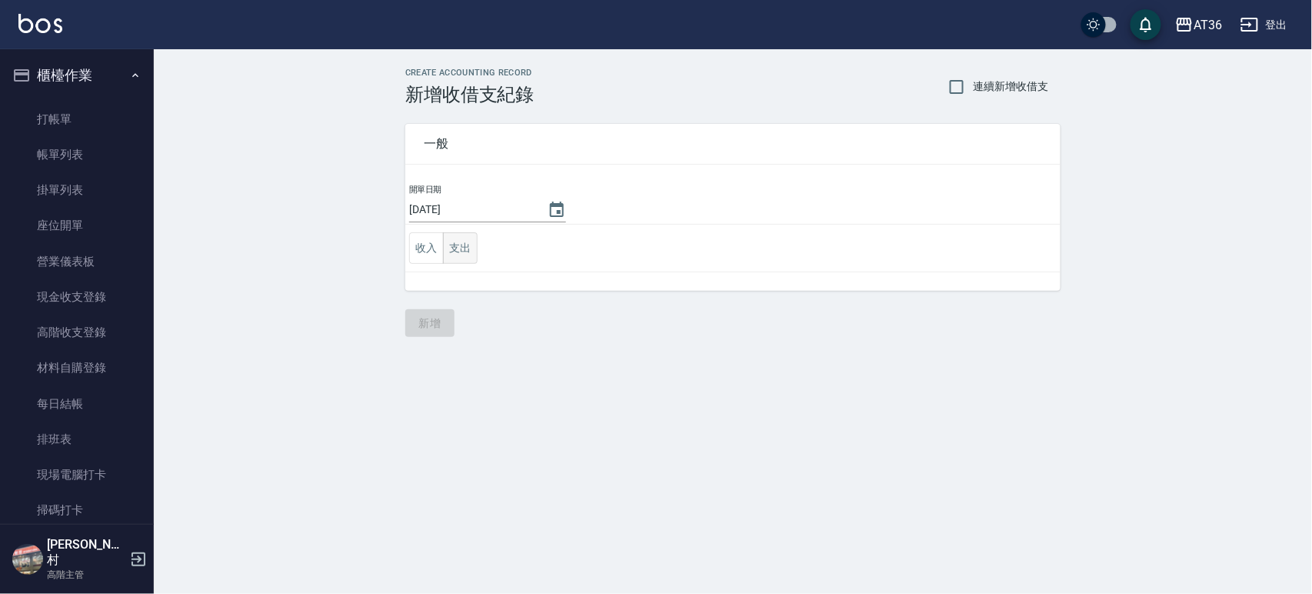
click at [474, 255] on button "支出" at bounding box center [460, 248] width 35 height 32
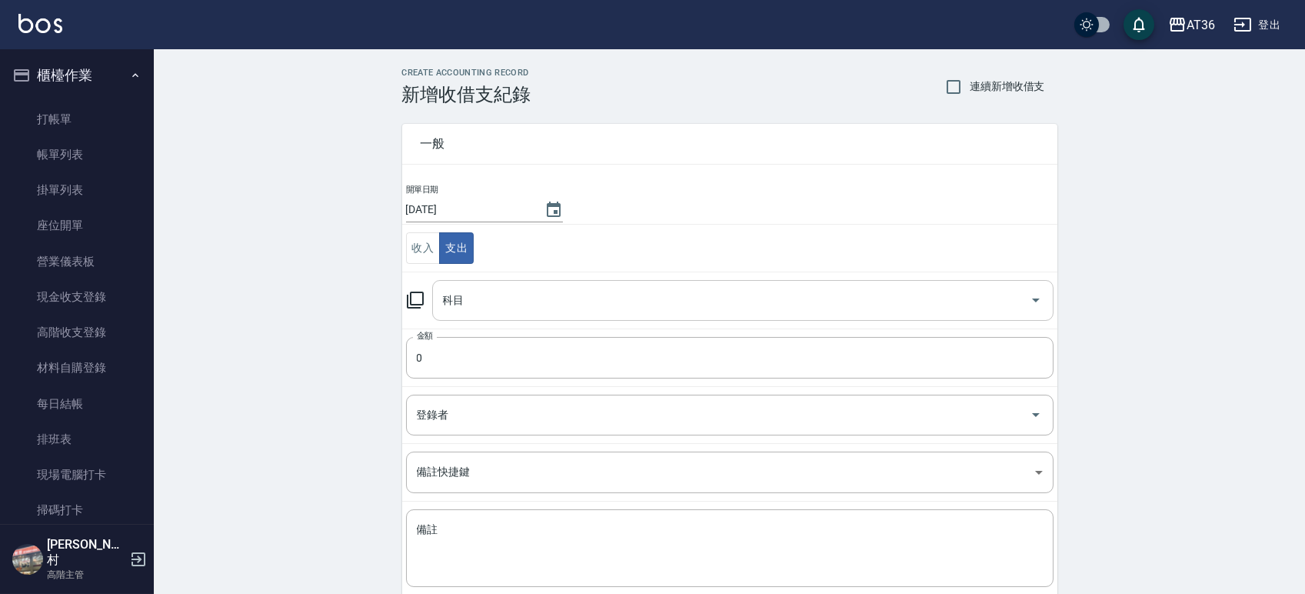
click at [481, 295] on input "科目" at bounding box center [731, 300] width 584 height 27
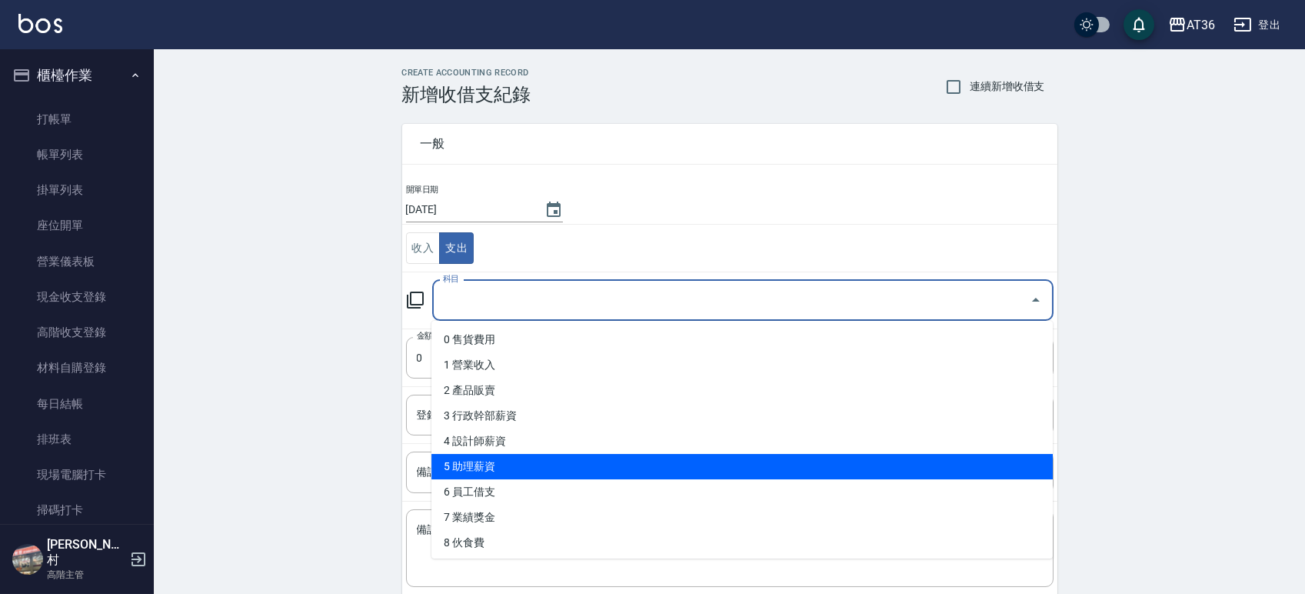
click at [472, 465] on li "5 助理薪資" at bounding box center [741, 466] width 621 height 25
type input "5 助理薪資"
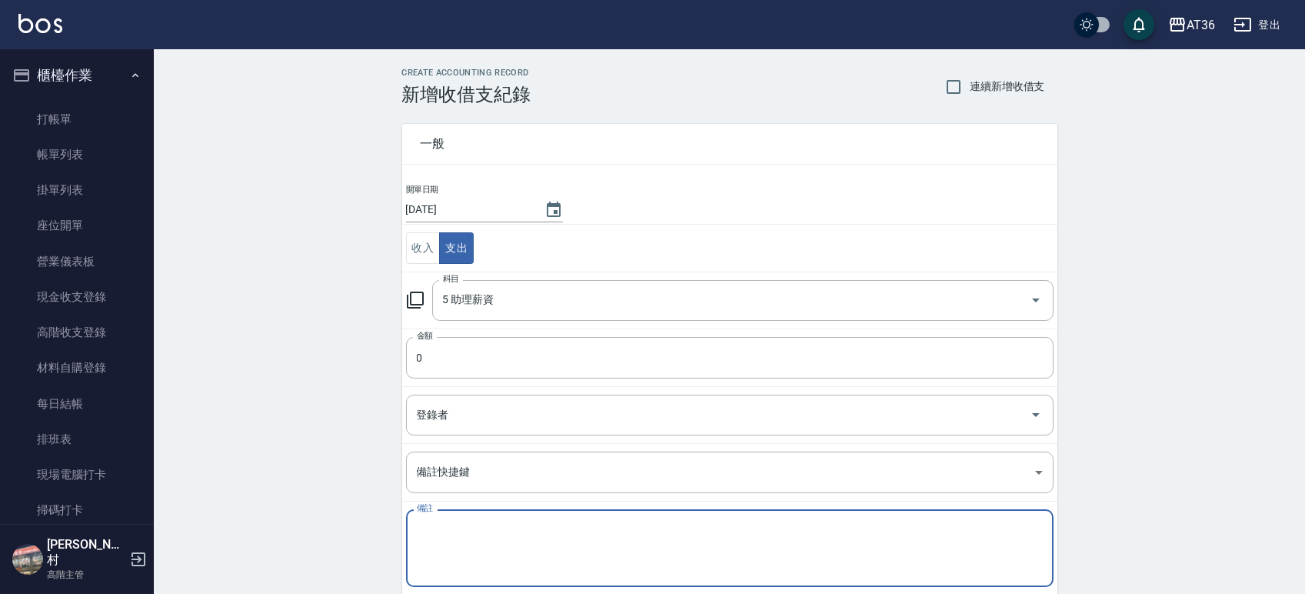
click at [434, 530] on textarea "備註" at bounding box center [730, 548] width 626 height 52
paste textarea "佳佳點100+底800=900"
type textarea "佳佳點100+底800=900"
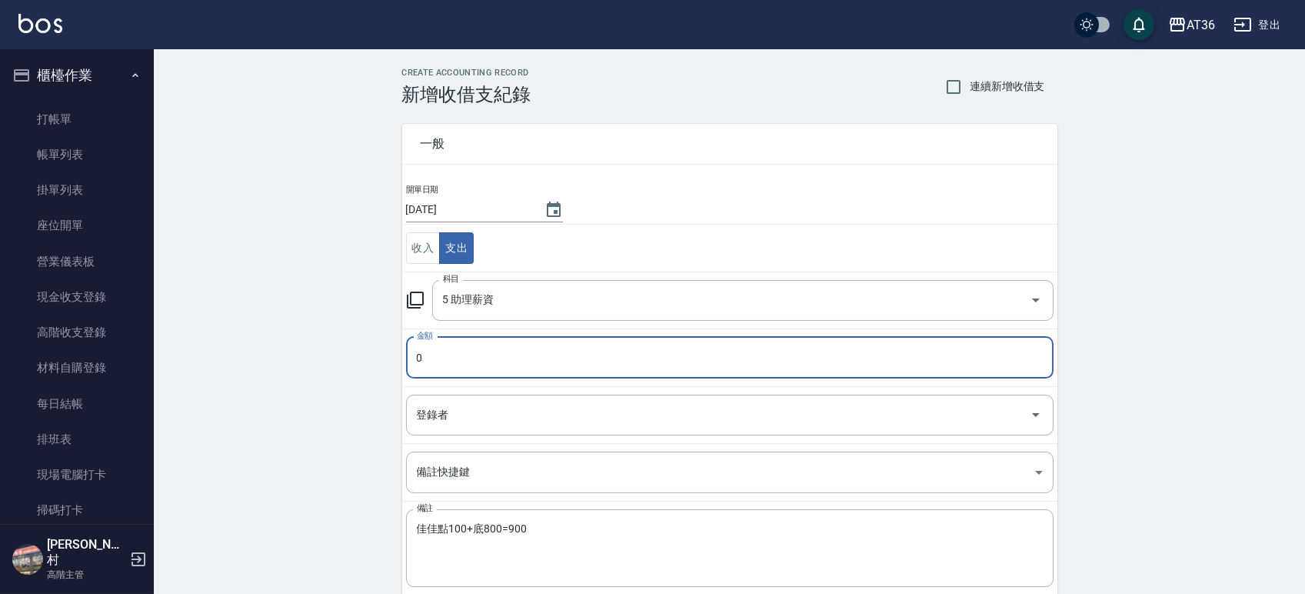
click at [441, 365] on input "0" at bounding box center [729, 358] width 647 height 42
type input "980"
click at [446, 414] on div "登錄者 登錄者" at bounding box center [729, 414] width 647 height 41
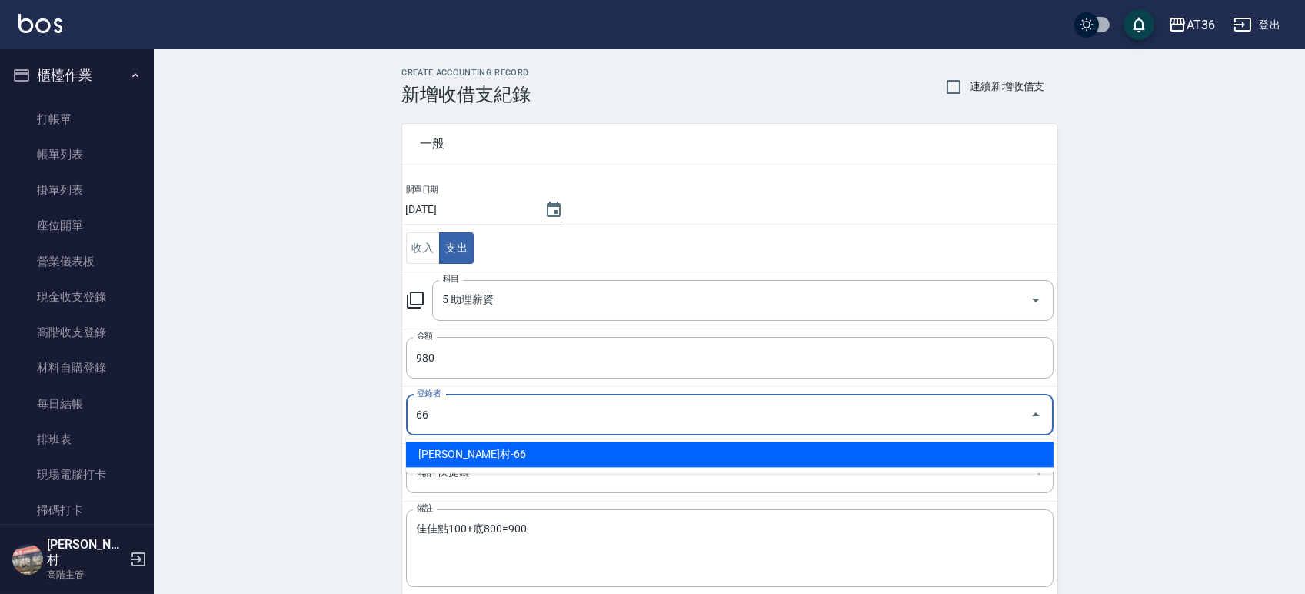
type input "唐榮村-66"
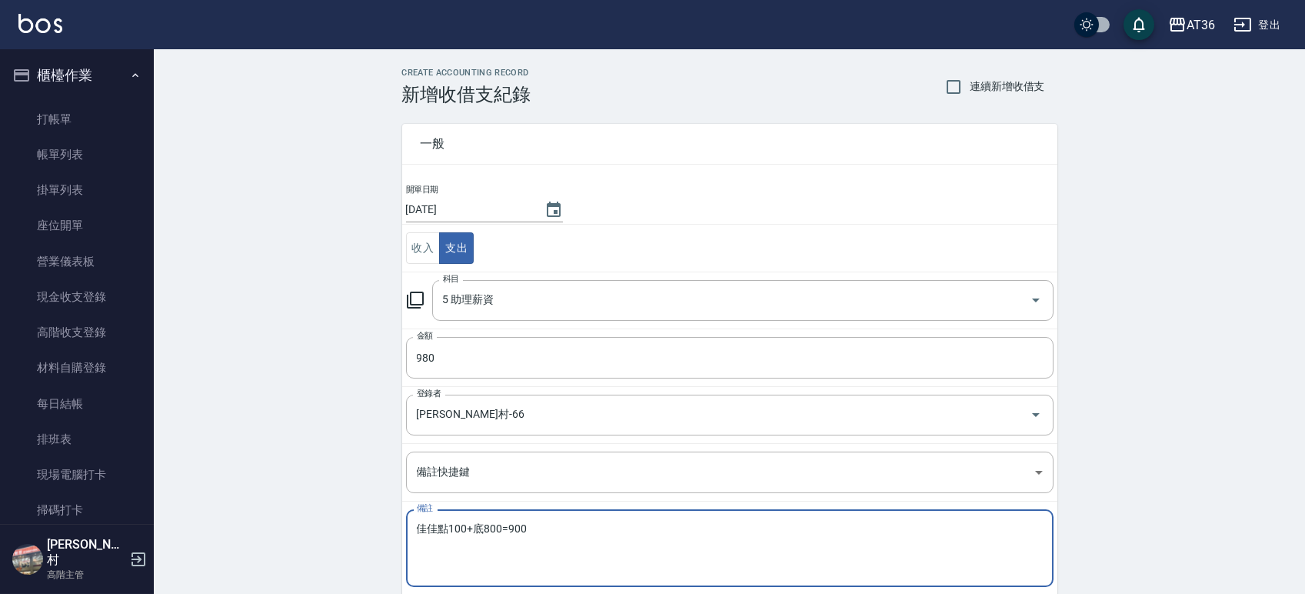
click at [462, 523] on textarea "佳佳點100+底800=900" at bounding box center [730, 548] width 626 height 52
click at [518, 528] on textarea "佳佳點180+底800=900" at bounding box center [730, 548] width 626 height 52
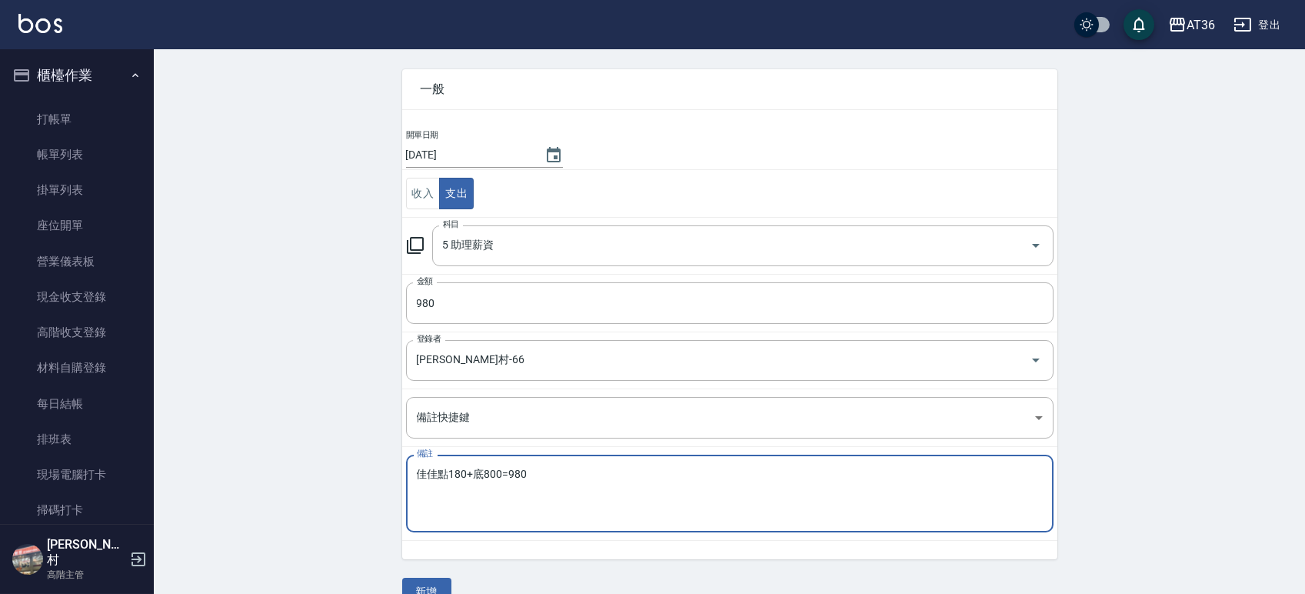
scroll to position [85, 0]
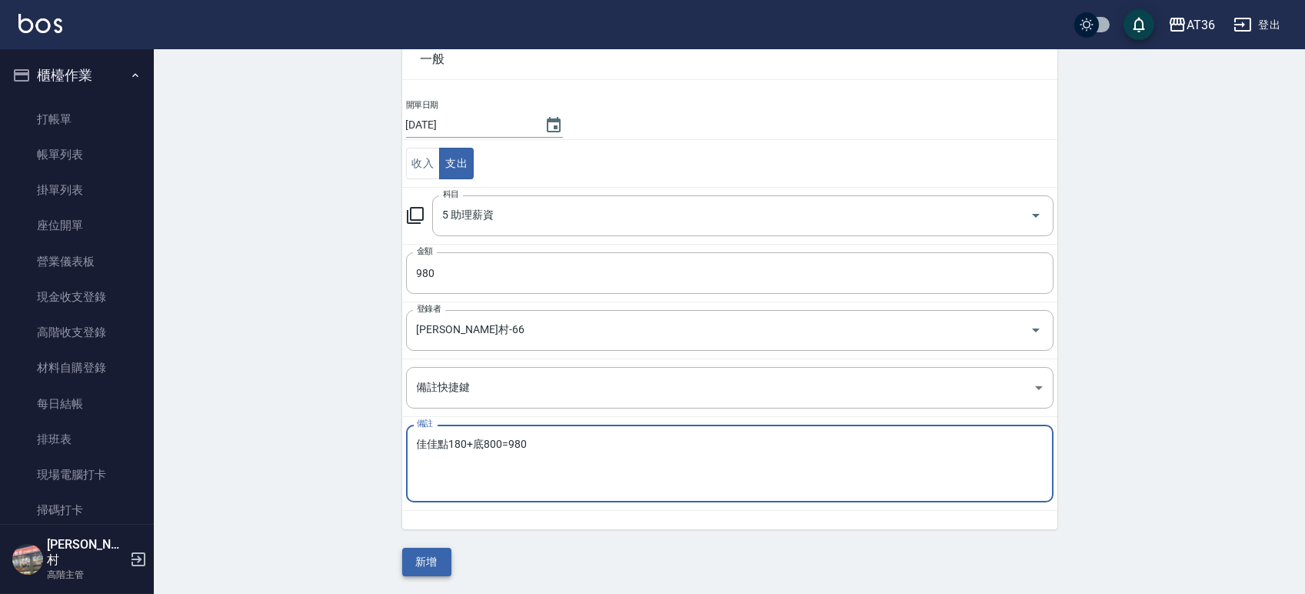
type textarea "佳佳點180+底800=980"
click at [434, 555] on button "新增" at bounding box center [426, 562] width 49 height 28
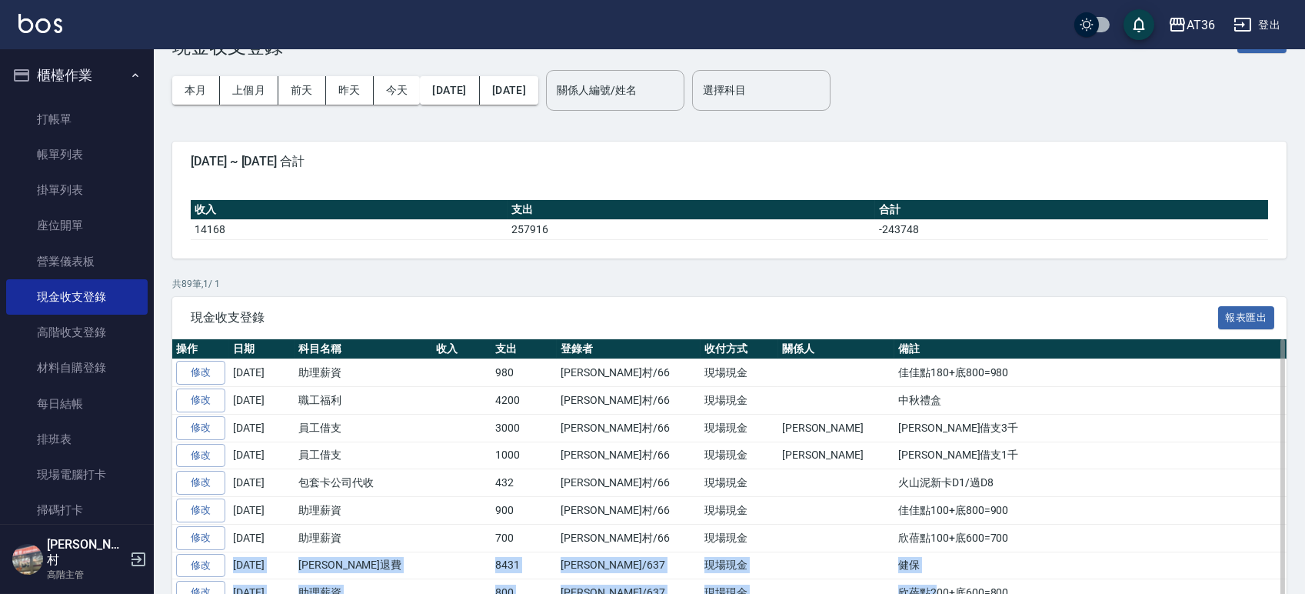
scroll to position [57, 0]
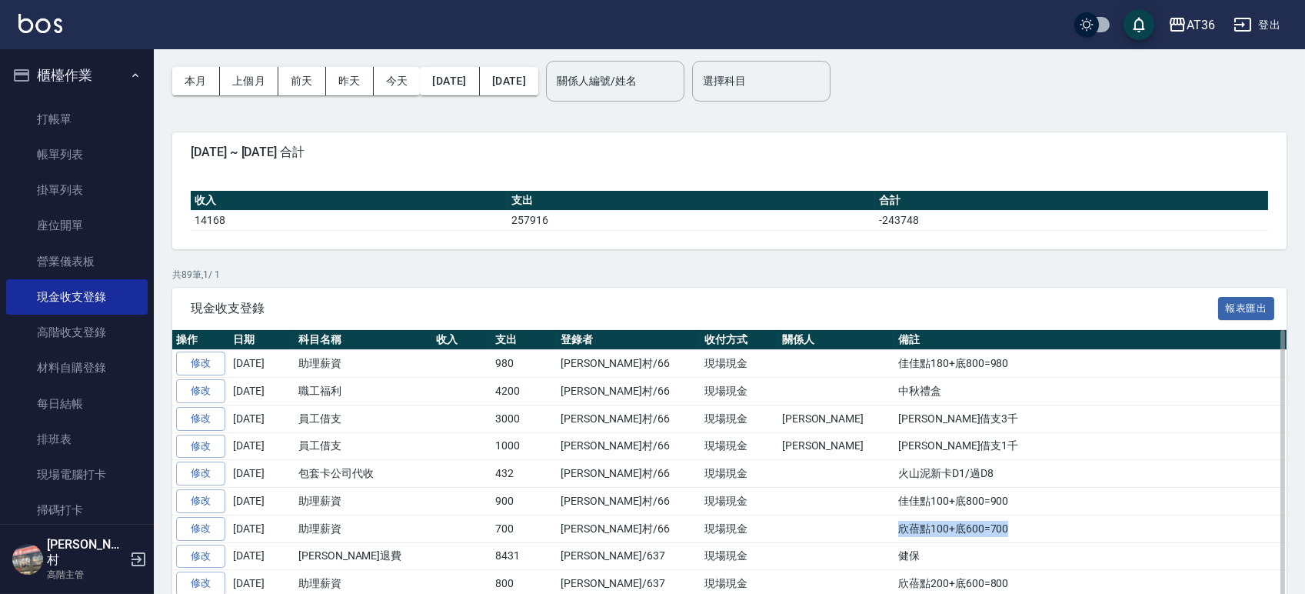
drag, startPoint x: 889, startPoint y: 583, endPoint x: 778, endPoint y: 524, distance: 125.6
click at [894, 524] on td "欣蓓點100+底600=700" at bounding box center [1090, 528] width 392 height 28
copy td "欣蓓點100+底600=700"
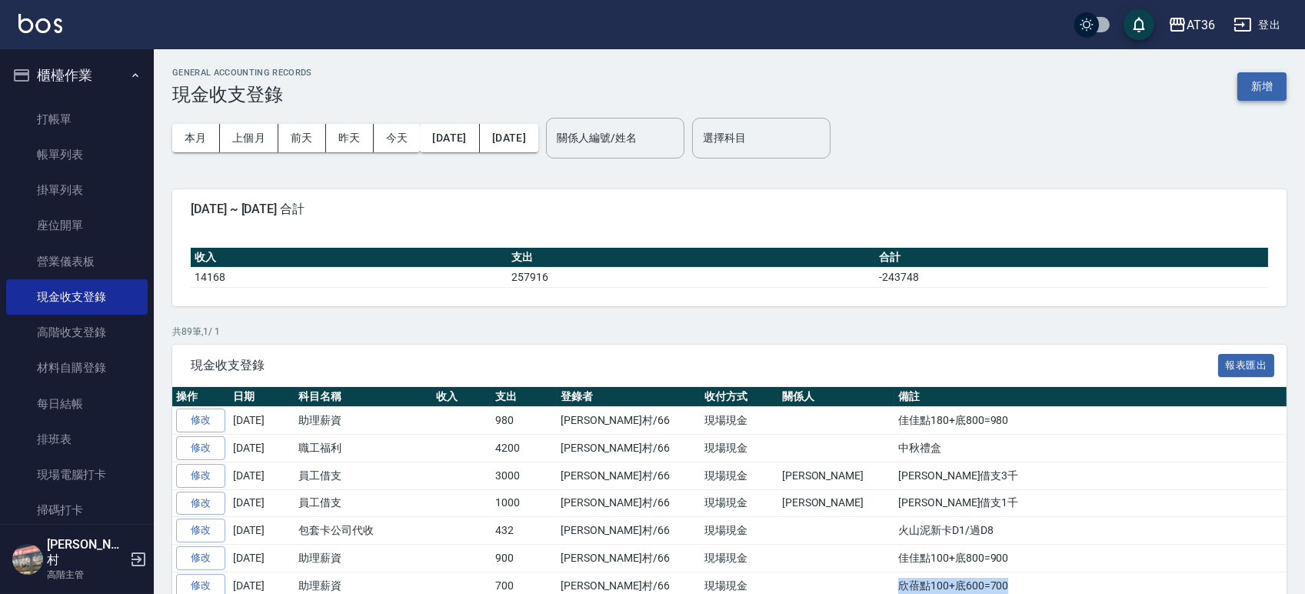
click at [1263, 97] on button "新增" at bounding box center [1261, 86] width 49 height 28
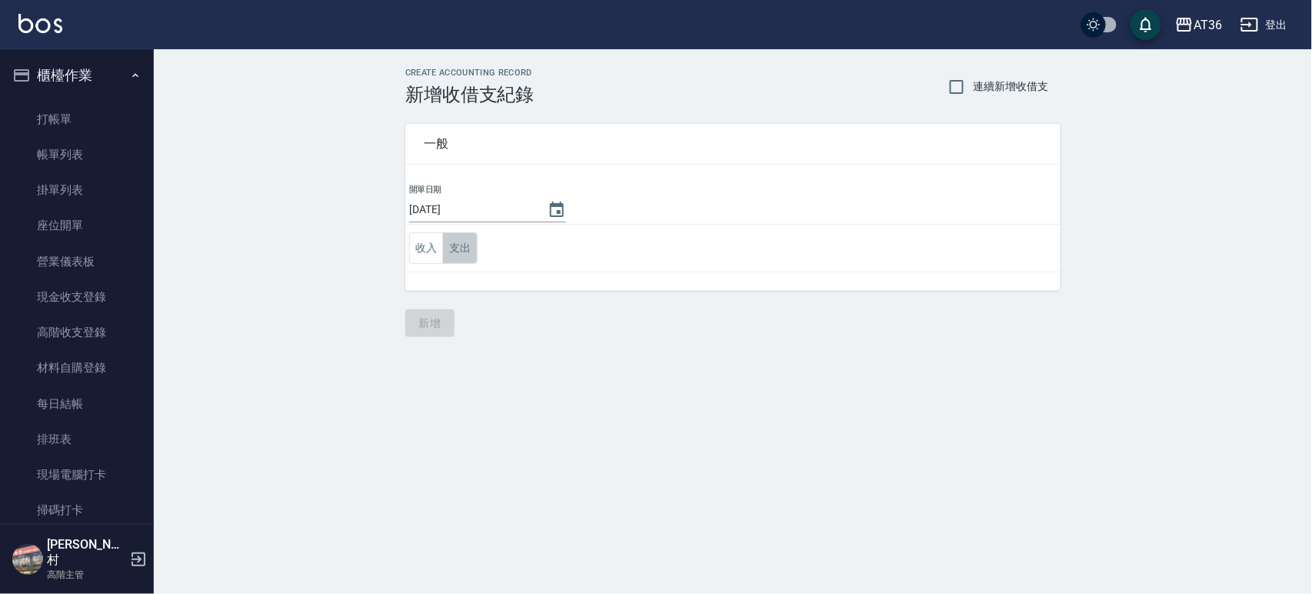
click at [450, 252] on button "支出" at bounding box center [460, 248] width 35 height 32
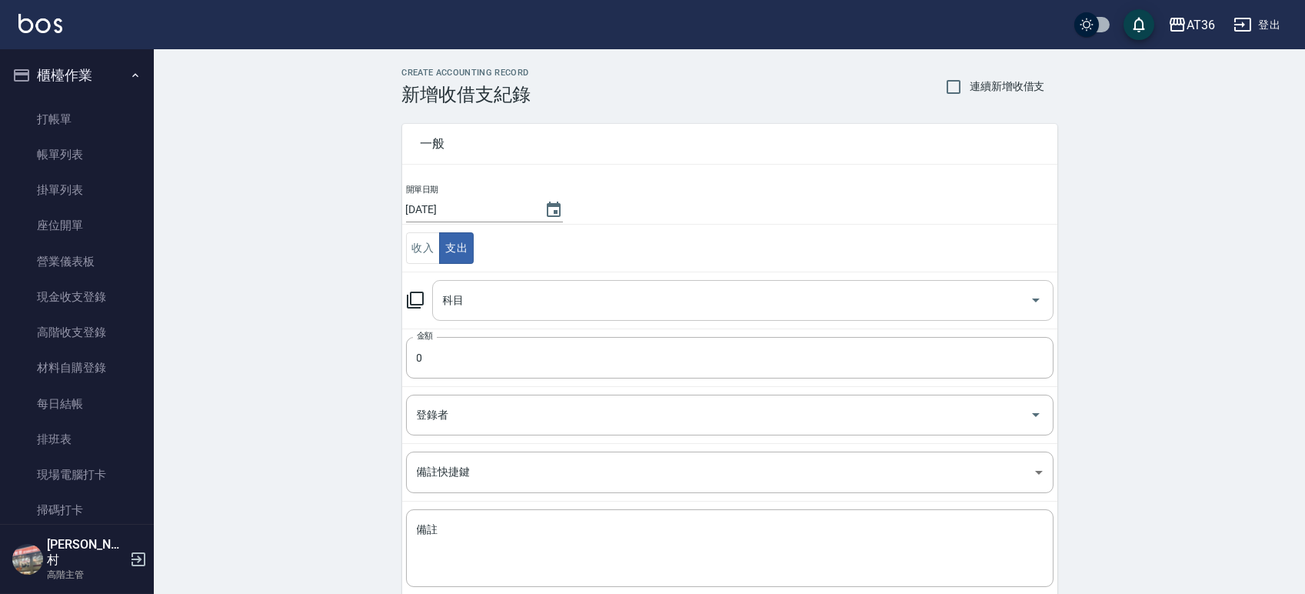
click at [476, 309] on input "科目" at bounding box center [731, 300] width 584 height 27
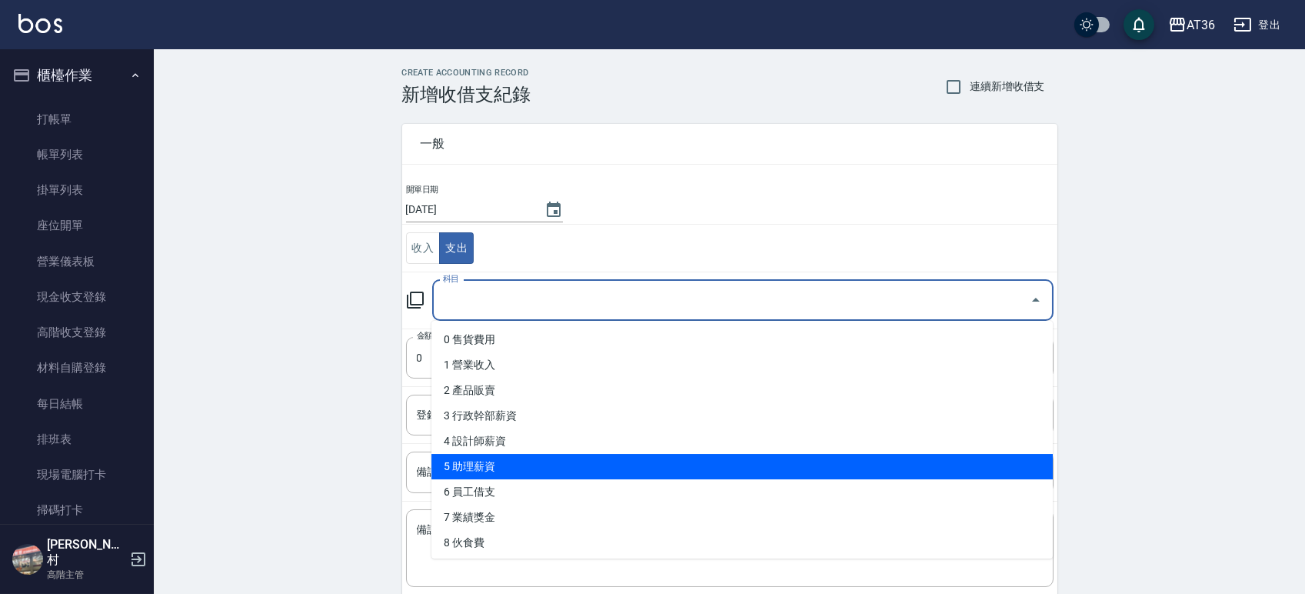
click at [470, 464] on li "5 助理薪資" at bounding box center [741, 466] width 621 height 25
type input "5 助理薪資"
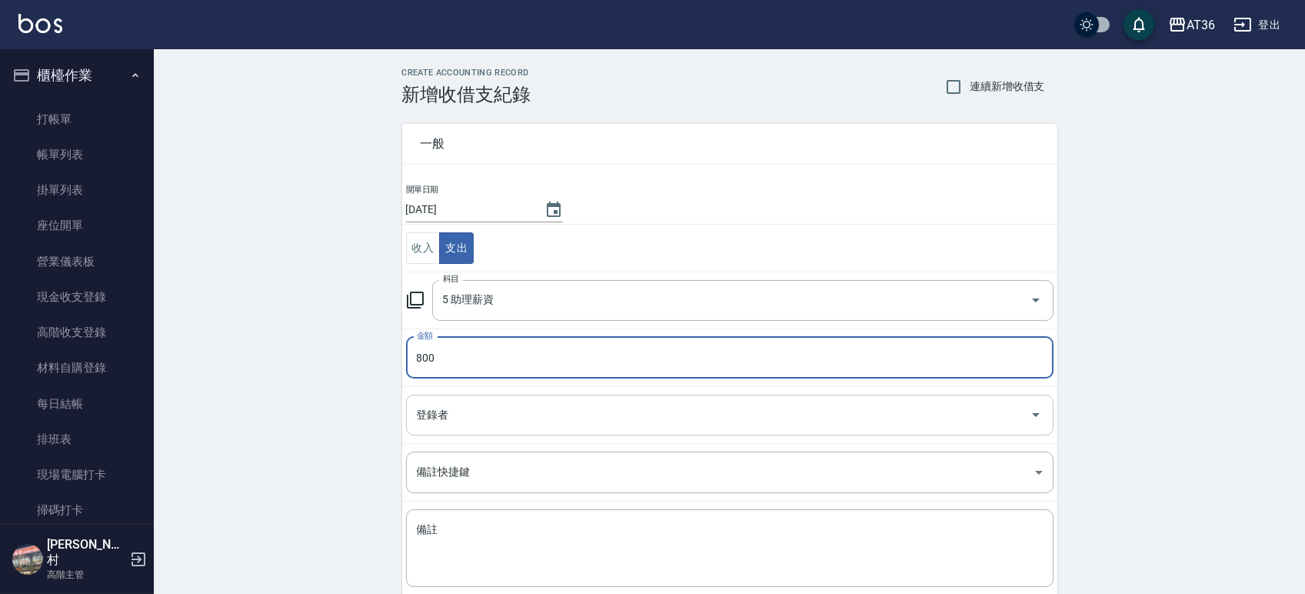
type input "800"
click at [461, 418] on input "登錄者" at bounding box center [718, 414] width 611 height 27
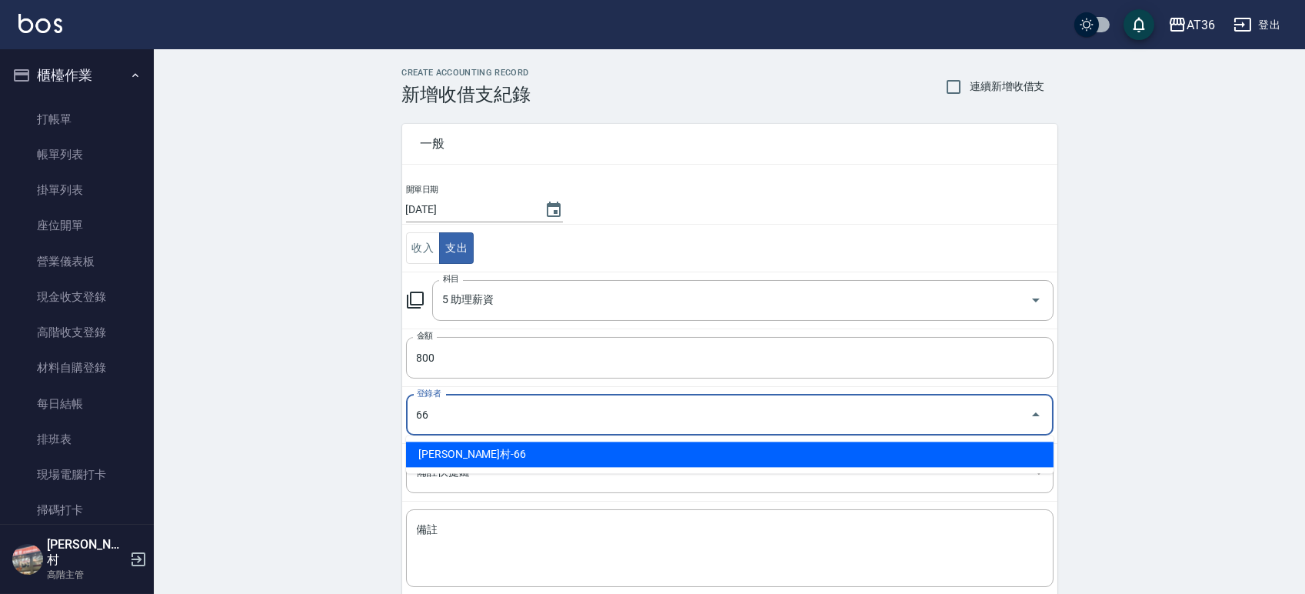
type input "唐榮村-66"
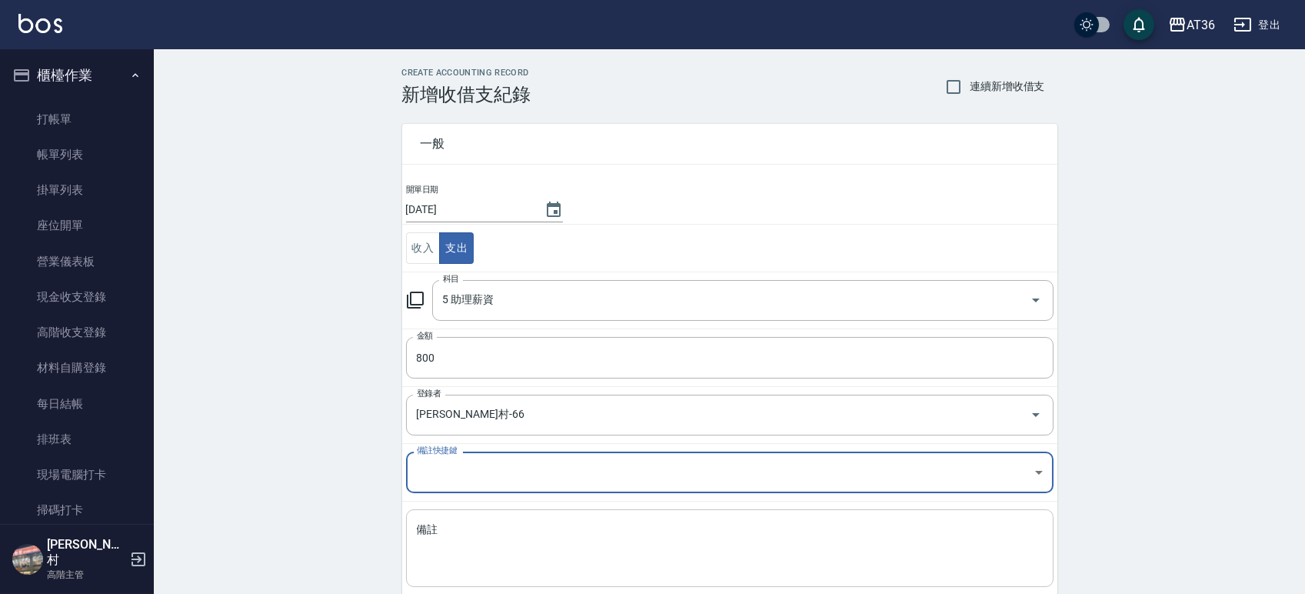
click at [455, 535] on textarea "備註" at bounding box center [730, 548] width 626 height 52
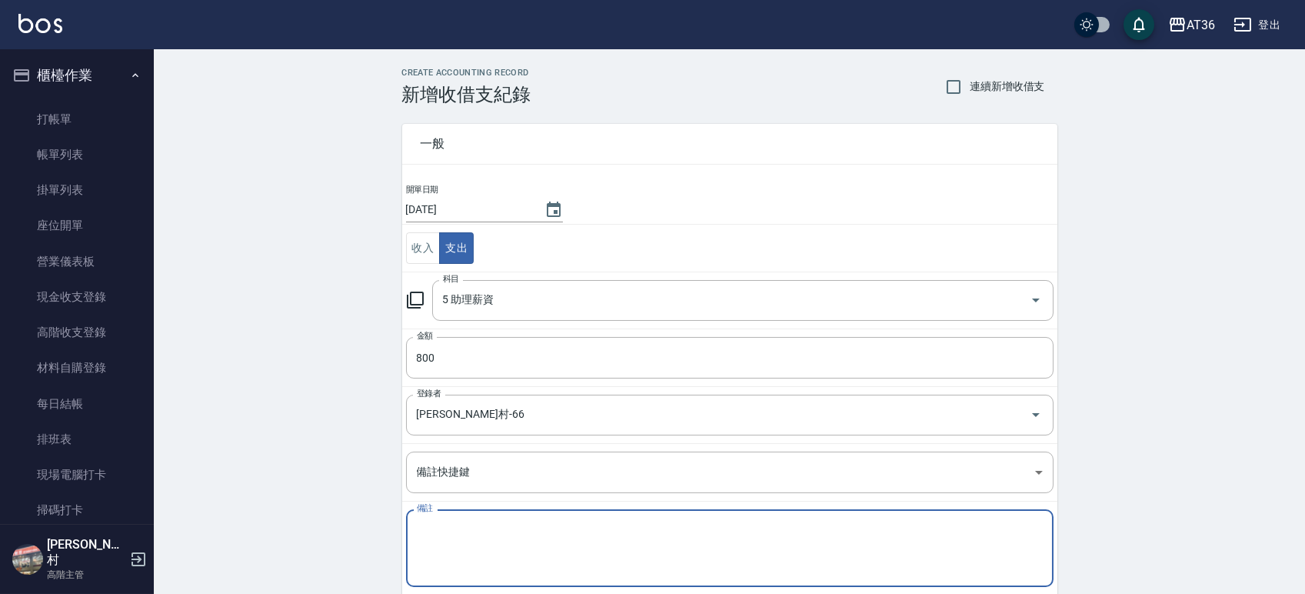
paste textarea "欣蓓點100+底600=700"
click at [450, 525] on textarea "欣蓓點100+底600=700" at bounding box center [730, 548] width 626 height 52
click at [507, 528] on textarea "欣蓓點200+底600=700" at bounding box center [730, 548] width 626 height 52
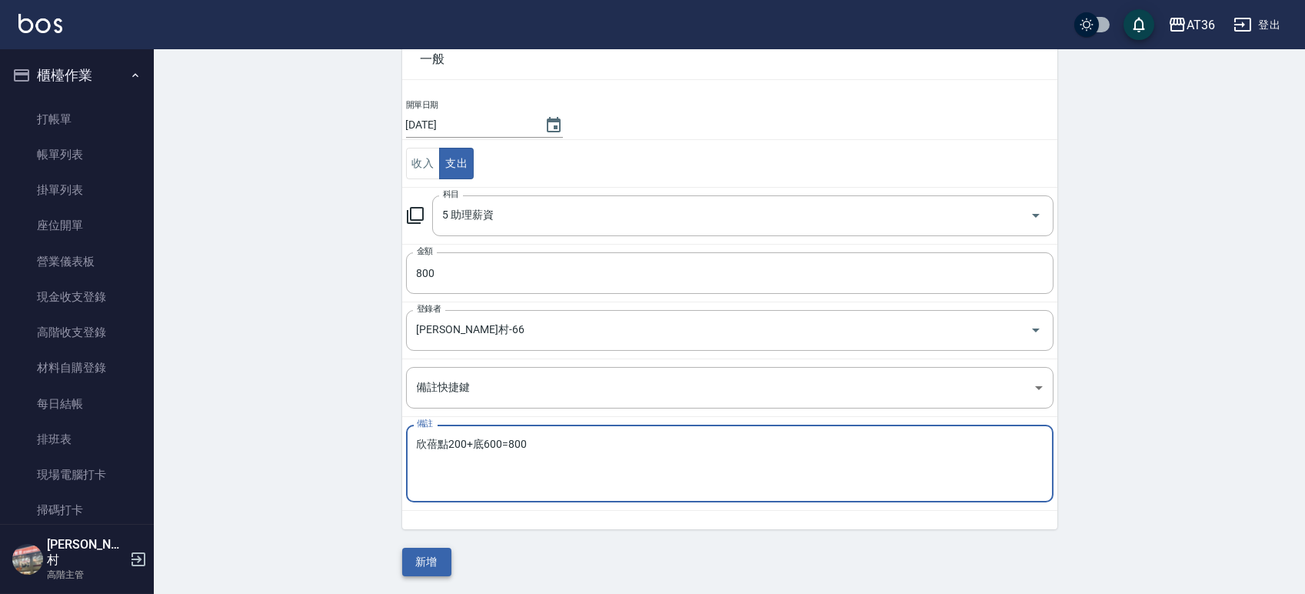
type textarea "欣蓓點200+底600=800"
click at [431, 552] on button "新增" at bounding box center [426, 562] width 49 height 28
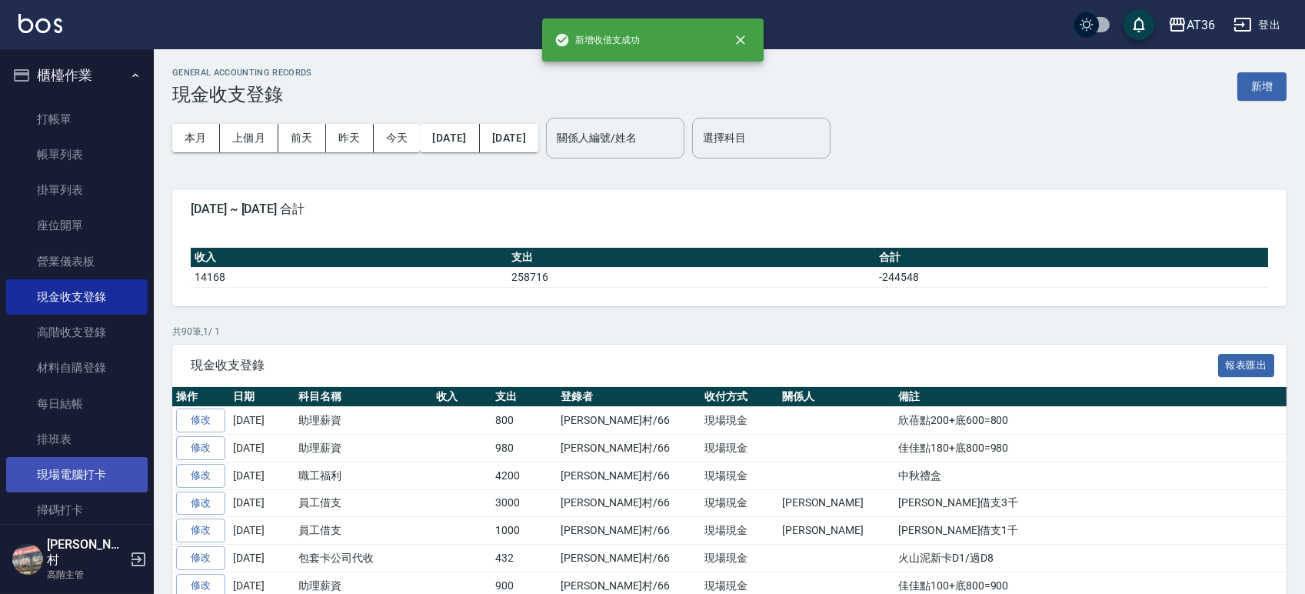
scroll to position [308, 0]
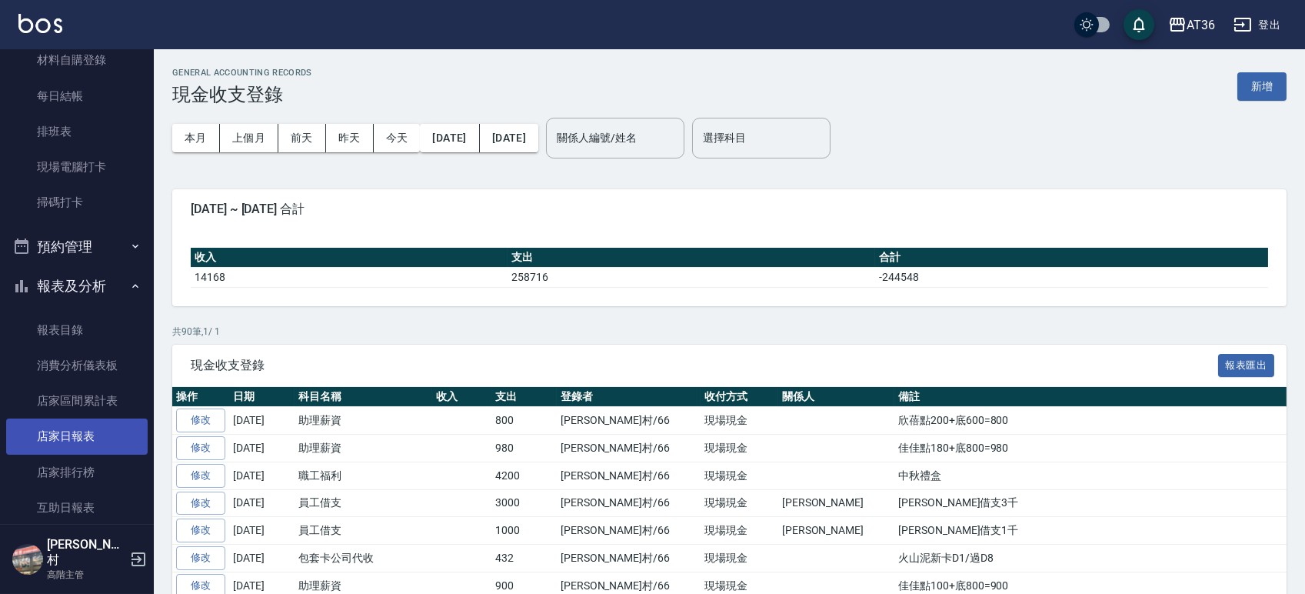
click at [70, 444] on link "店家日報表" at bounding box center [76, 435] width 141 height 35
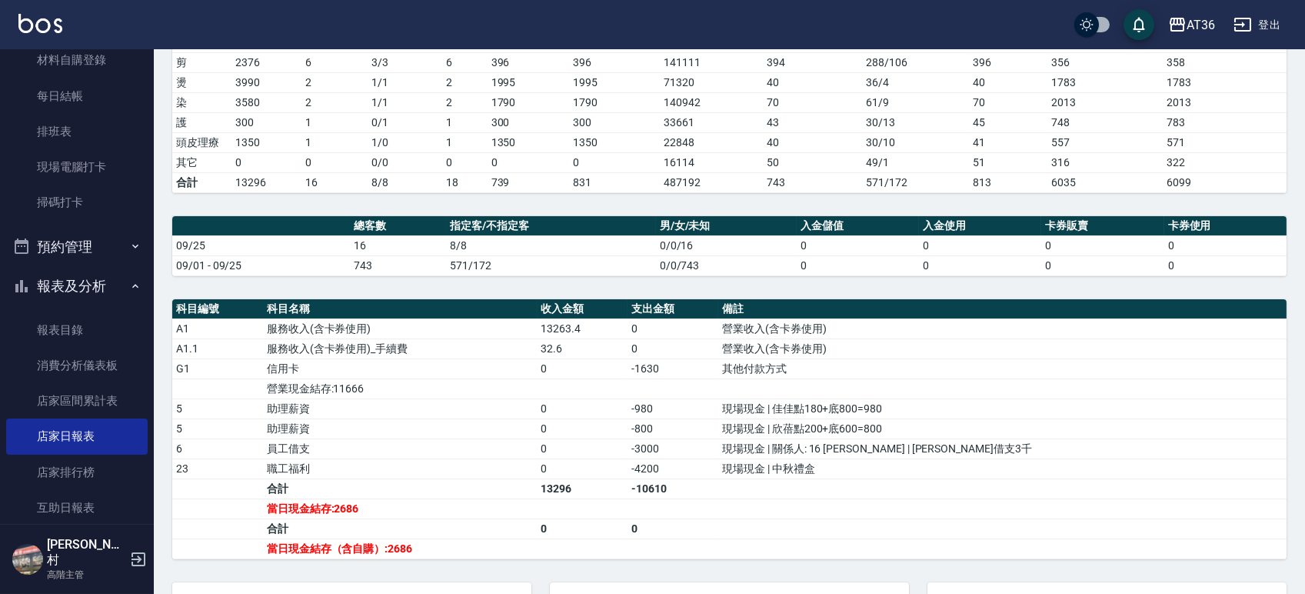
scroll to position [424, 0]
